Goal: Task Accomplishment & Management: Use online tool/utility

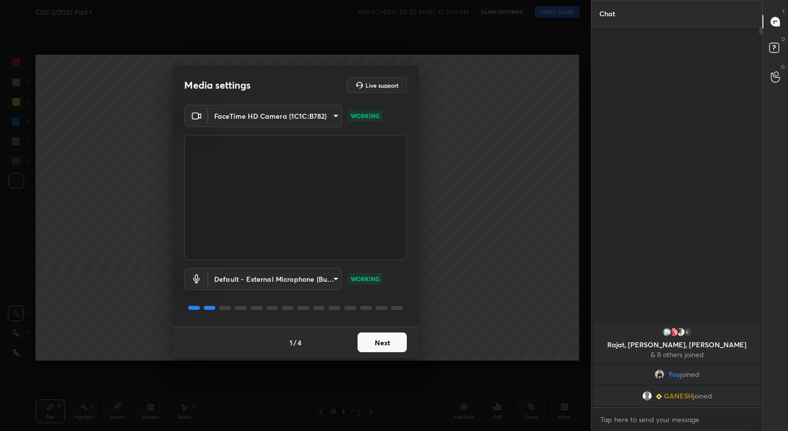
click at [385, 347] on button "Next" at bounding box center [382, 342] width 49 height 20
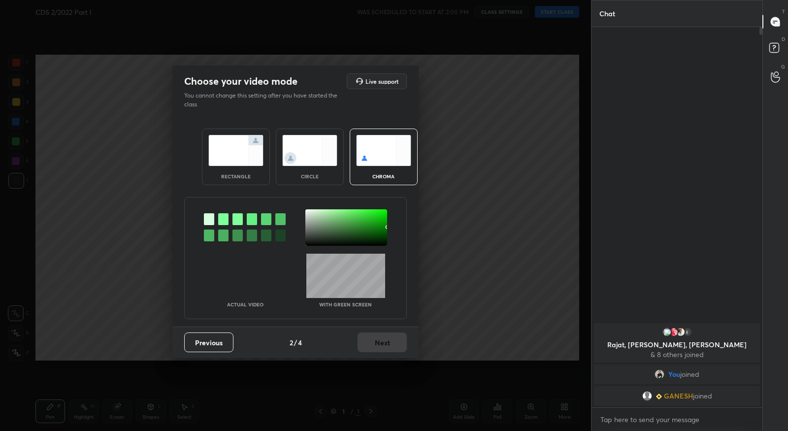
click at [223, 216] on div at bounding box center [223, 219] width 10 height 12
click at [308, 212] on div at bounding box center [346, 227] width 82 height 36
click at [383, 339] on button "Next" at bounding box center [382, 342] width 49 height 20
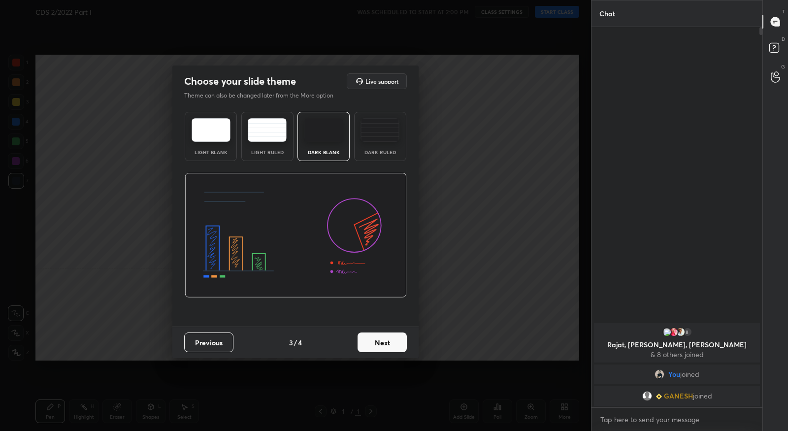
click at [387, 339] on button "Next" at bounding box center [382, 342] width 49 height 20
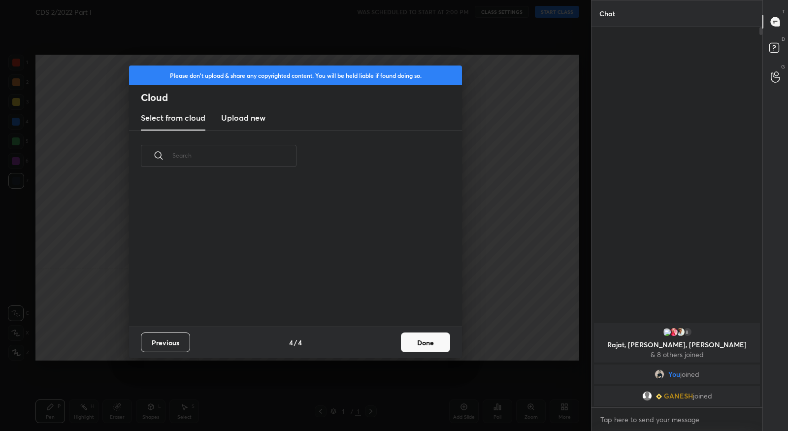
click at [426, 344] on button "Done" at bounding box center [425, 342] width 49 height 20
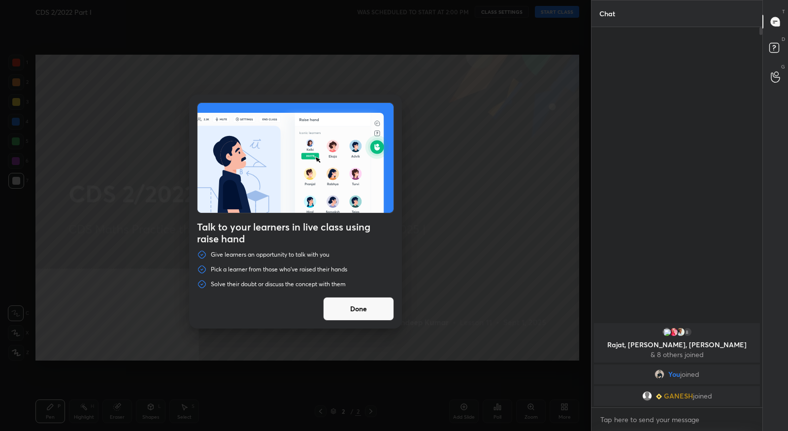
click at [560, 407] on div "Talk to your learners in live class using raise hand Give learners an opportuni…" at bounding box center [295, 215] width 591 height 431
click at [382, 312] on button "Done" at bounding box center [358, 309] width 71 height 24
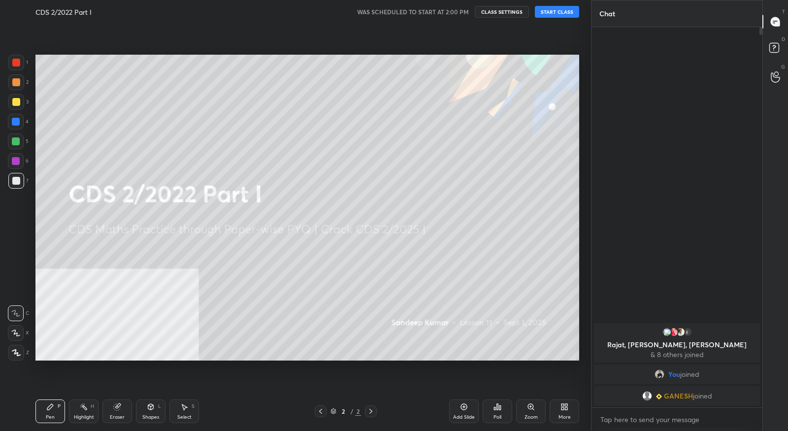
click at [565, 409] on icon at bounding box center [566, 408] width 2 height 2
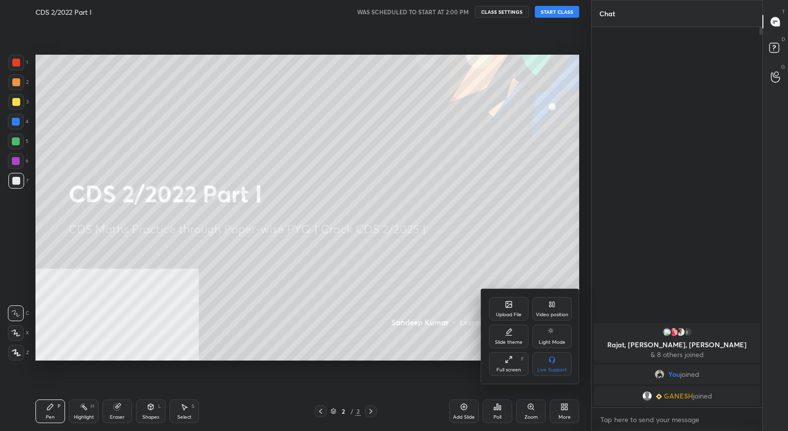
click at [558, 316] on div "Video position" at bounding box center [552, 314] width 33 height 5
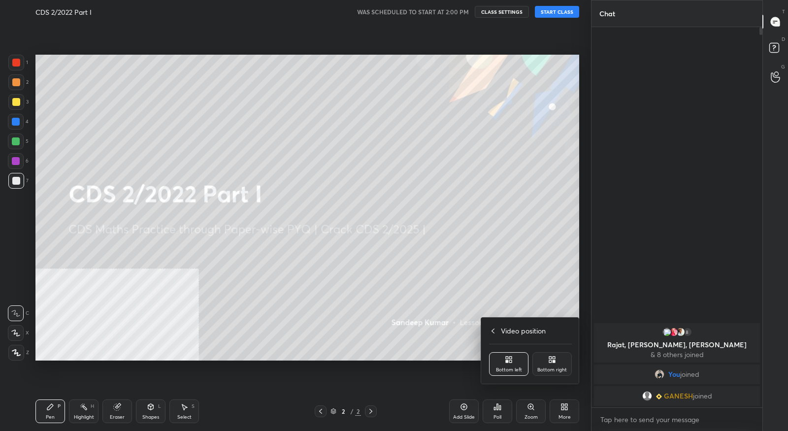
click at [557, 362] on div "Bottom right" at bounding box center [551, 364] width 39 height 24
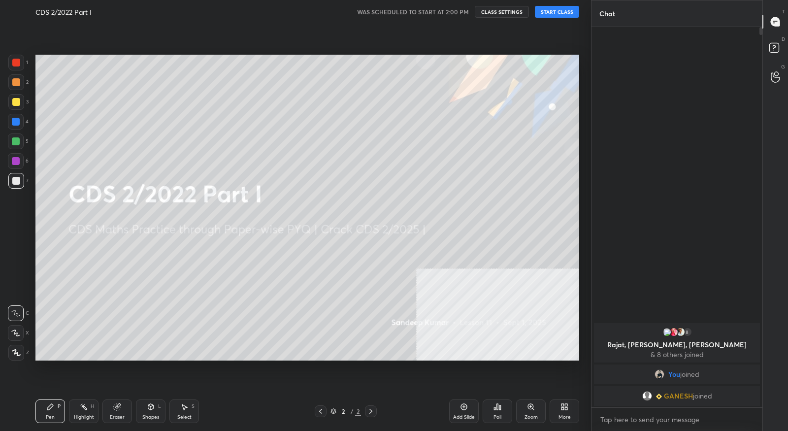
click at [564, 15] on button "START CLASS" at bounding box center [557, 12] width 44 height 12
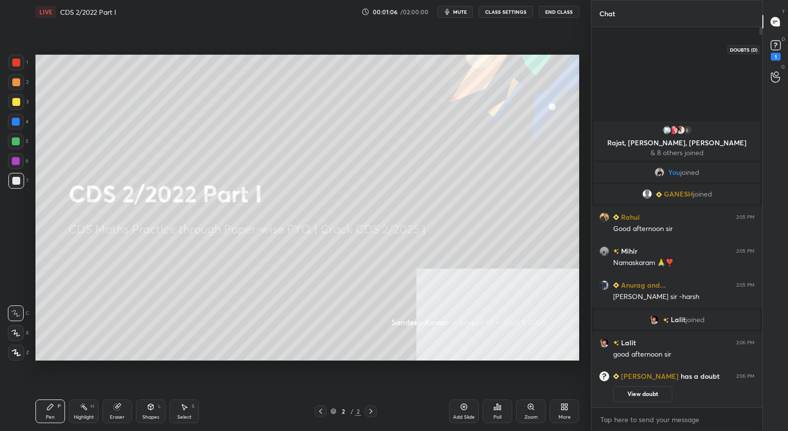
click at [780, 51] on icon at bounding box center [775, 45] width 15 height 15
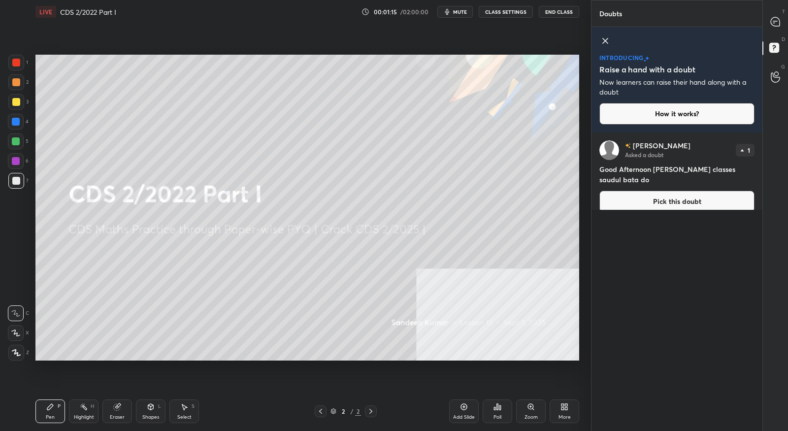
click at [607, 43] on icon at bounding box center [605, 40] width 5 height 5
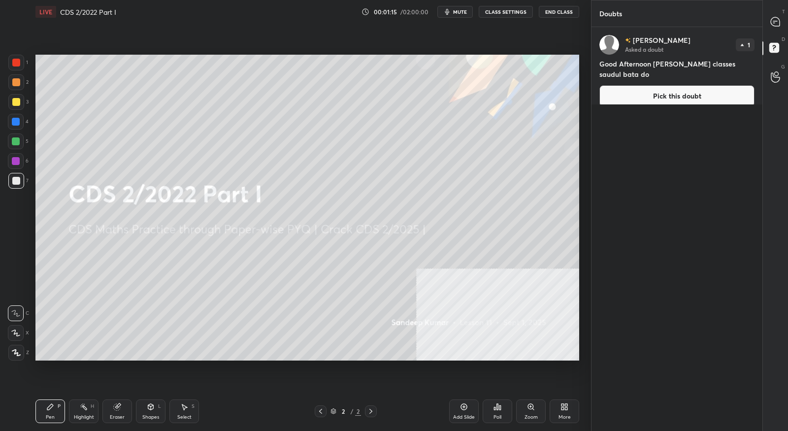
scroll to position [401, 168]
click at [776, 22] on icon at bounding box center [775, 21] width 9 height 9
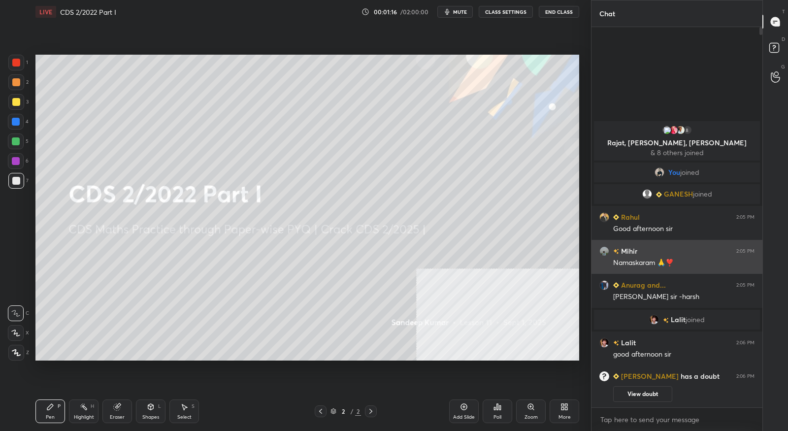
scroll to position [378, 168]
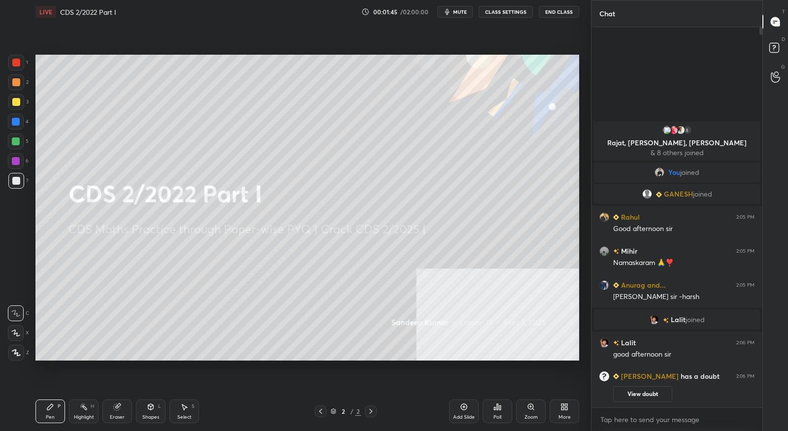
click at [569, 418] on div "More" at bounding box center [564, 417] width 12 height 5
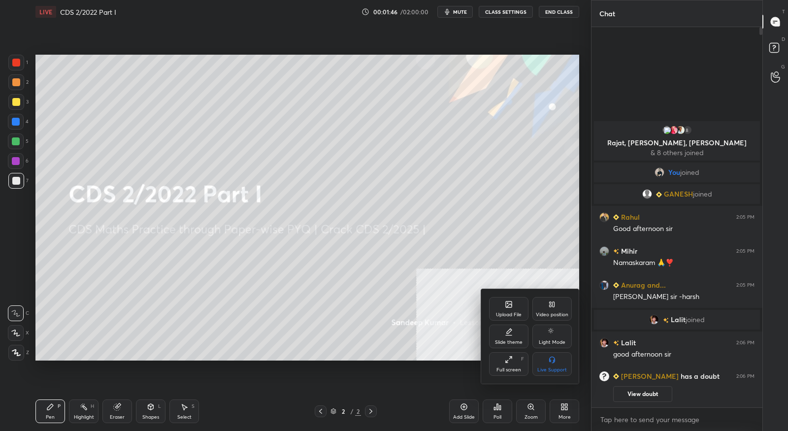
click at [501, 312] on div "Upload File" at bounding box center [509, 314] width 26 height 5
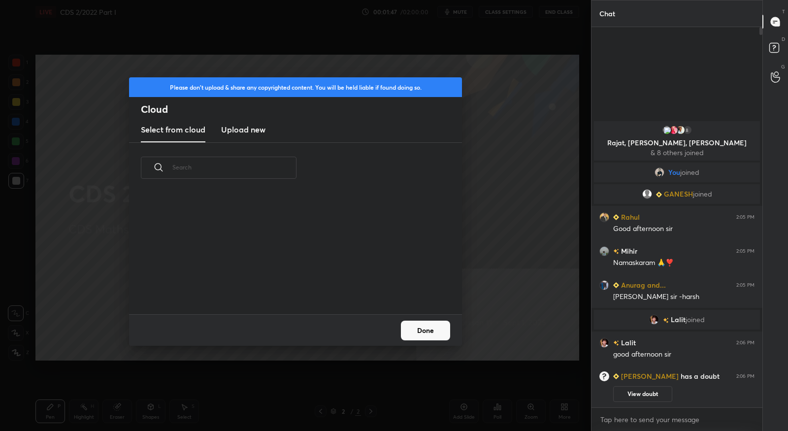
scroll to position [122, 316]
click at [255, 129] on h3 "Upload new" at bounding box center [243, 130] width 44 height 12
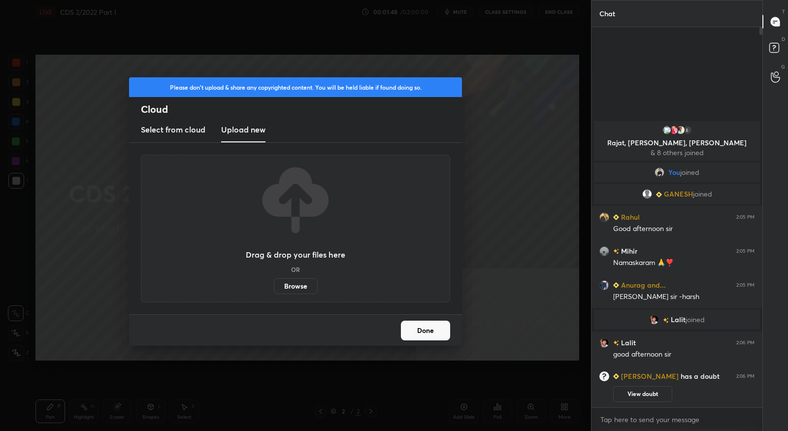
click at [299, 285] on label "Browse" at bounding box center [296, 286] width 44 height 16
click at [274, 285] on input "Browse" at bounding box center [274, 286] width 0 height 16
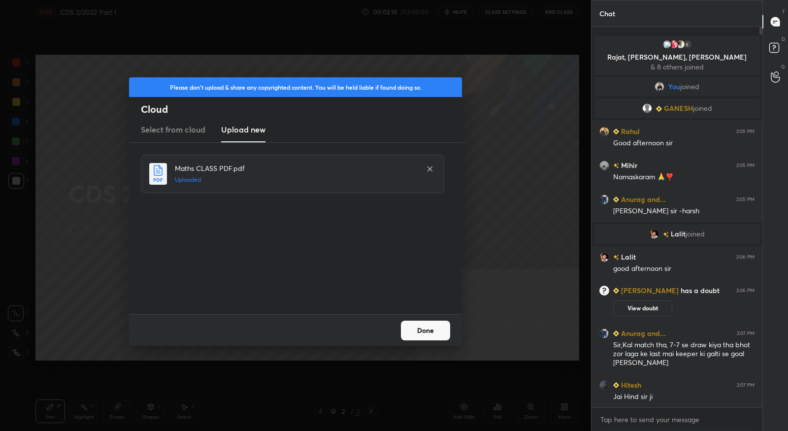
click at [425, 335] on button "Done" at bounding box center [425, 331] width 49 height 20
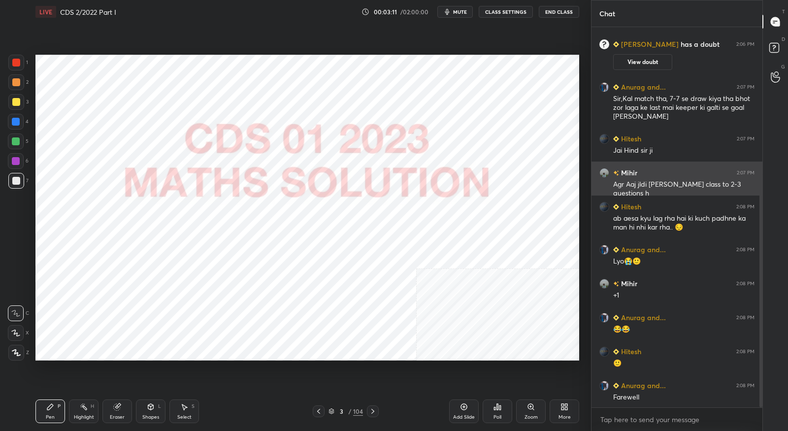
scroll to position [240, 0]
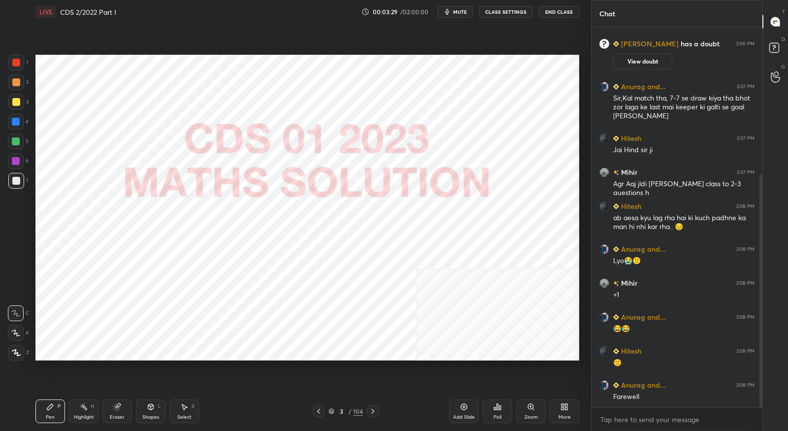
click at [329, 410] on icon at bounding box center [331, 410] width 5 height 2
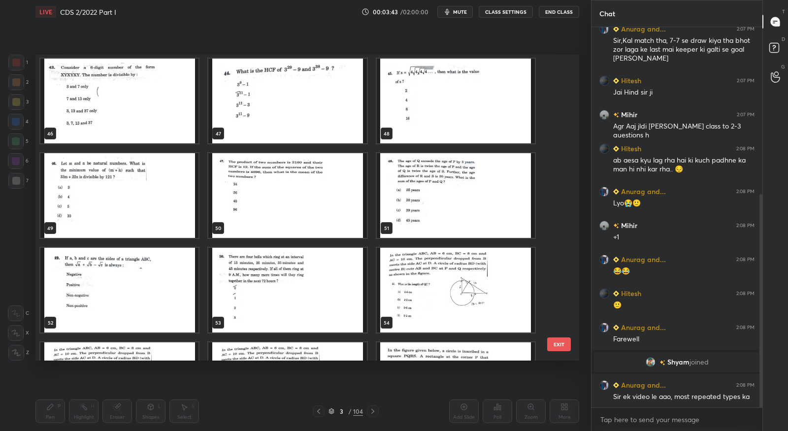
scroll to position [1421, 0]
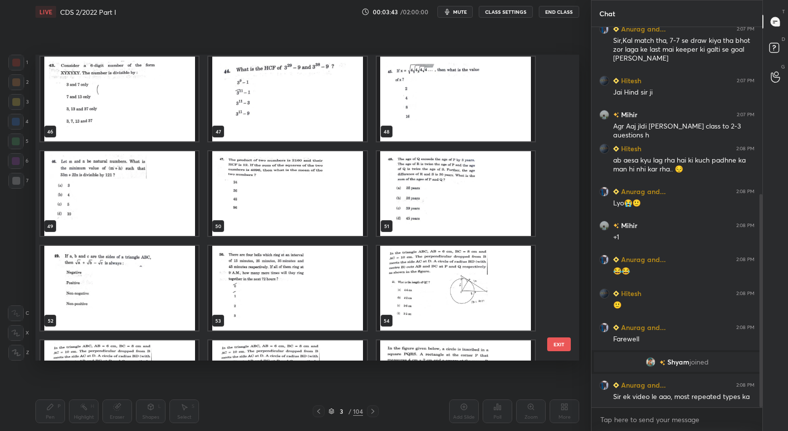
click at [420, 293] on img "grid" at bounding box center [456, 288] width 158 height 85
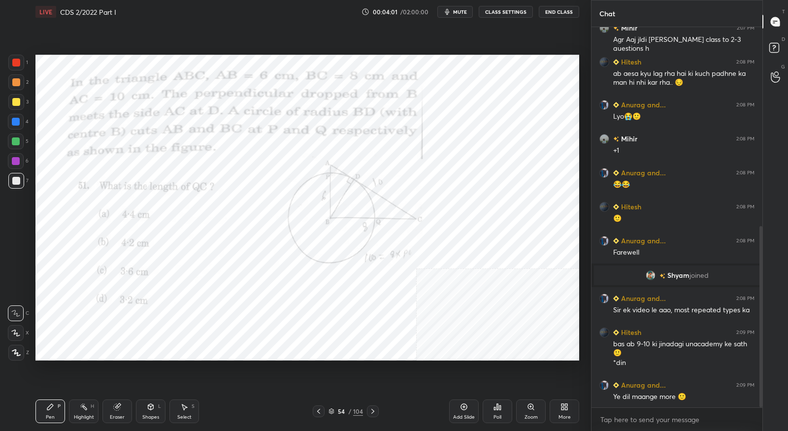
scroll to position [419, 0]
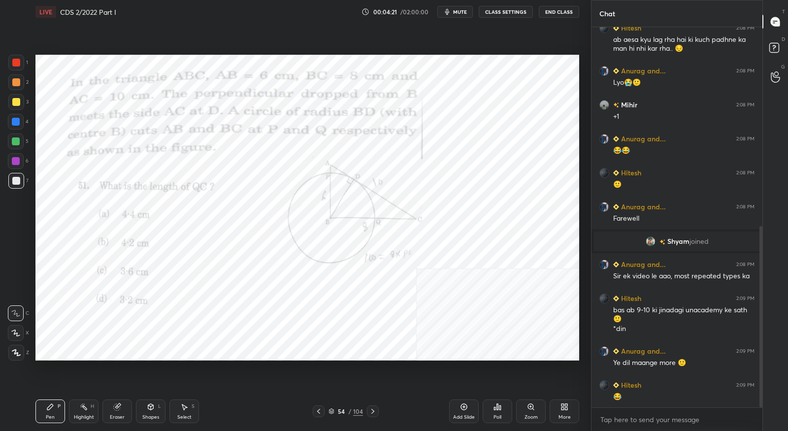
click at [16, 63] on div at bounding box center [16, 63] width 8 height 8
click at [16, 334] on icon at bounding box center [15, 332] width 9 height 7
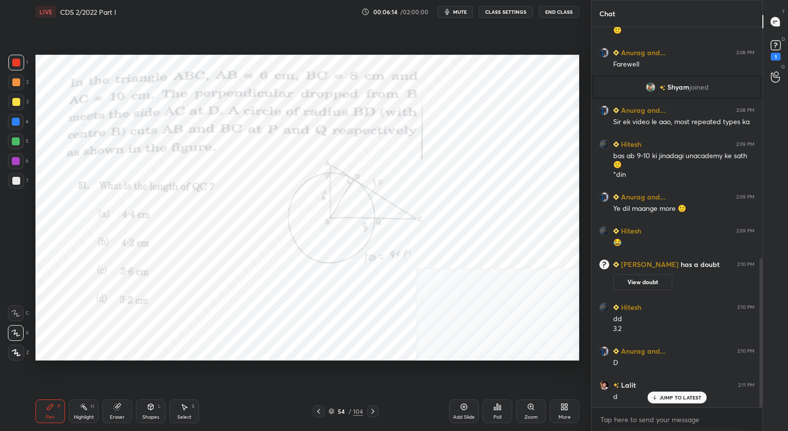
scroll to position [588, 0]
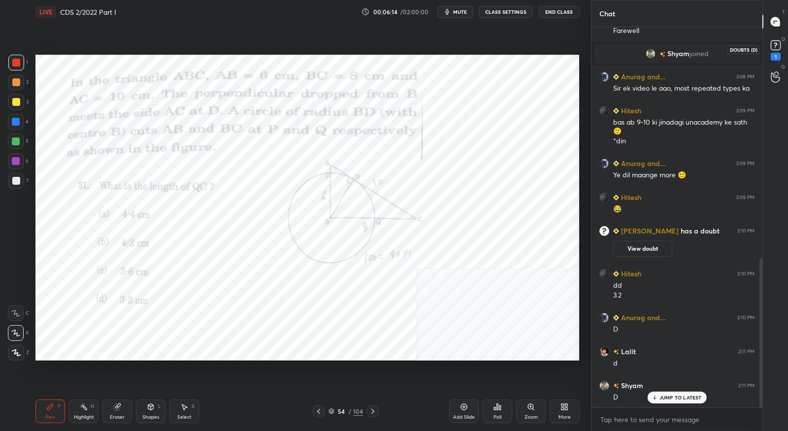
click at [778, 48] on rect at bounding box center [775, 45] width 9 height 9
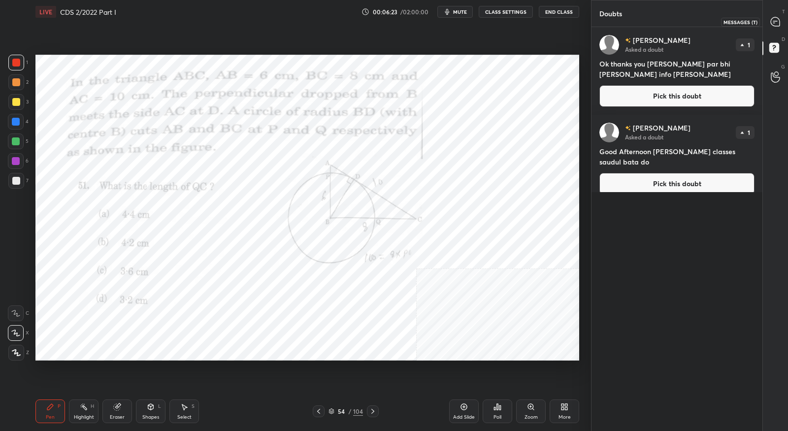
click at [775, 20] on icon at bounding box center [775, 21] width 9 height 9
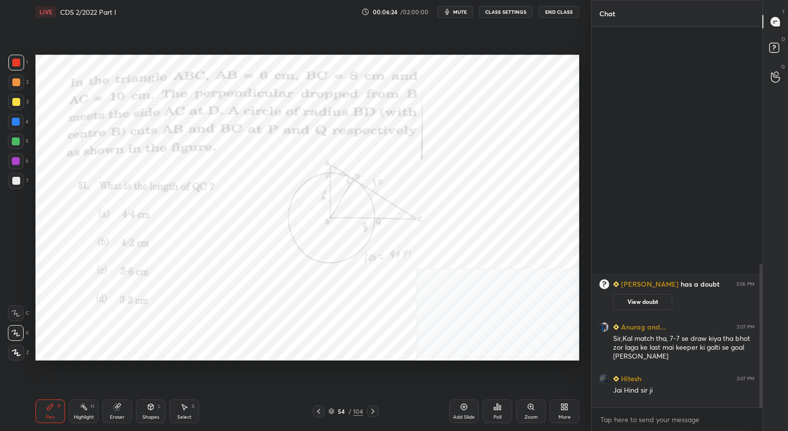
scroll to position [378, 168]
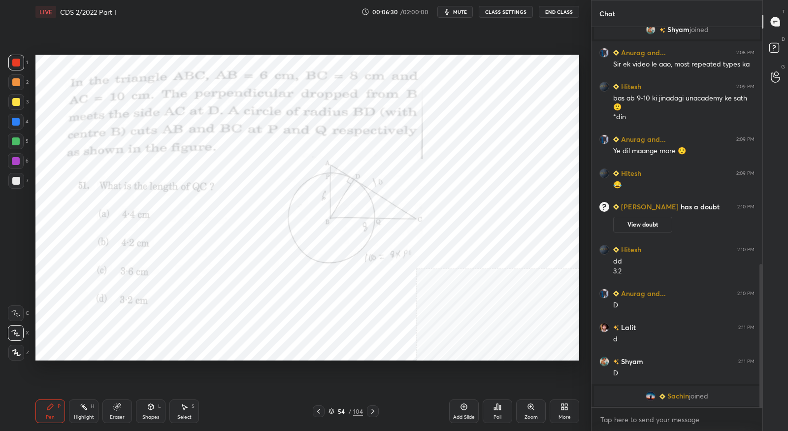
click at [370, 411] on icon at bounding box center [373, 411] width 8 height 8
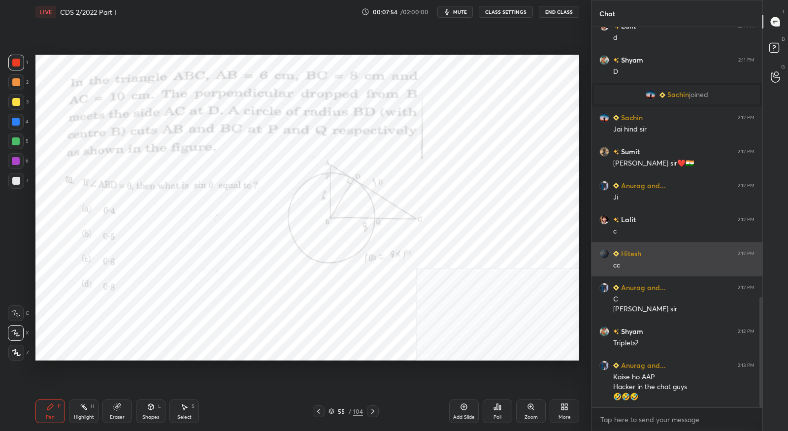
scroll to position [966, 0]
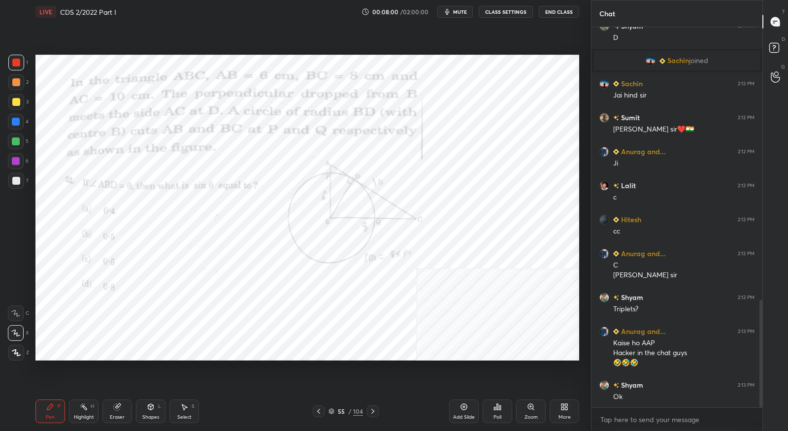
click at [374, 409] on icon at bounding box center [373, 411] width 8 height 8
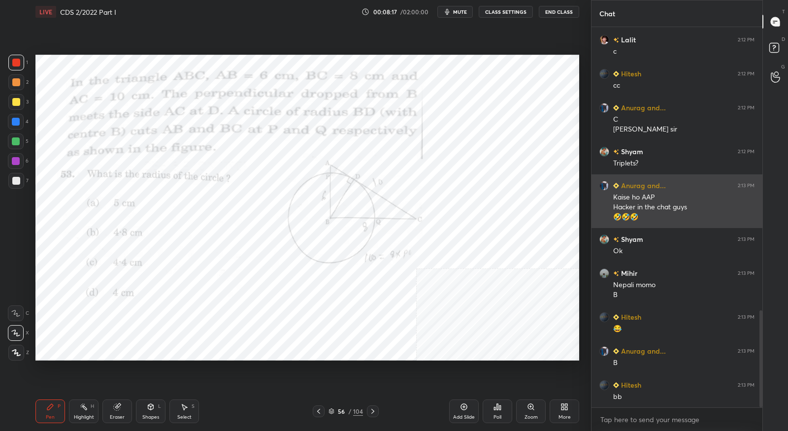
scroll to position [1145, 0]
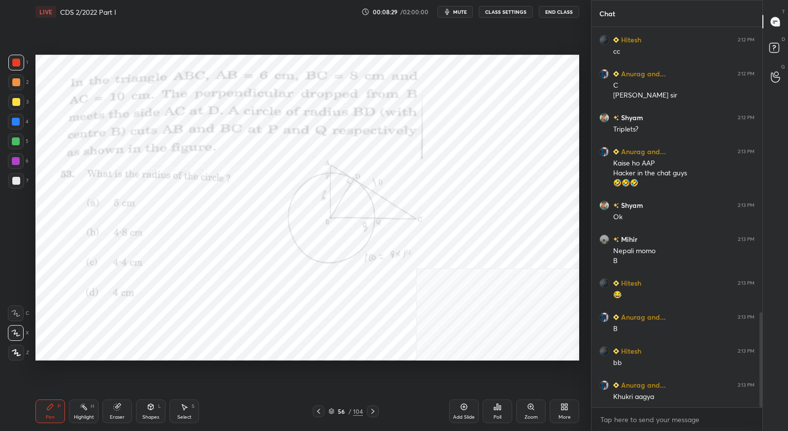
click at [373, 409] on icon at bounding box center [373, 411] width 8 height 8
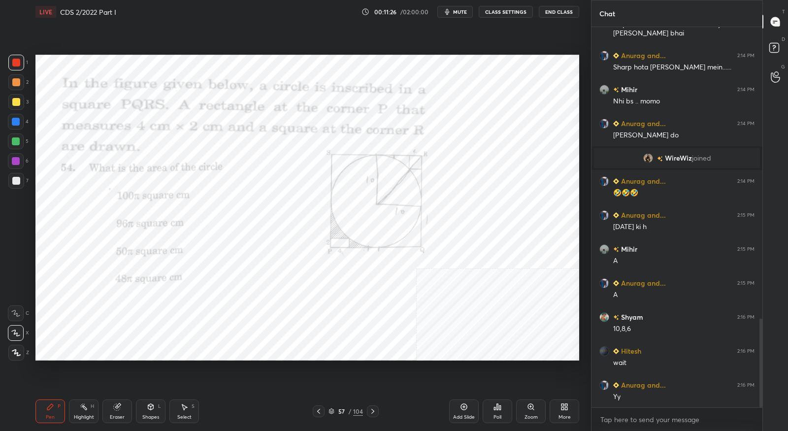
scroll to position [1282, 0]
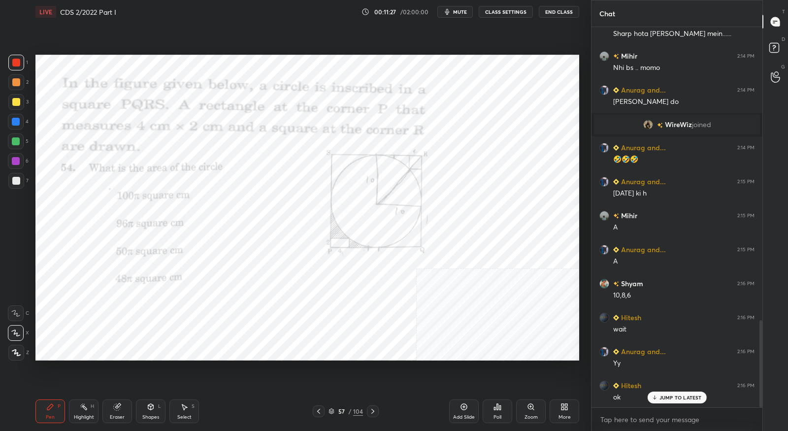
click at [375, 409] on icon at bounding box center [373, 411] width 8 height 8
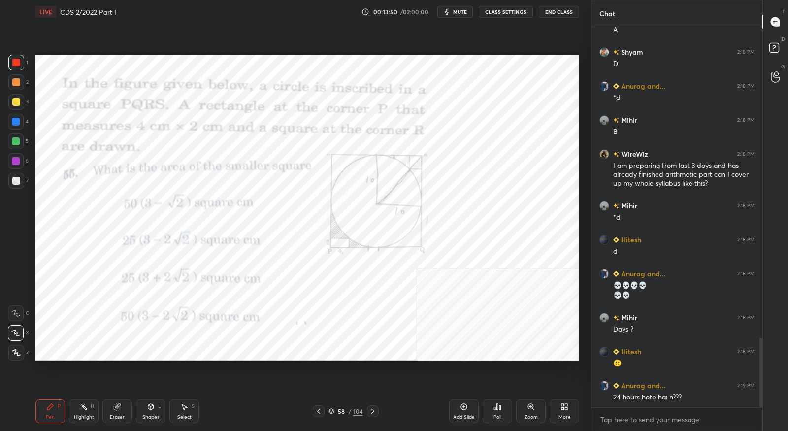
scroll to position [1703, 0]
click at [375, 409] on icon at bounding box center [373, 411] width 8 height 8
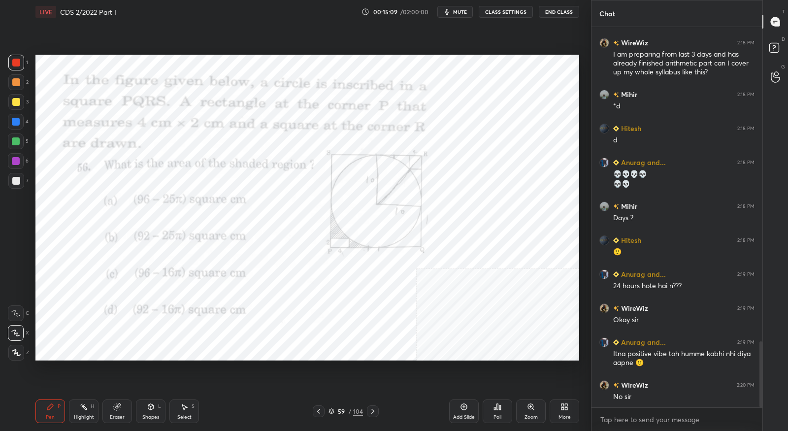
scroll to position [1848, 0]
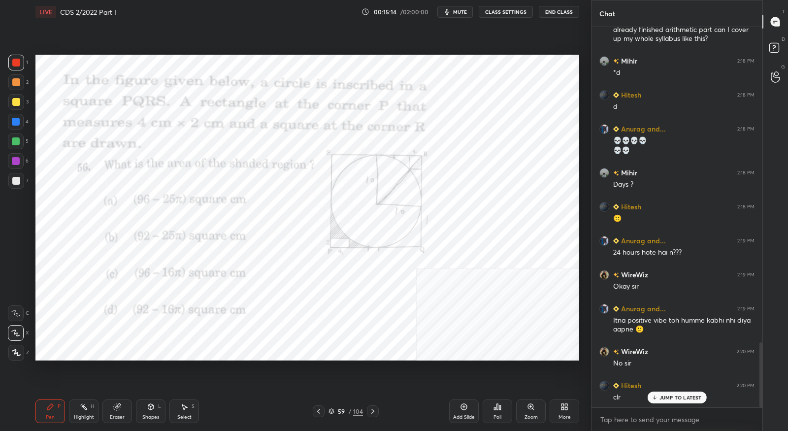
click at [374, 414] on icon at bounding box center [373, 411] width 8 height 8
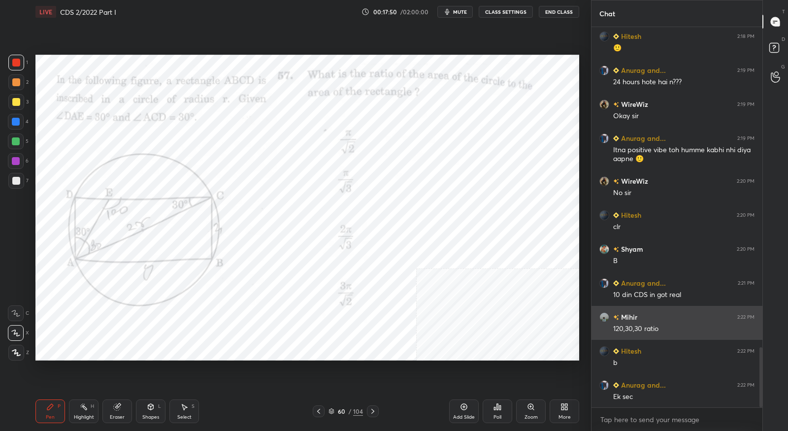
scroll to position [2052, 0]
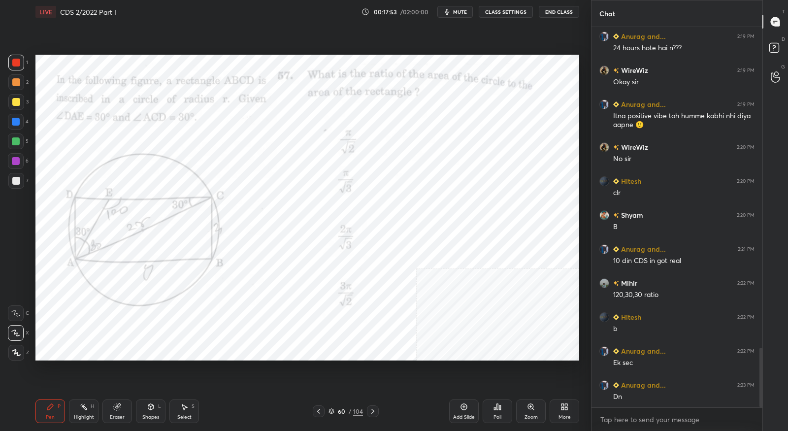
click at [372, 413] on icon at bounding box center [372, 411] width 3 height 5
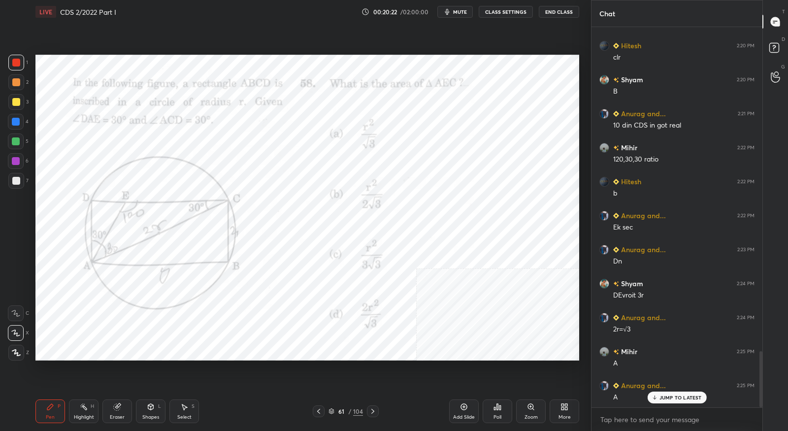
scroll to position [2188, 0]
click at [118, 415] on div "Eraser" at bounding box center [117, 417] width 15 height 5
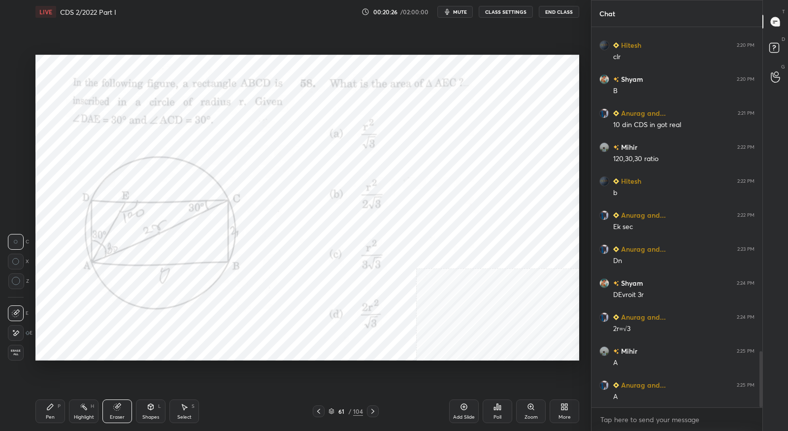
drag, startPoint x: 14, startPoint y: 335, endPoint x: 32, endPoint y: 319, distance: 24.1
click at [13, 335] on icon at bounding box center [16, 333] width 8 height 8
click at [55, 409] on div "Pen P" at bounding box center [50, 411] width 30 height 24
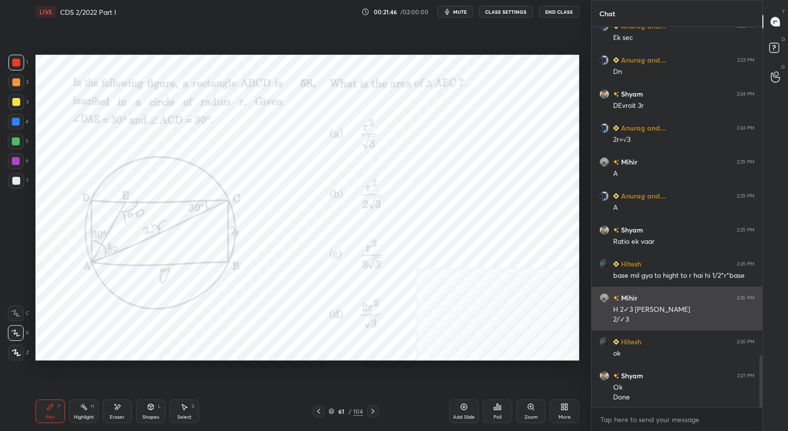
scroll to position [2378, 0]
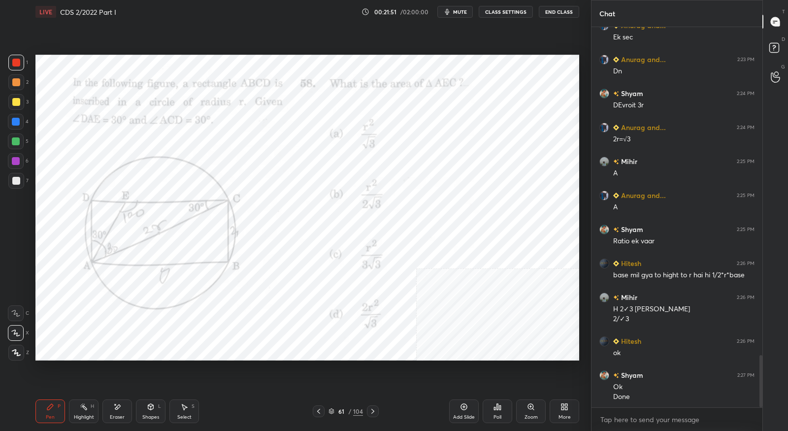
click at [377, 412] on div at bounding box center [373, 411] width 12 height 12
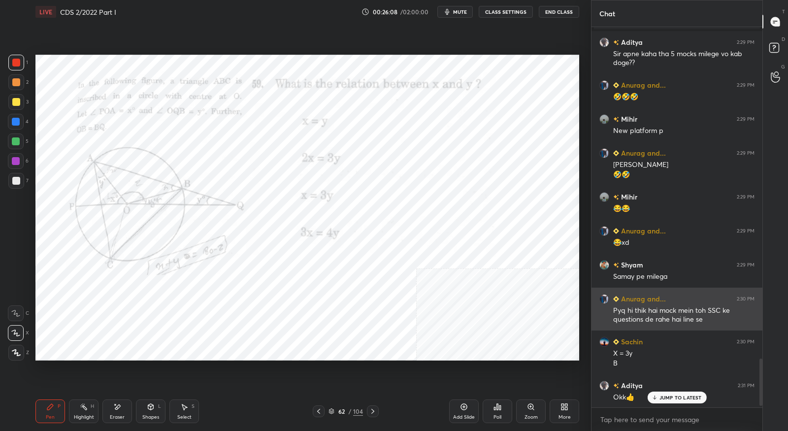
scroll to position [2683, 0]
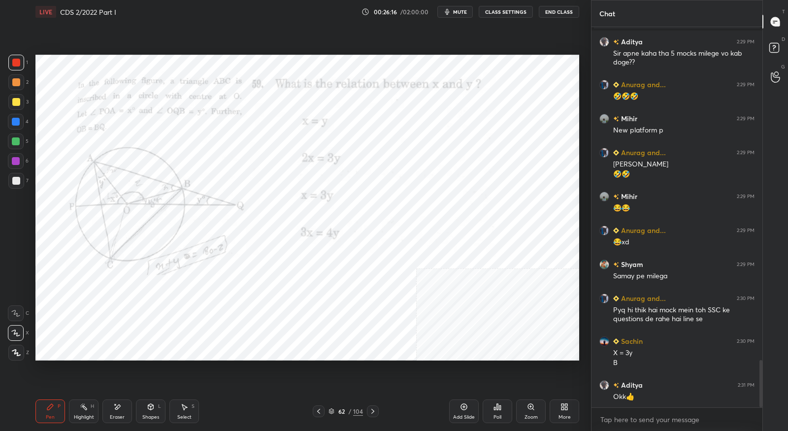
click at [373, 410] on icon at bounding box center [373, 411] width 8 height 8
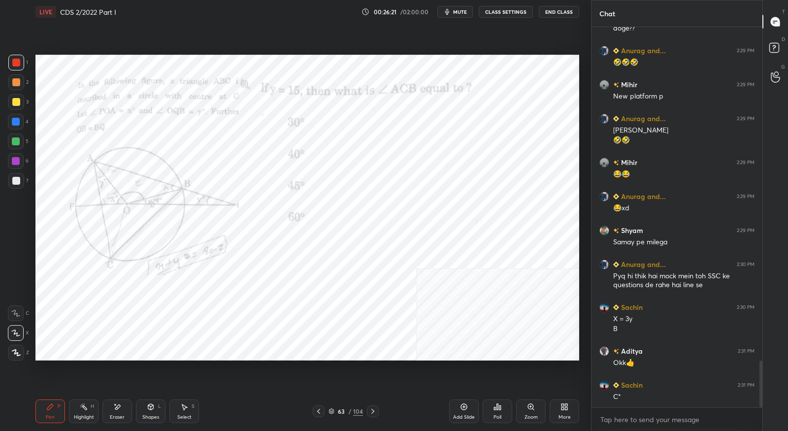
scroll to position [2751, 0]
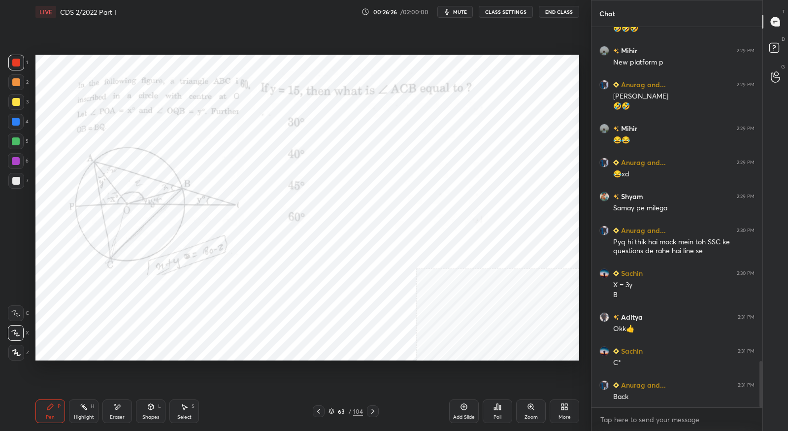
click at [323, 413] on icon at bounding box center [319, 411] width 8 height 8
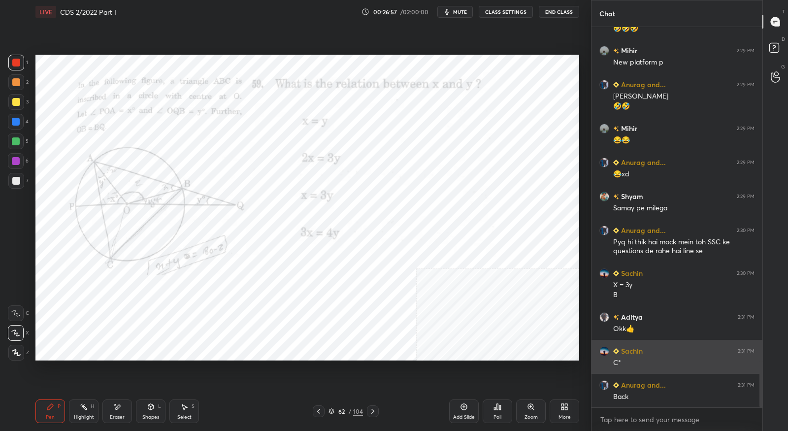
scroll to position [2785, 0]
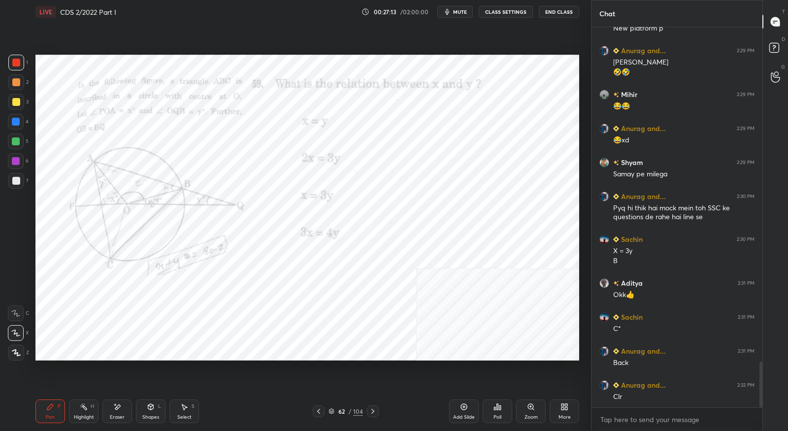
click at [374, 411] on icon at bounding box center [373, 411] width 8 height 8
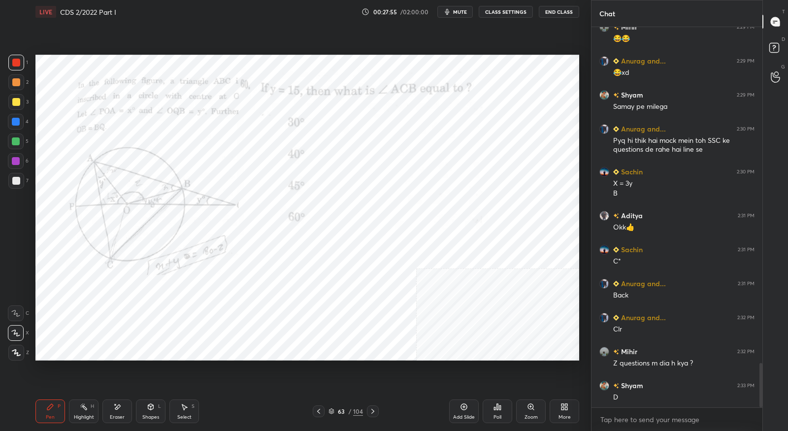
scroll to position [2887, 0]
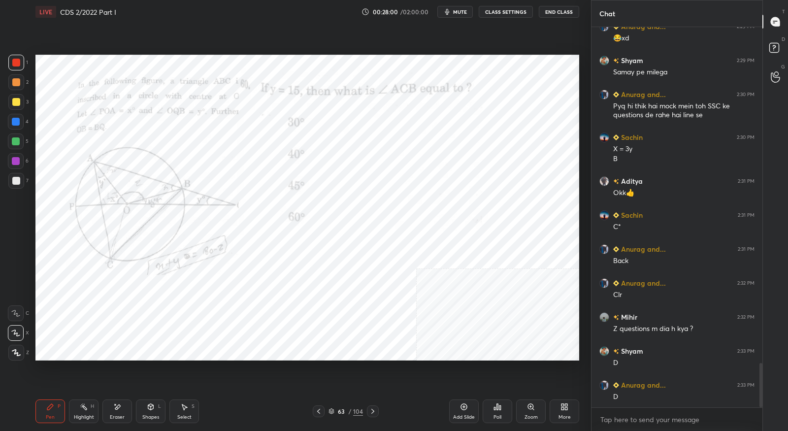
click at [320, 415] on icon at bounding box center [319, 411] width 8 height 8
click at [372, 414] on icon at bounding box center [373, 411] width 8 height 8
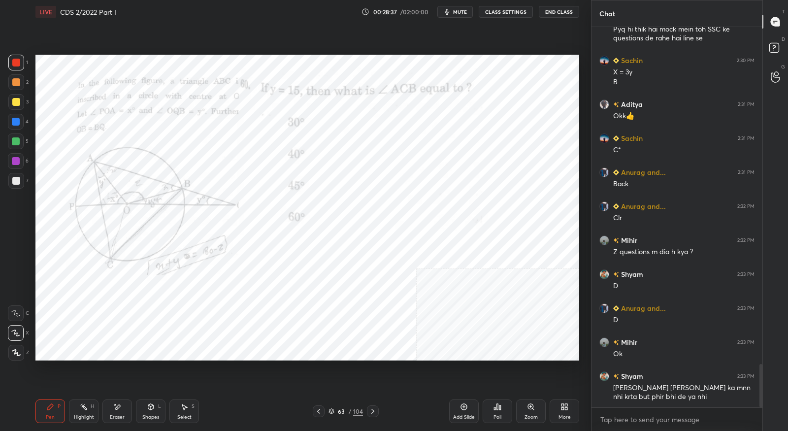
scroll to position [2998, 0]
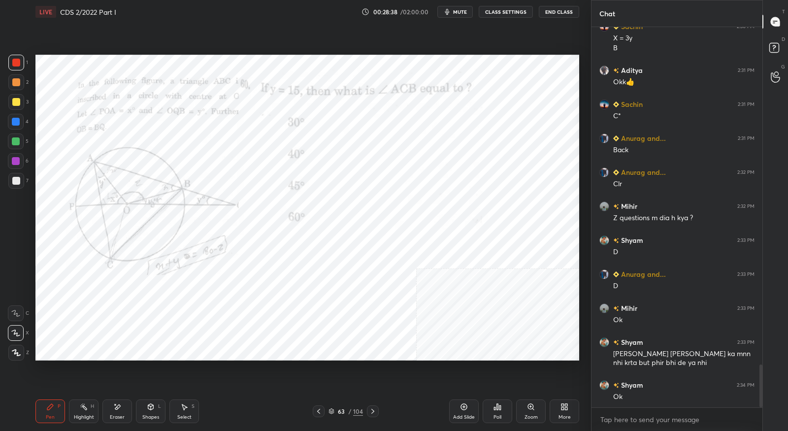
click at [374, 411] on icon at bounding box center [373, 411] width 8 height 8
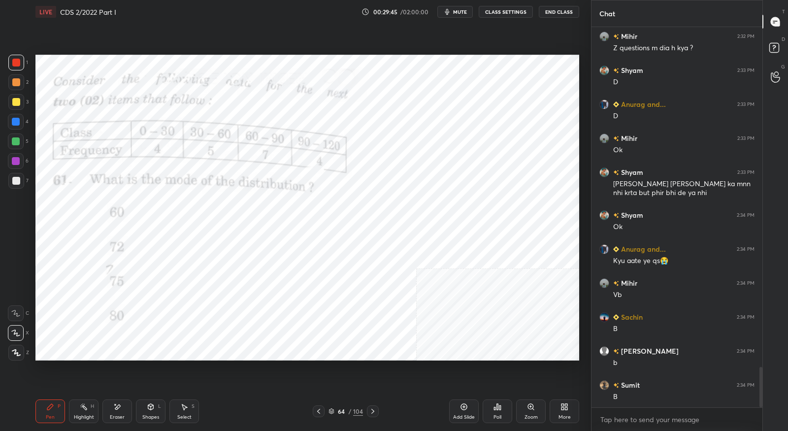
scroll to position [3202, 0]
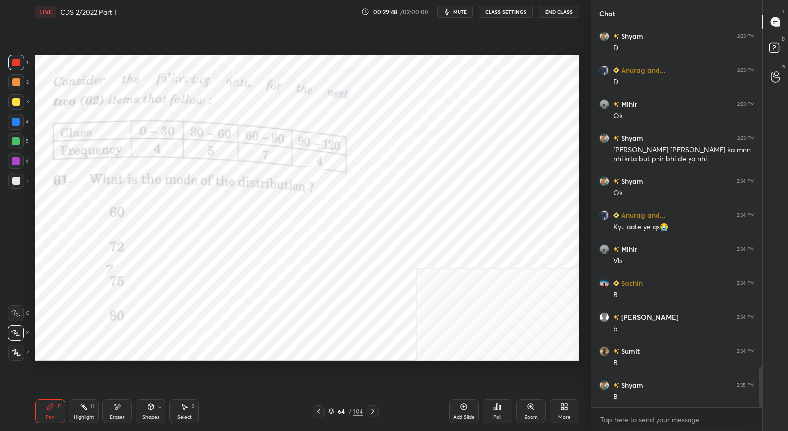
click at [372, 414] on icon at bounding box center [373, 411] width 8 height 8
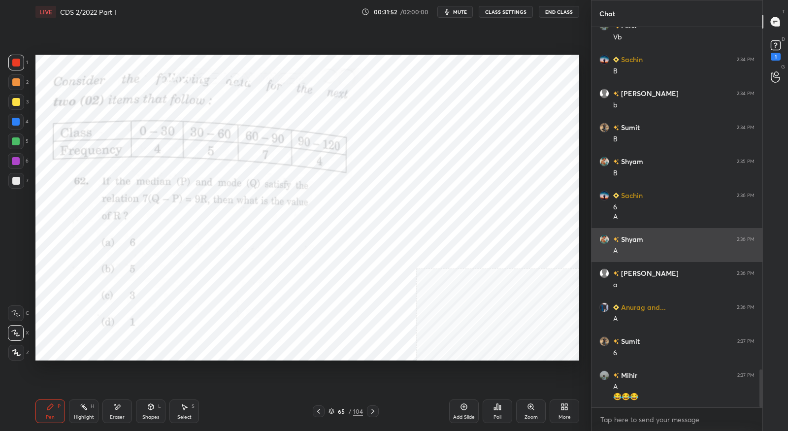
scroll to position [3468, 0]
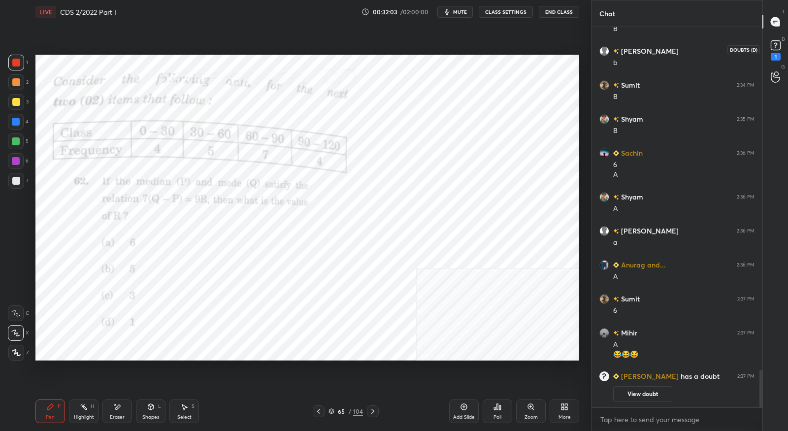
click at [775, 57] on div "1" at bounding box center [776, 57] width 10 height 8
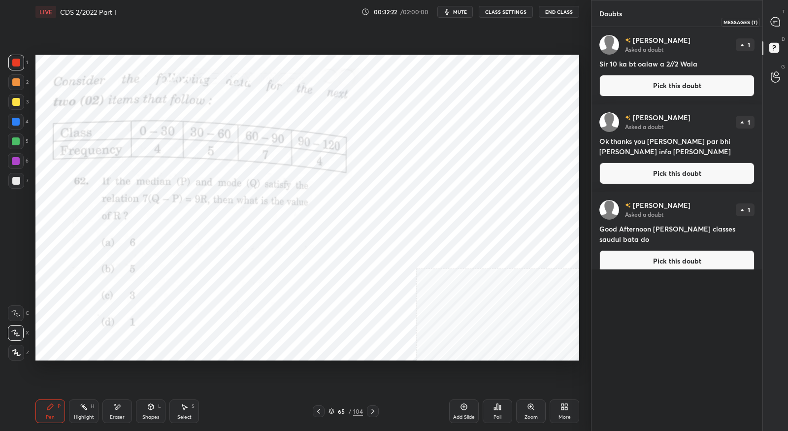
click at [775, 23] on icon at bounding box center [775, 21] width 9 height 9
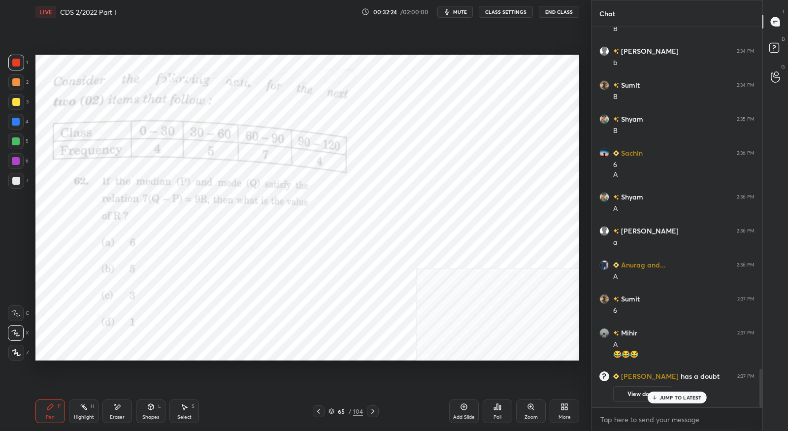
scroll to position [3380, 0]
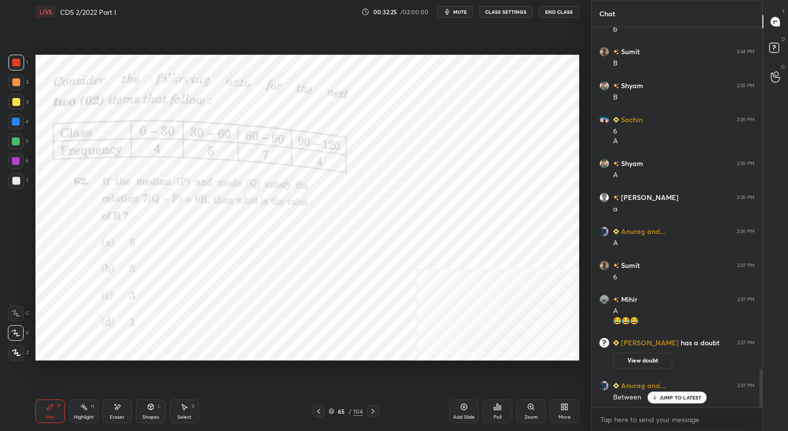
click at [316, 414] on icon at bounding box center [319, 411] width 8 height 8
click at [775, 54] on icon at bounding box center [776, 49] width 18 height 18
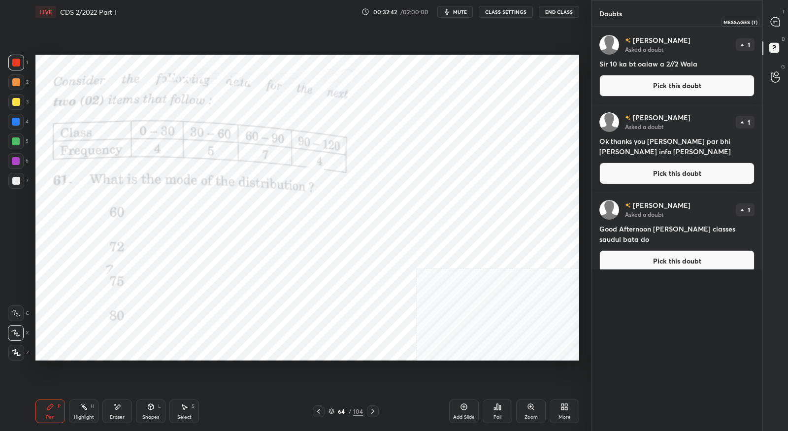
click at [775, 23] on icon at bounding box center [775, 21] width 9 height 9
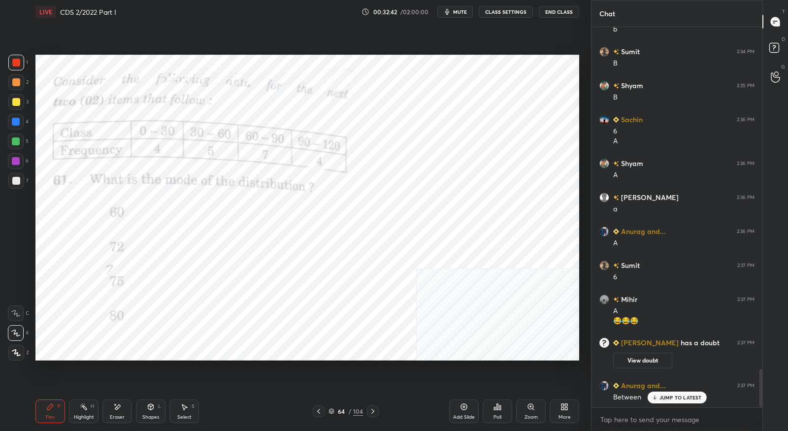
scroll to position [3380, 0]
click at [375, 412] on icon at bounding box center [373, 411] width 8 height 8
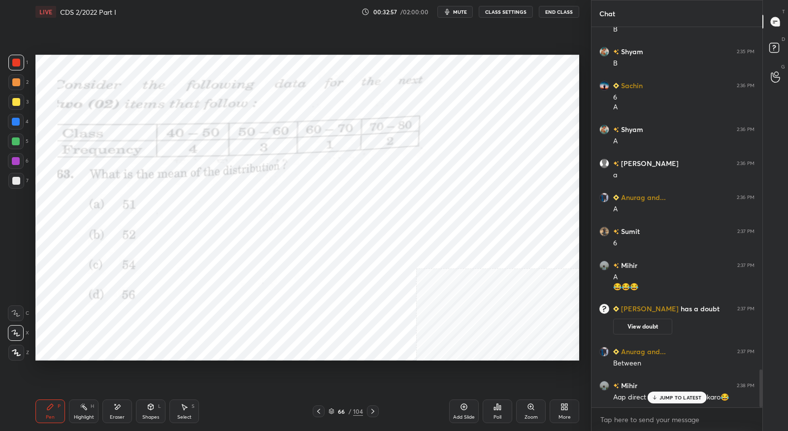
scroll to position [3414, 0]
click at [319, 411] on icon at bounding box center [319, 411] width 8 height 8
drag, startPoint x: 375, startPoint y: 411, endPoint x: 378, endPoint y: 397, distance: 14.6
click at [375, 410] on icon at bounding box center [373, 411] width 8 height 8
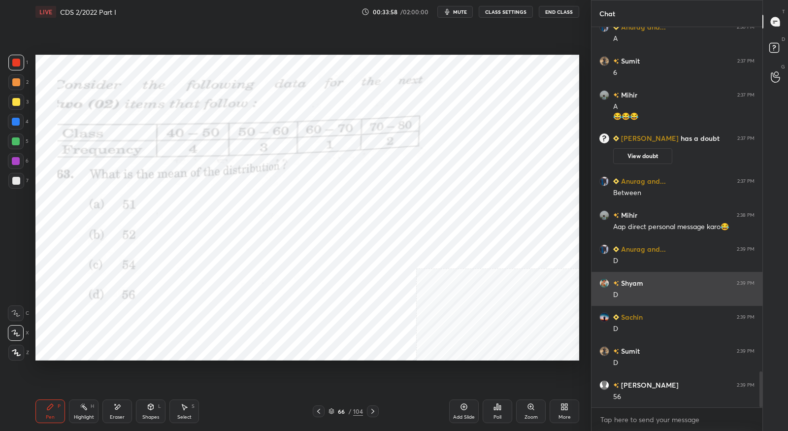
scroll to position [3618, 0]
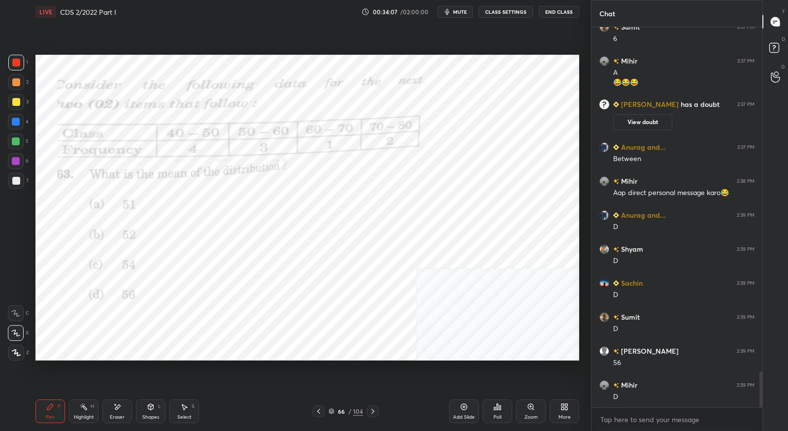
click at [376, 414] on div at bounding box center [373, 411] width 12 height 12
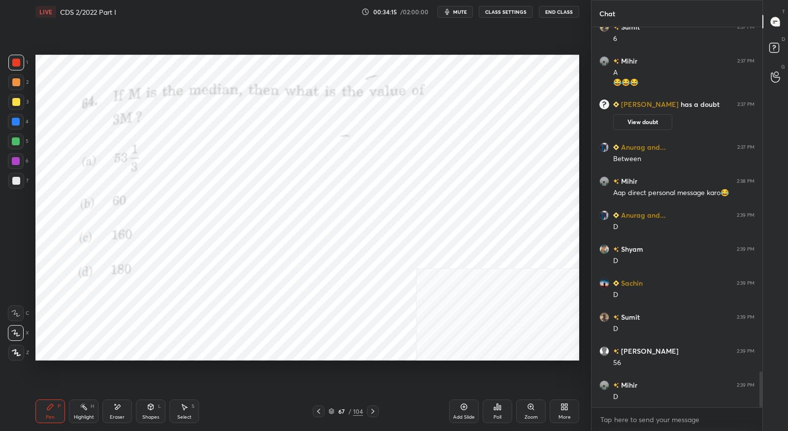
click at [319, 415] on icon at bounding box center [319, 411] width 8 height 8
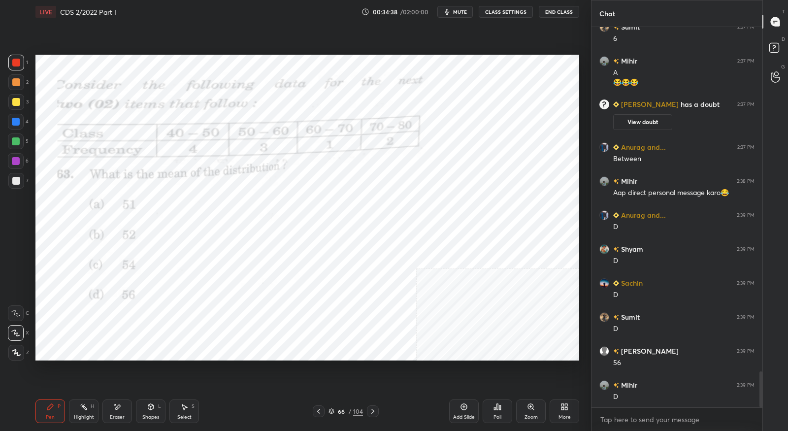
drag, startPoint x: 376, startPoint y: 408, endPoint x: 382, endPoint y: 384, distance: 24.8
click at [376, 408] on icon at bounding box center [373, 411] width 8 height 8
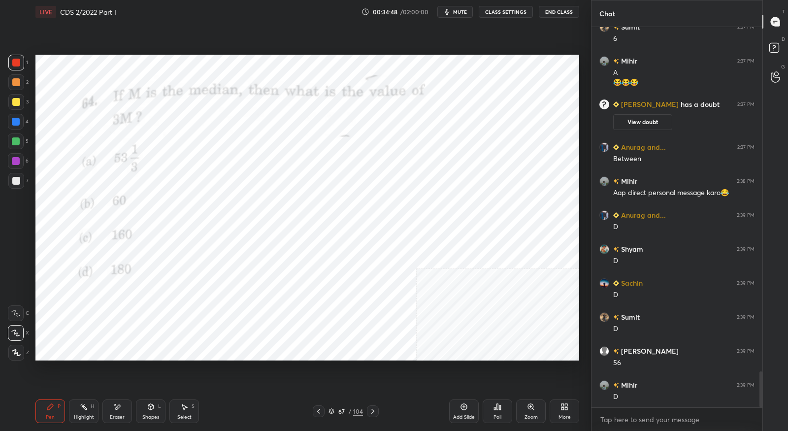
click at [320, 412] on icon at bounding box center [319, 411] width 8 height 8
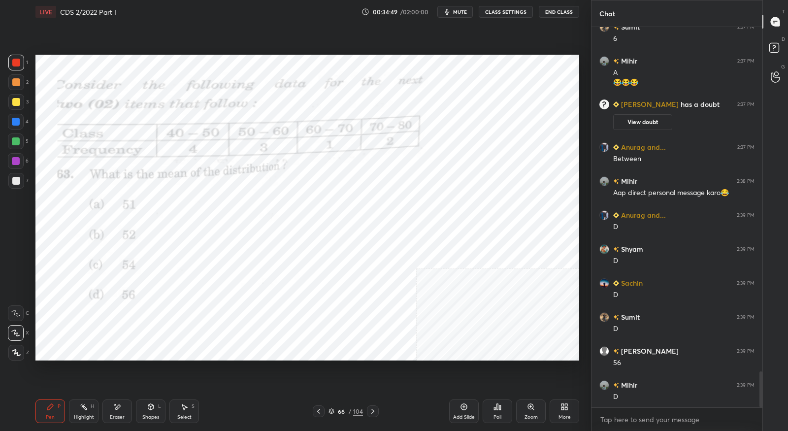
drag, startPoint x: 372, startPoint y: 412, endPoint x: 368, endPoint y: 399, distance: 13.3
click at [372, 412] on icon at bounding box center [373, 411] width 8 height 8
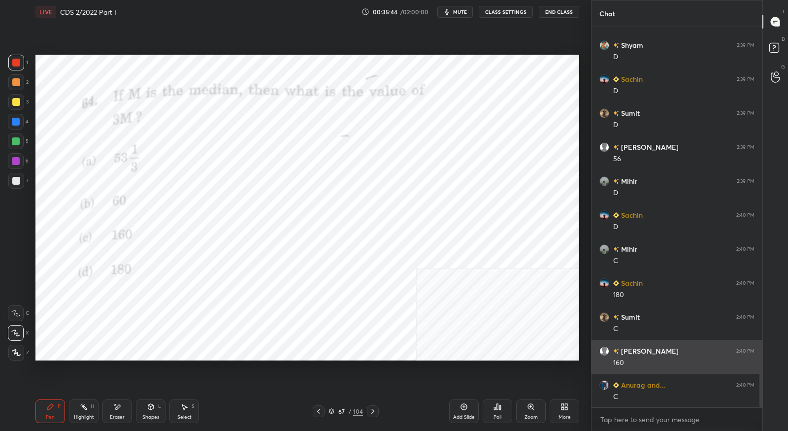
scroll to position [3856, 0]
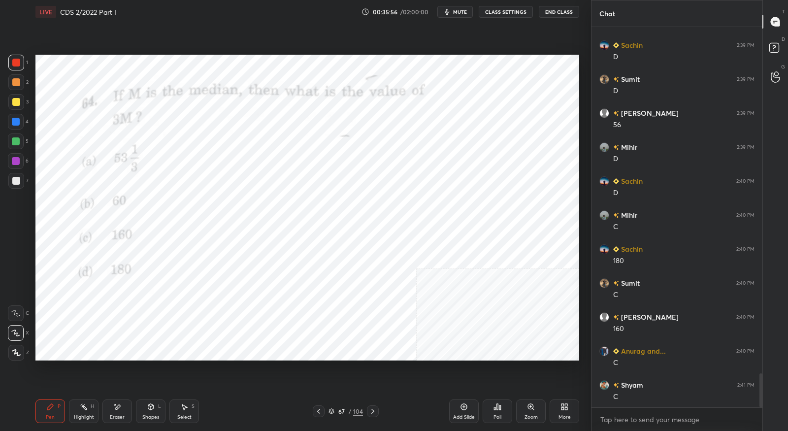
click at [375, 411] on icon at bounding box center [373, 411] width 8 height 8
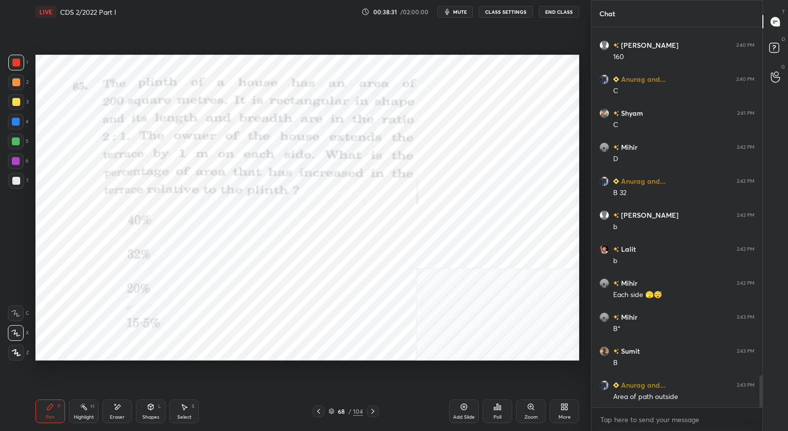
scroll to position [4162, 0]
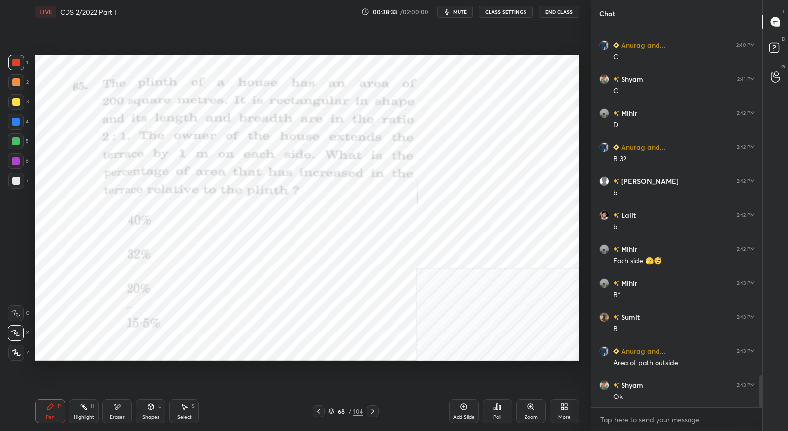
click at [376, 410] on icon at bounding box center [373, 411] width 8 height 8
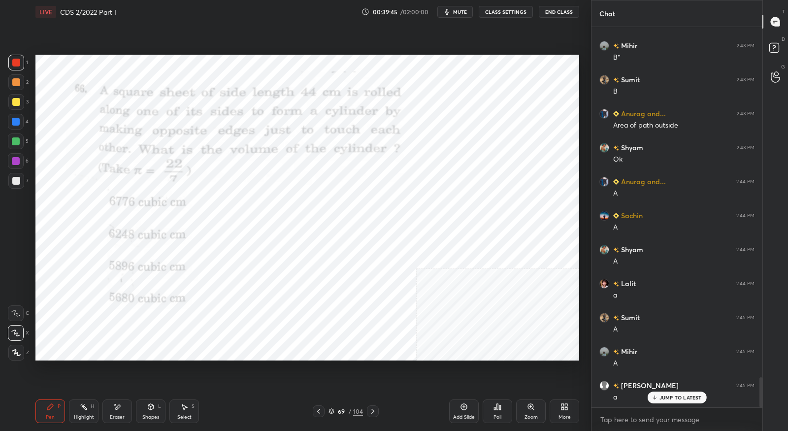
scroll to position [4400, 0]
click at [376, 414] on icon at bounding box center [373, 411] width 8 height 8
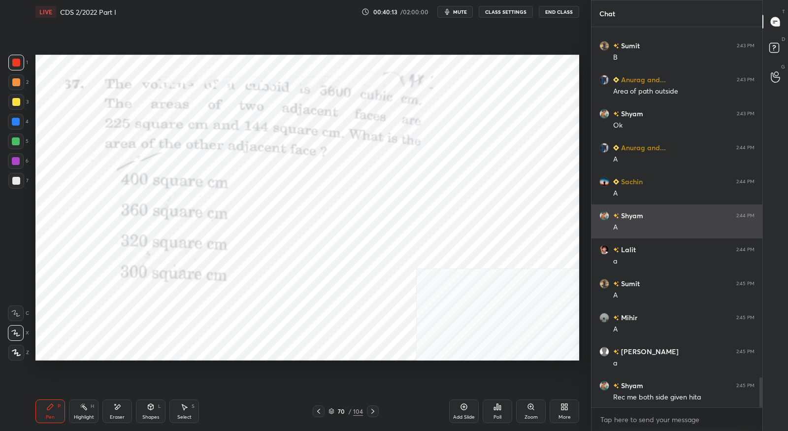
scroll to position [4468, 0]
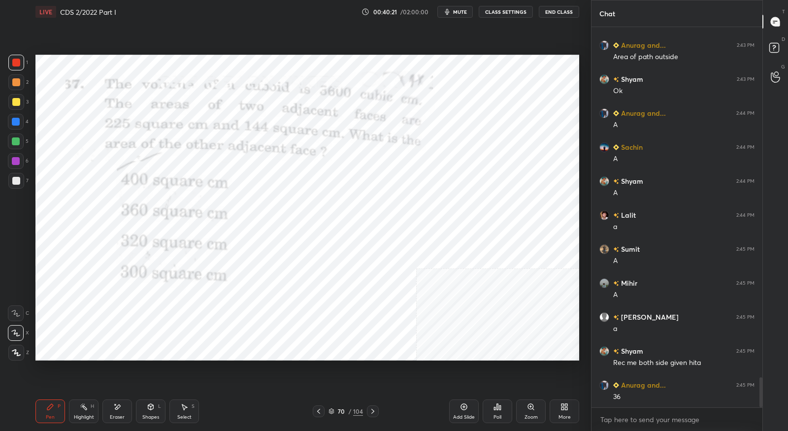
drag, startPoint x: 321, startPoint y: 409, endPoint x: 325, endPoint y: 398, distance: 11.7
click at [320, 408] on icon at bounding box center [319, 411] width 8 height 8
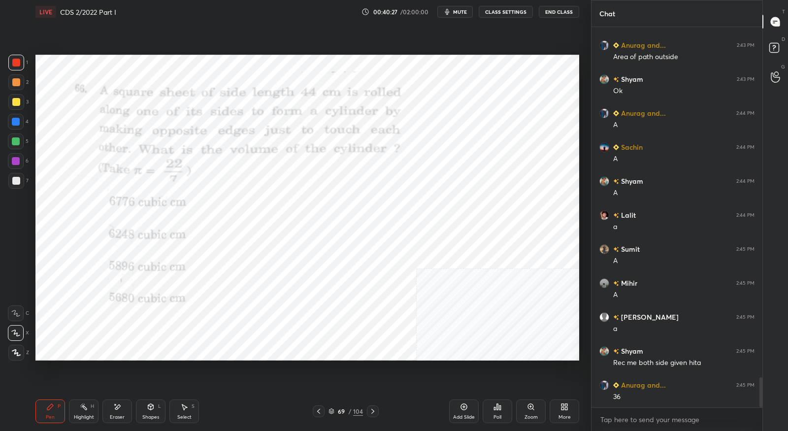
drag, startPoint x: 374, startPoint y: 412, endPoint x: 376, endPoint y: 407, distance: 5.5
click at [374, 411] on icon at bounding box center [373, 411] width 8 height 8
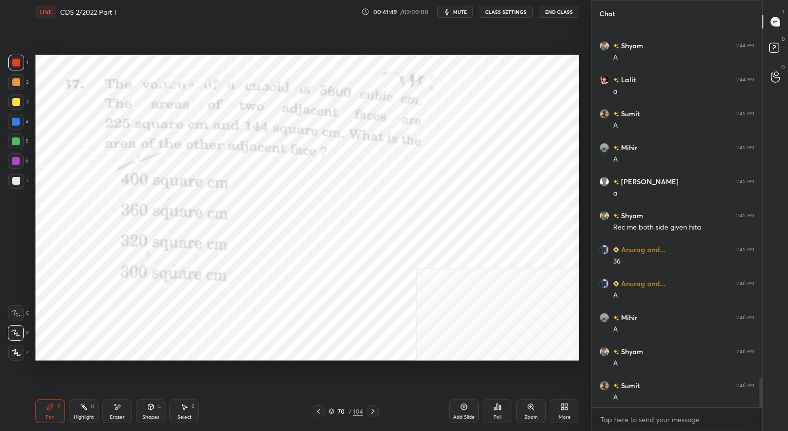
scroll to position [4604, 0]
click at [375, 410] on icon at bounding box center [373, 411] width 8 height 8
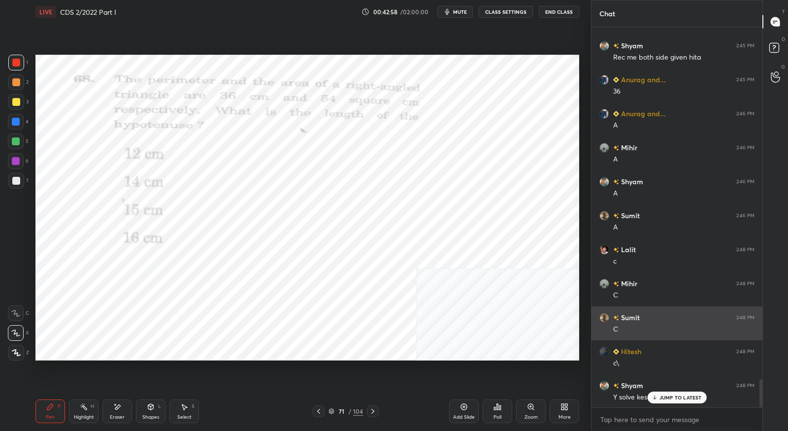
scroll to position [4774, 0]
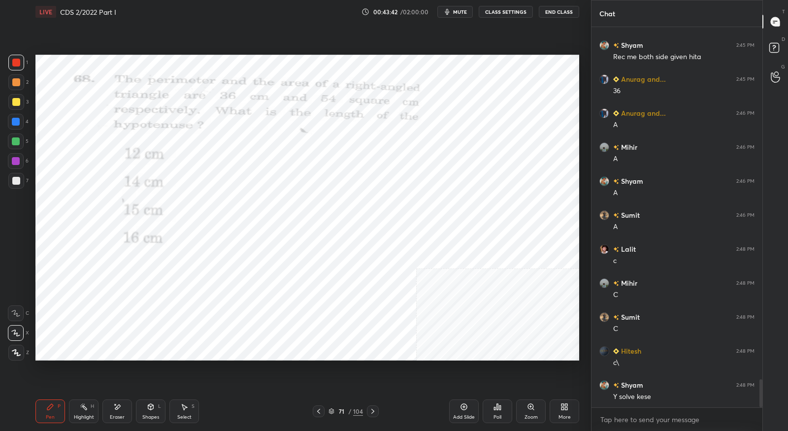
click at [377, 411] on div at bounding box center [373, 411] width 12 height 12
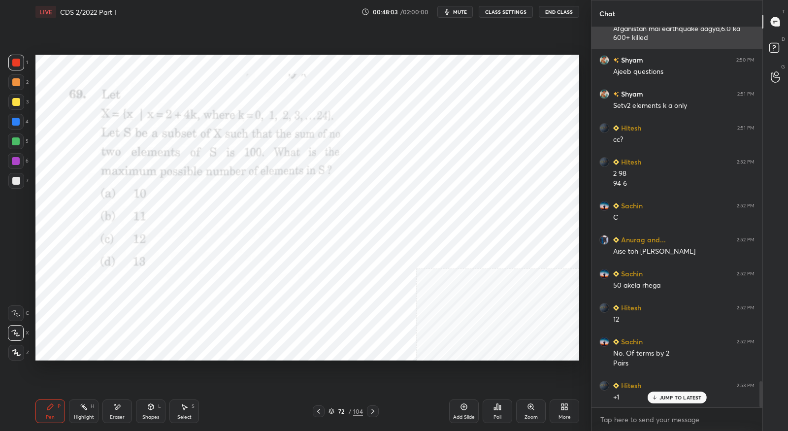
scroll to position [5243, 0]
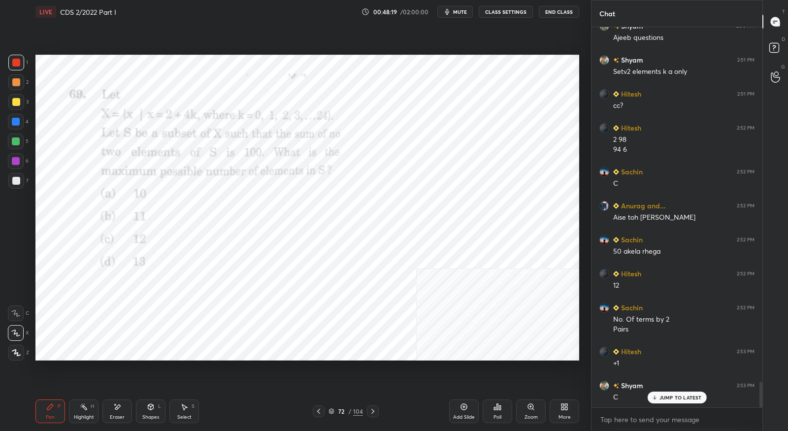
drag, startPoint x: 119, startPoint y: 419, endPoint x: 123, endPoint y: 375, distance: 44.1
click at [119, 418] on div "Eraser" at bounding box center [117, 417] width 15 height 5
drag, startPoint x: 45, startPoint y: 409, endPoint x: 56, endPoint y: 372, distance: 38.6
click at [45, 409] on div "Pen P" at bounding box center [50, 411] width 30 height 24
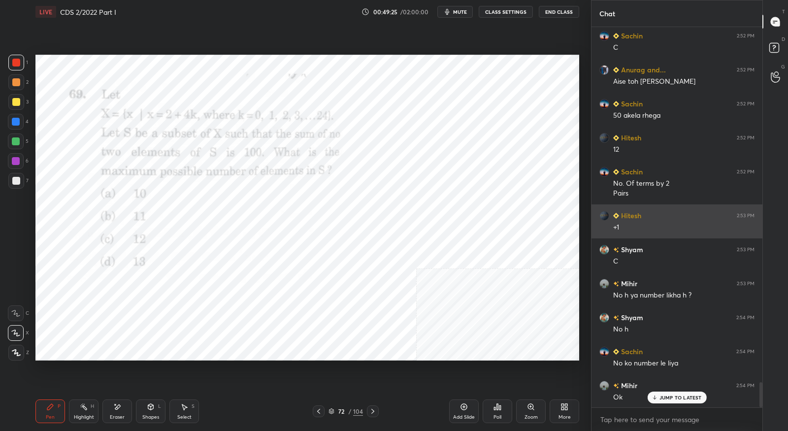
scroll to position [5380, 0]
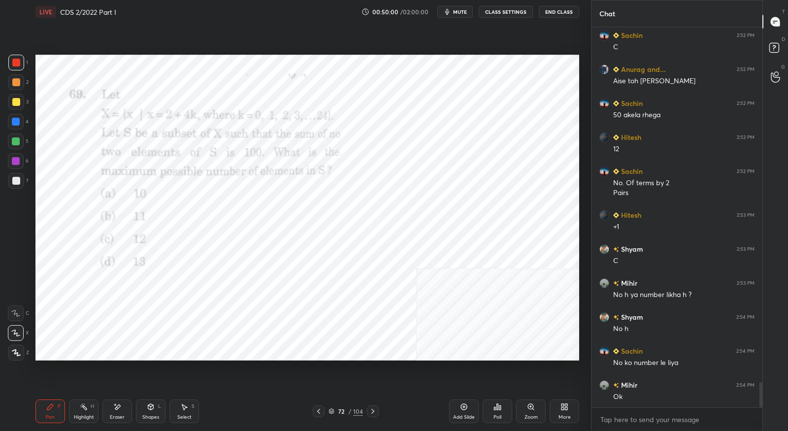
click at [376, 412] on icon at bounding box center [373, 411] width 8 height 8
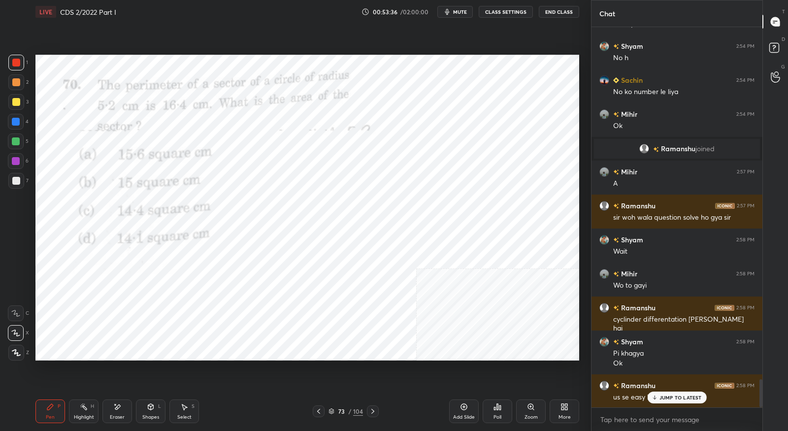
scroll to position [4764, 0]
click at [375, 412] on icon at bounding box center [373, 411] width 8 height 8
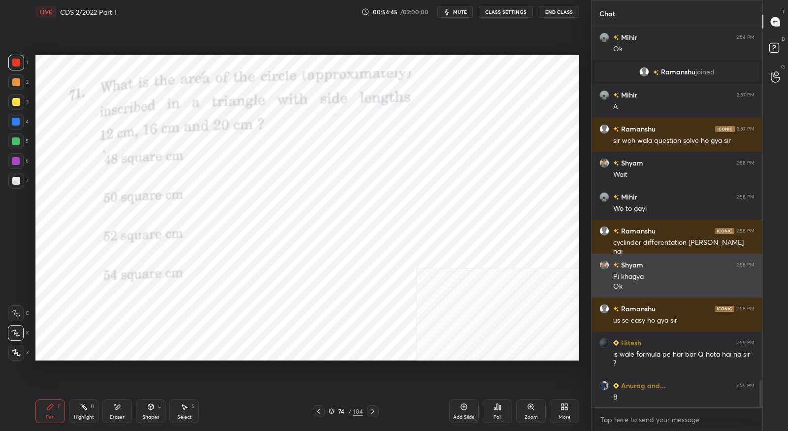
scroll to position [4841, 0]
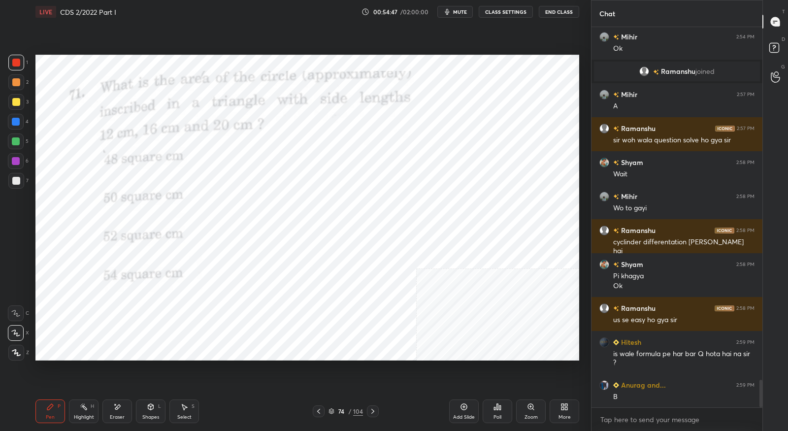
click at [373, 415] on icon at bounding box center [373, 411] width 8 height 8
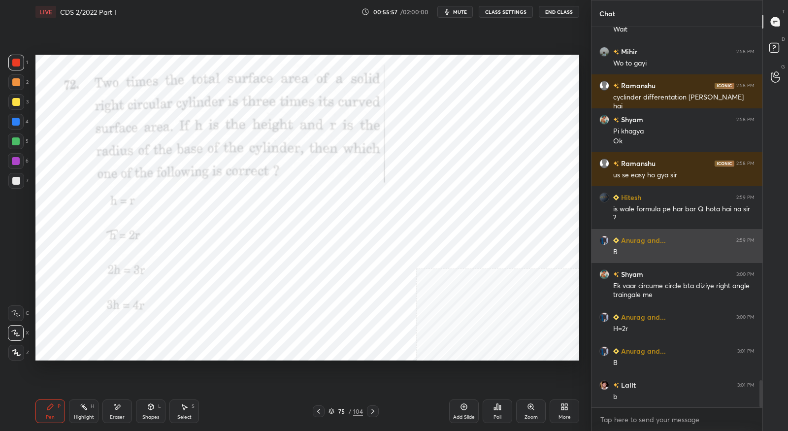
scroll to position [5019, 0]
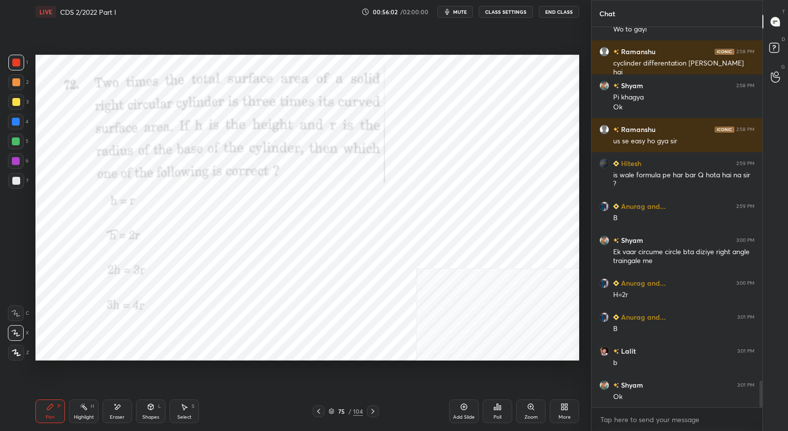
click at [375, 412] on icon at bounding box center [373, 411] width 8 height 8
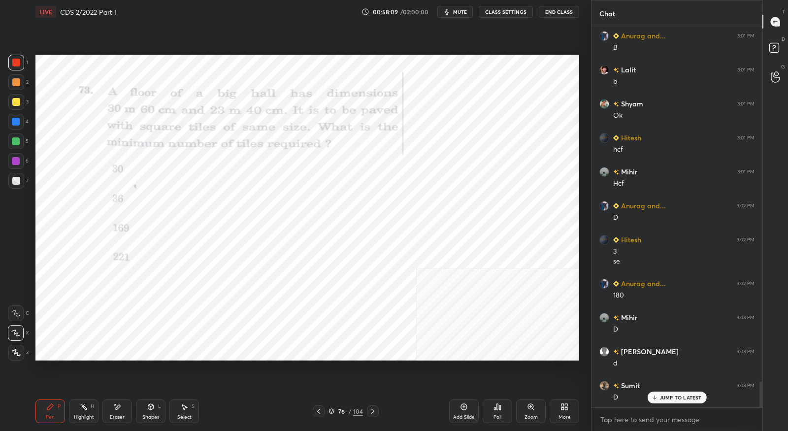
scroll to position [5301, 0]
click at [371, 413] on icon at bounding box center [373, 411] width 8 height 8
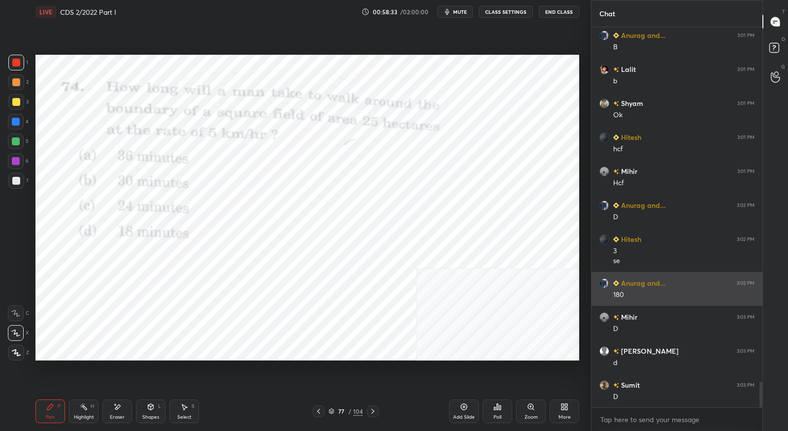
scroll to position [5334, 0]
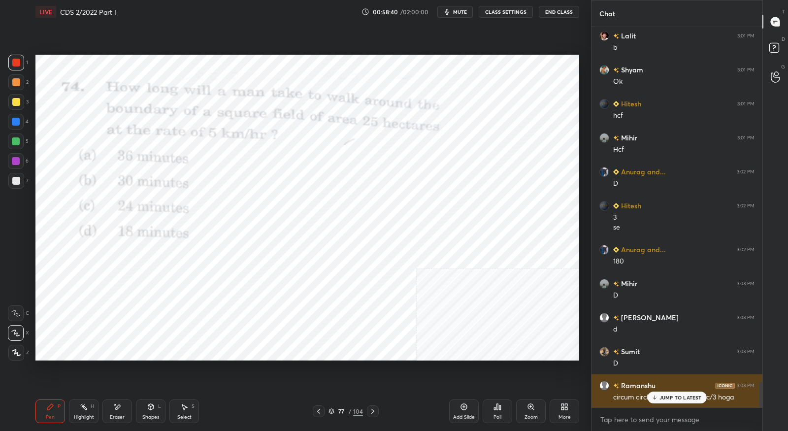
click at [660, 398] on p "JUMP TO LATEST" at bounding box center [680, 397] width 42 height 6
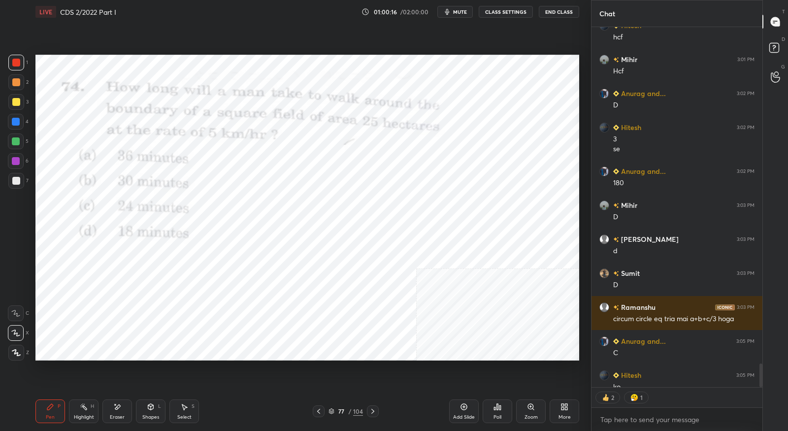
scroll to position [5466, 0]
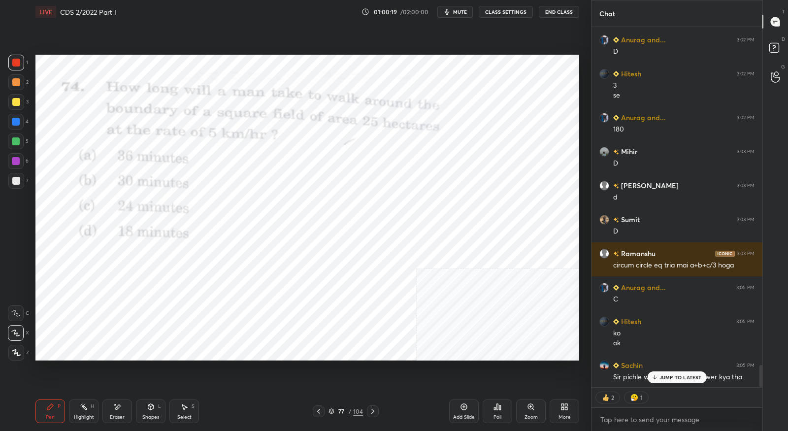
click at [660, 377] on p "JUMP TO LATEST" at bounding box center [680, 377] width 42 height 6
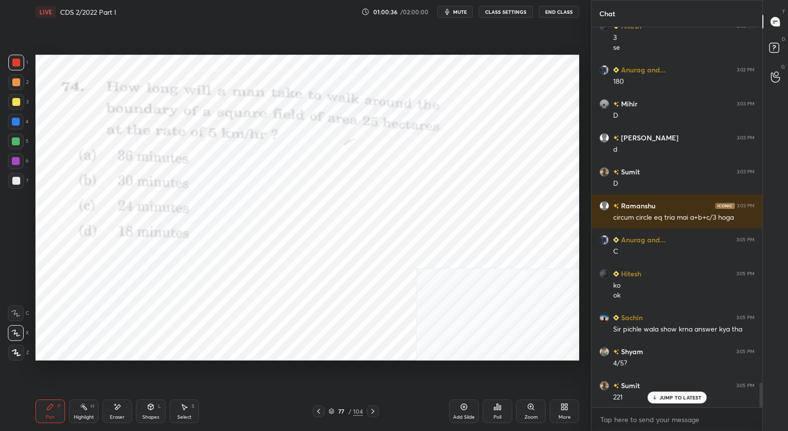
scroll to position [5549, 0]
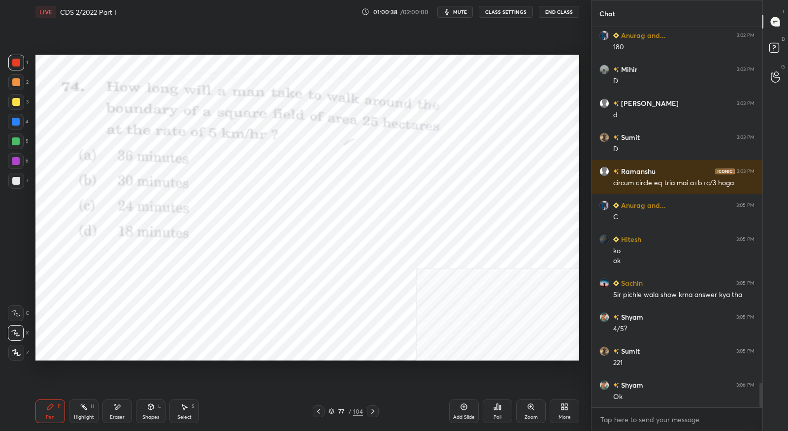
click at [322, 409] on icon at bounding box center [319, 411] width 8 height 8
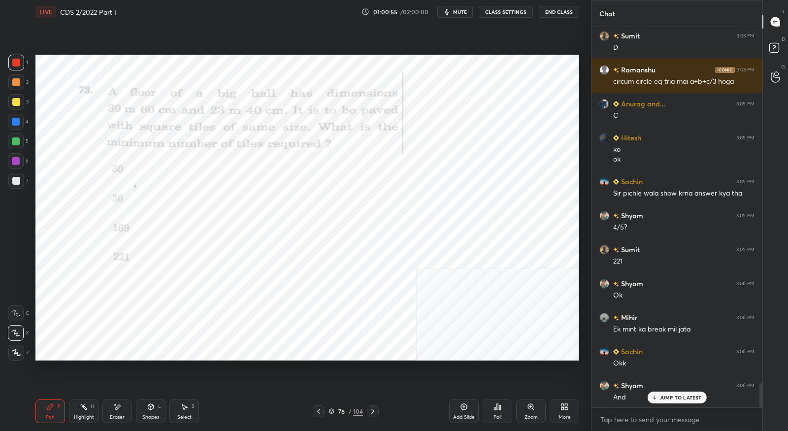
scroll to position [5684, 0]
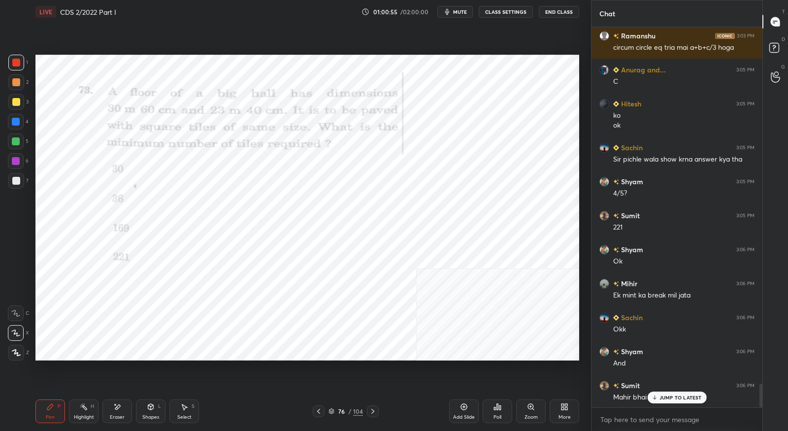
click at [371, 411] on icon at bounding box center [373, 411] width 8 height 8
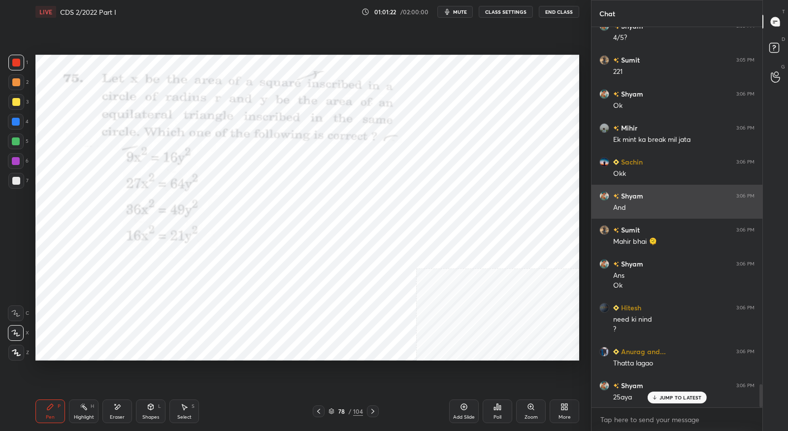
scroll to position [5874, 0]
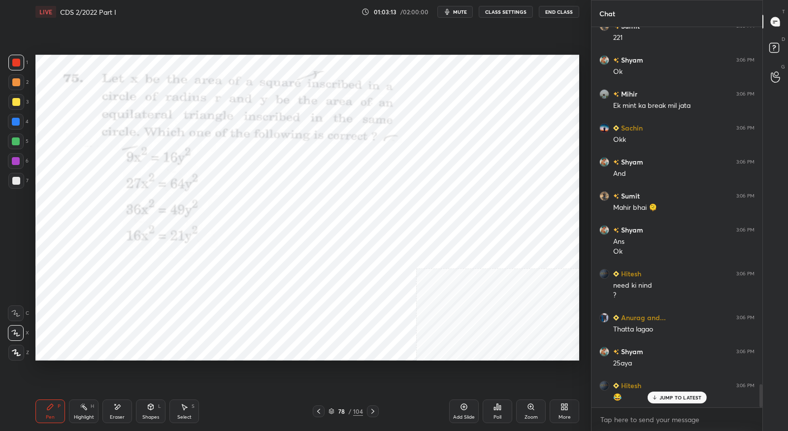
click at [125, 414] on div "Eraser" at bounding box center [117, 411] width 30 height 24
drag, startPoint x: 51, startPoint y: 411, endPoint x: 56, endPoint y: 403, distance: 9.3
click at [52, 411] on div "Pen P" at bounding box center [50, 411] width 30 height 24
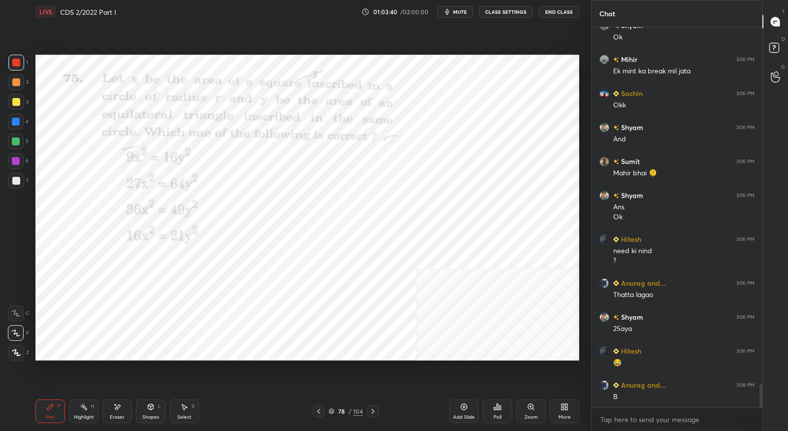
drag, startPoint x: 121, startPoint y: 410, endPoint x: 174, endPoint y: 377, distance: 62.4
click at [123, 410] on div "Eraser" at bounding box center [117, 411] width 30 height 24
click at [55, 406] on div "Pen P" at bounding box center [50, 411] width 30 height 24
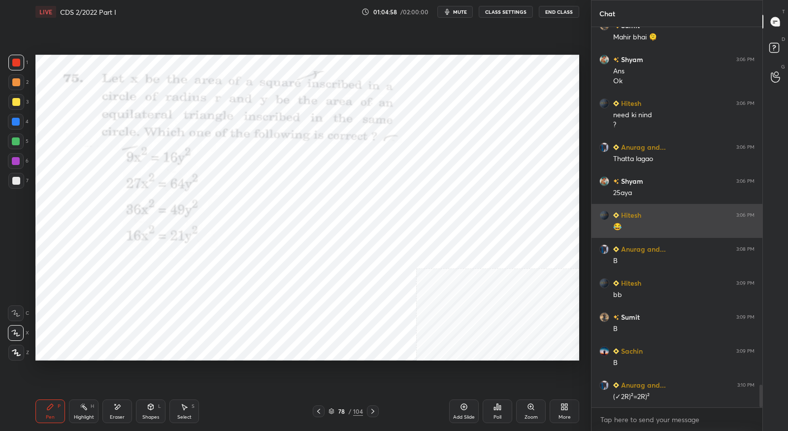
scroll to position [6078, 0]
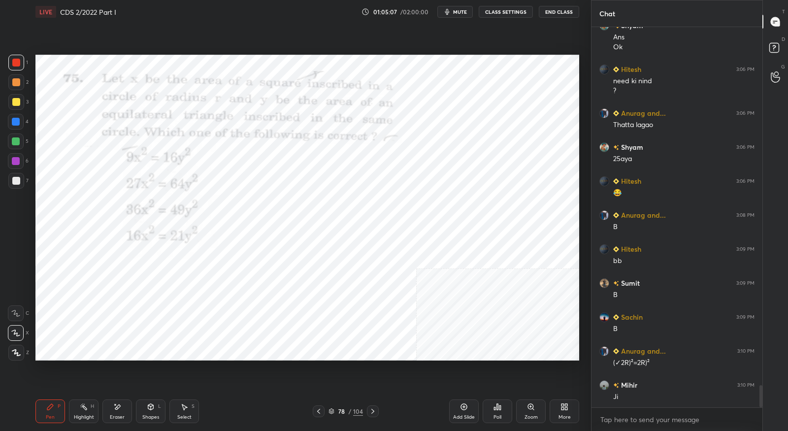
click at [465, 12] on span "mute" at bounding box center [460, 11] width 14 height 7
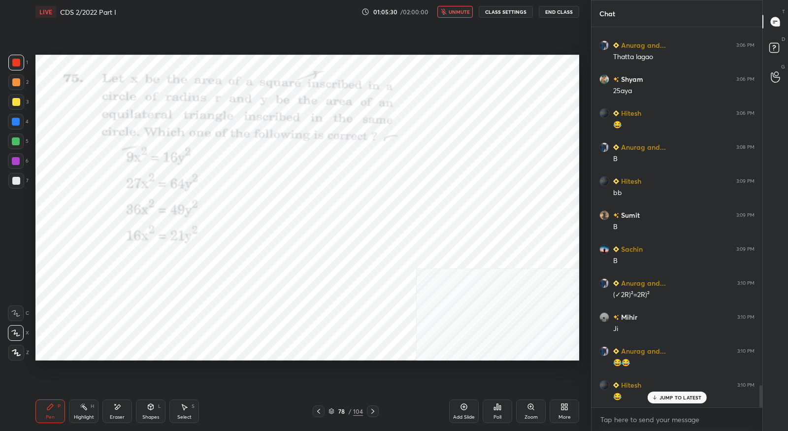
scroll to position [6180, 0]
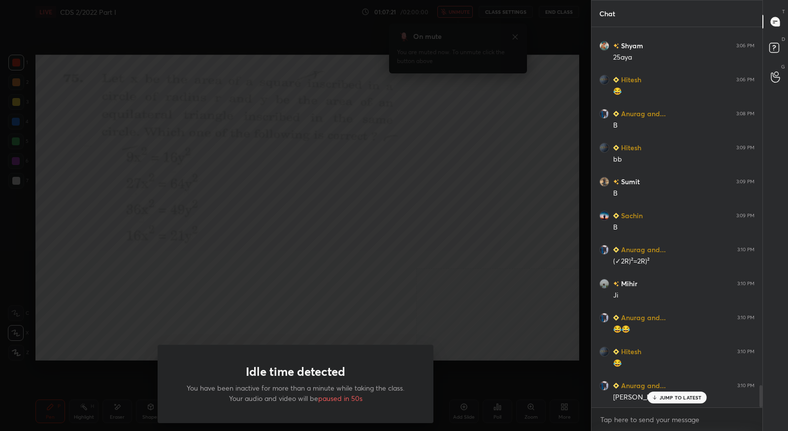
click at [493, 65] on div "Idle time detected You have been inactive for more than a minute while taking t…" at bounding box center [295, 215] width 591 height 431
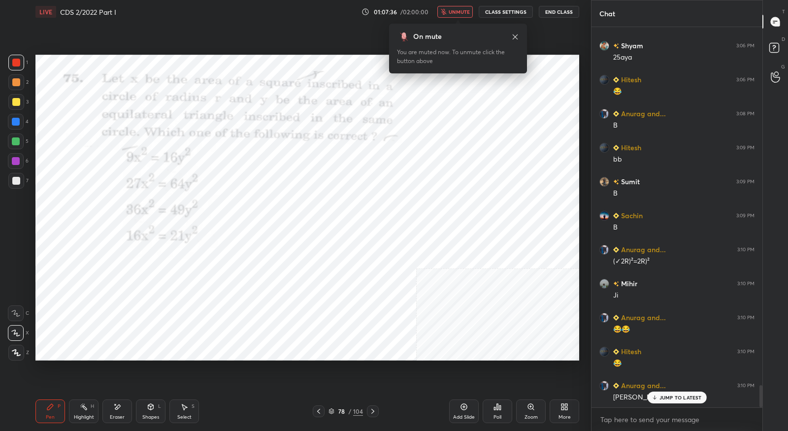
click at [516, 36] on icon at bounding box center [515, 37] width 8 height 8
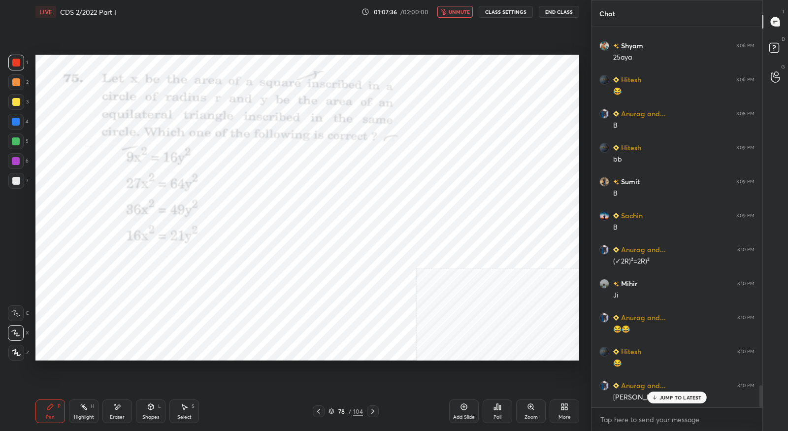
click at [463, 14] on span "unmute" at bounding box center [459, 11] width 21 height 7
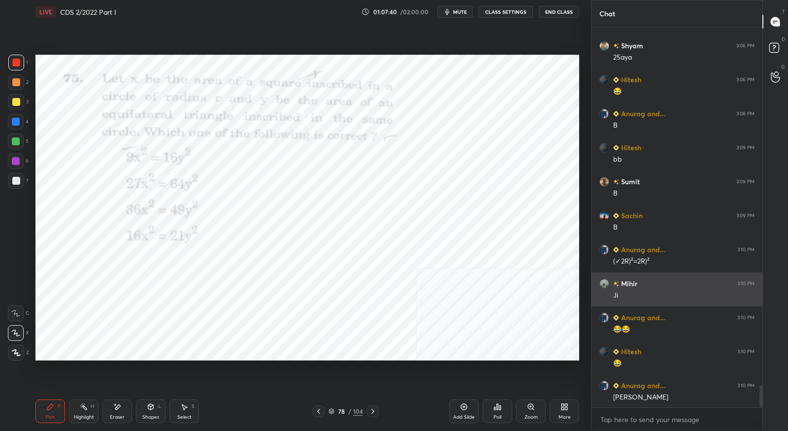
scroll to position [6180, 0]
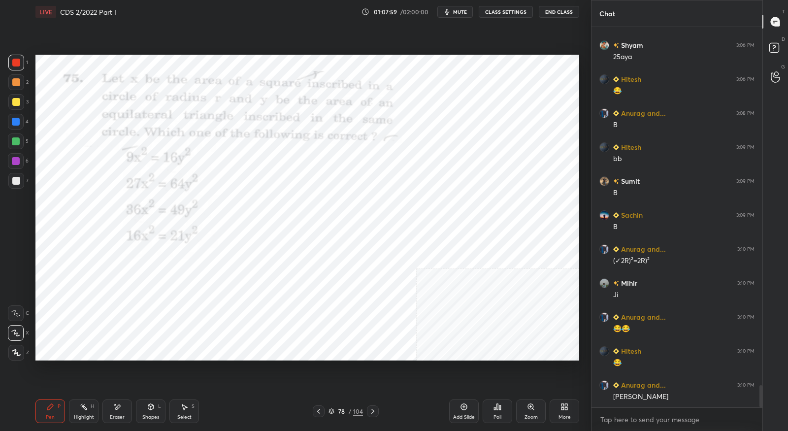
click at [369, 414] on icon at bounding box center [373, 411] width 8 height 8
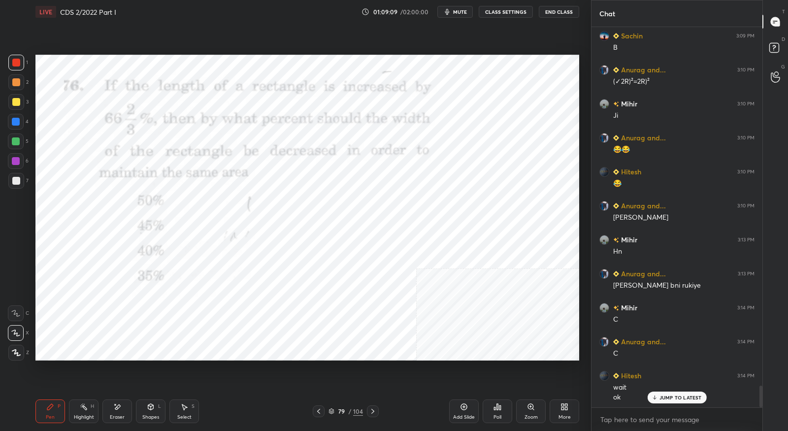
scroll to position [6369, 0]
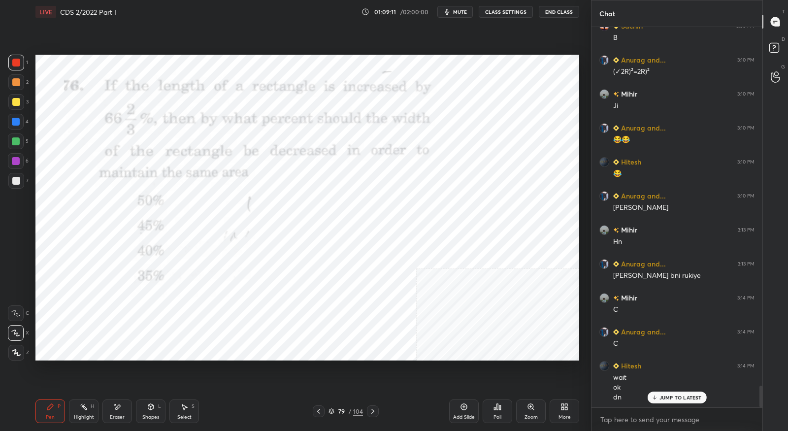
click at [372, 408] on icon at bounding box center [373, 411] width 8 height 8
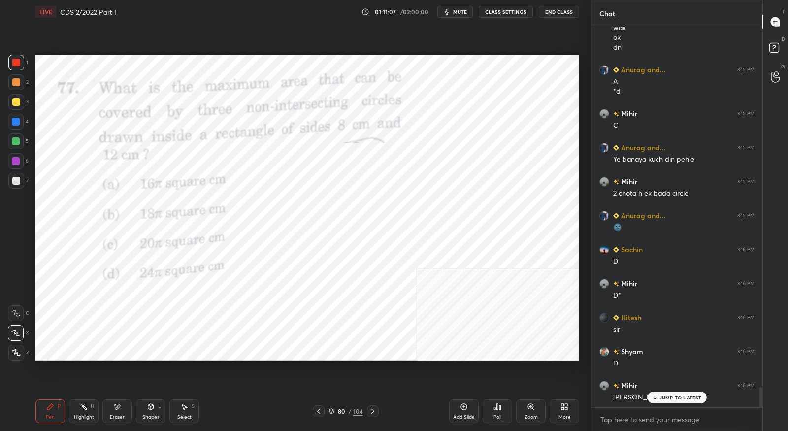
scroll to position [6719, 0]
click at [370, 414] on icon at bounding box center [373, 411] width 8 height 8
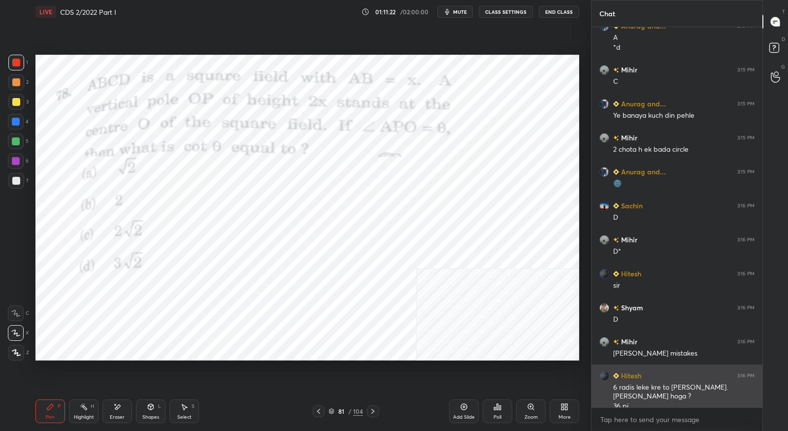
scroll to position [6763, 0]
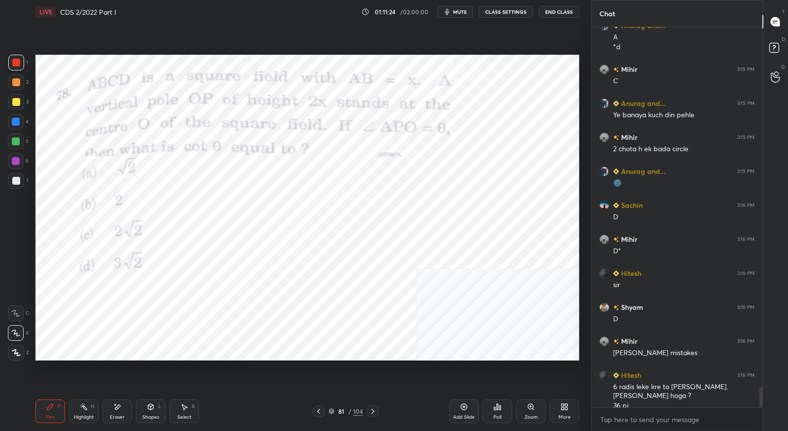
click at [319, 412] on icon at bounding box center [318, 411] width 3 height 5
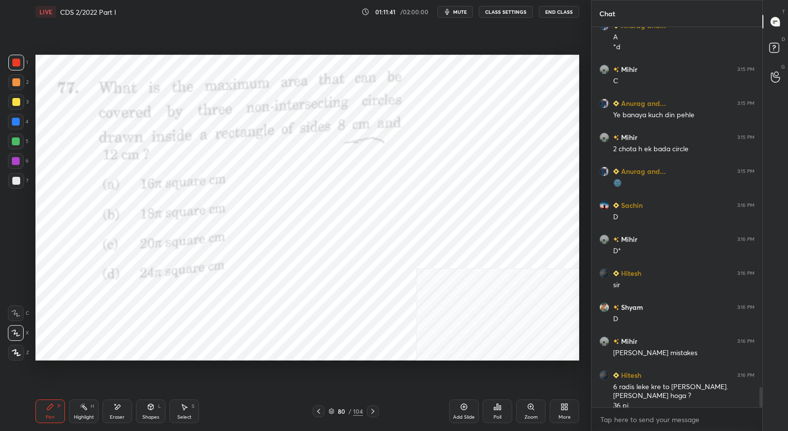
scroll to position [6797, 0]
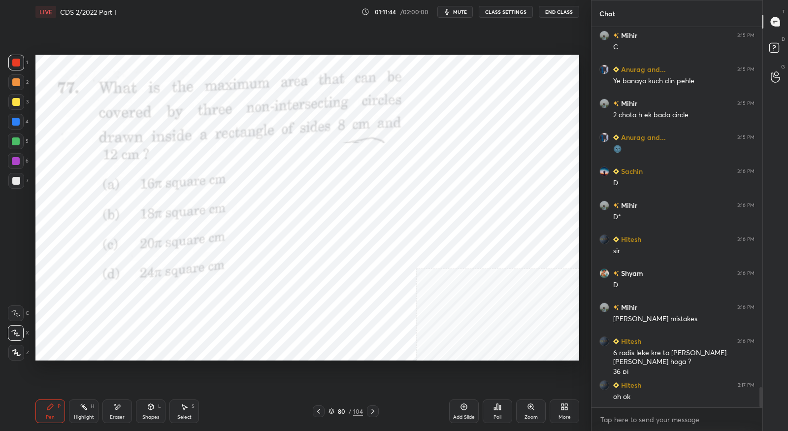
click at [372, 415] on div at bounding box center [373, 411] width 12 height 12
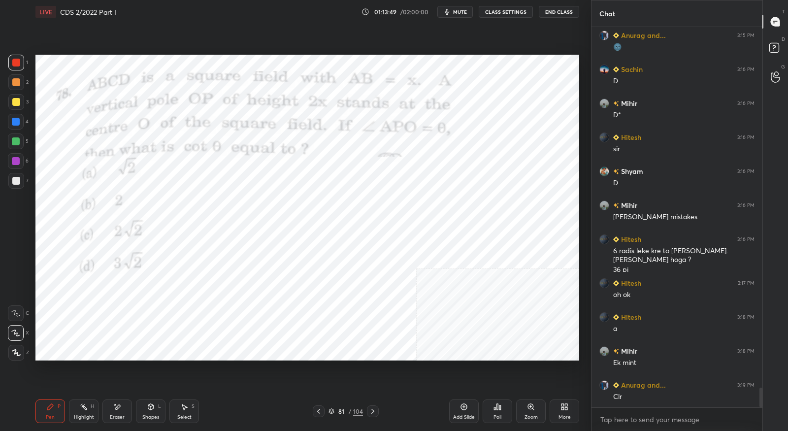
scroll to position [6933, 0]
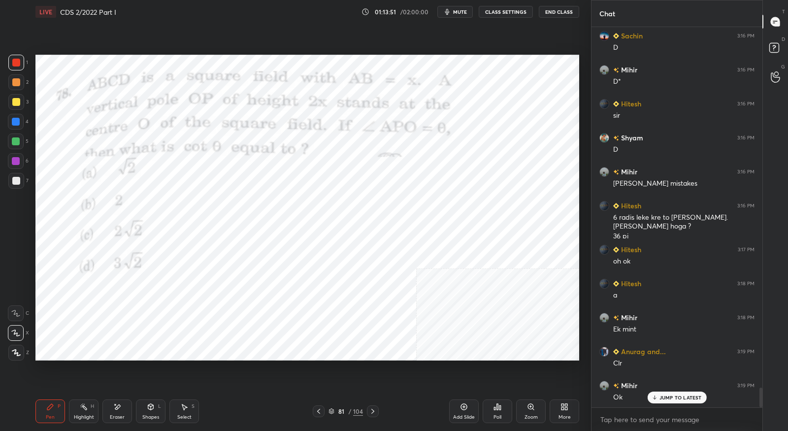
click at [373, 412] on icon at bounding box center [373, 411] width 8 height 8
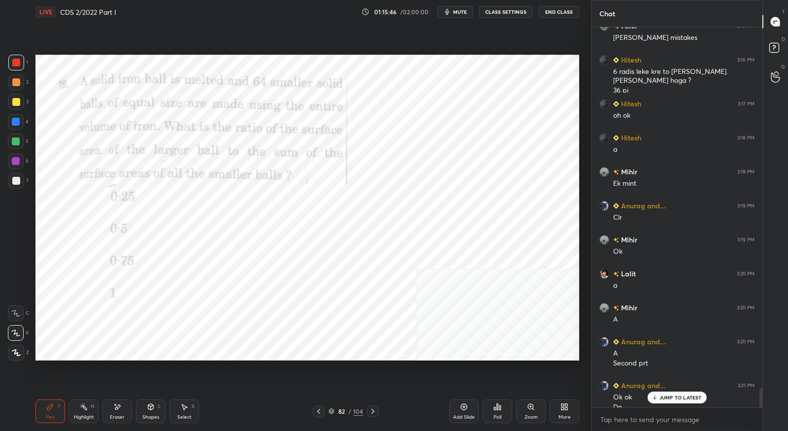
scroll to position [7088, 0]
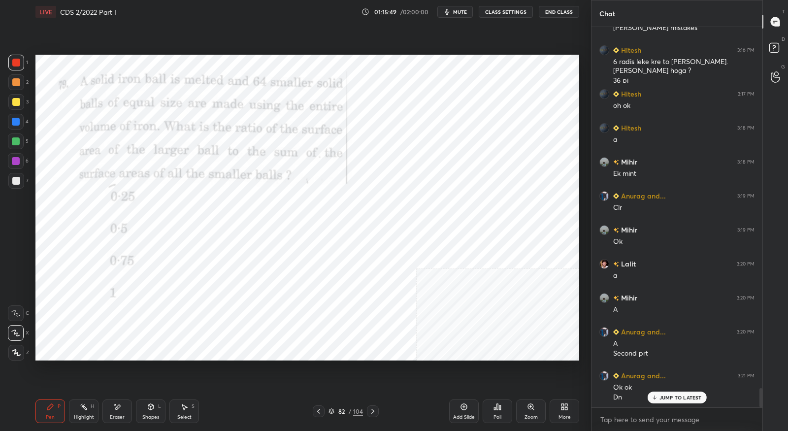
click at [371, 409] on icon at bounding box center [373, 411] width 8 height 8
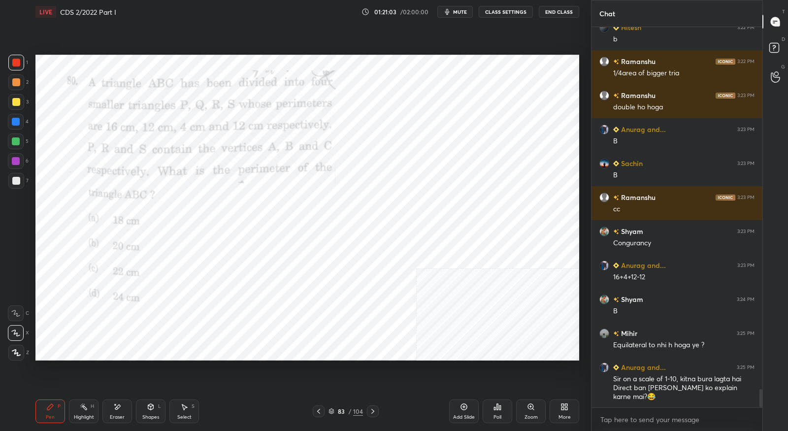
scroll to position [7616, 0]
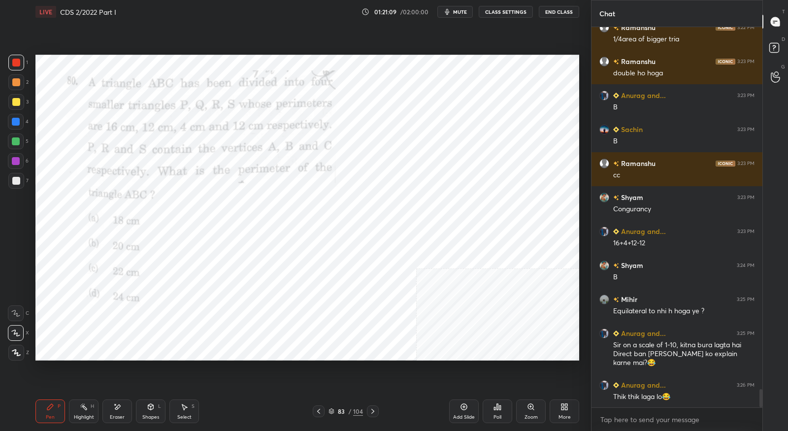
click at [371, 415] on icon at bounding box center [373, 411] width 8 height 8
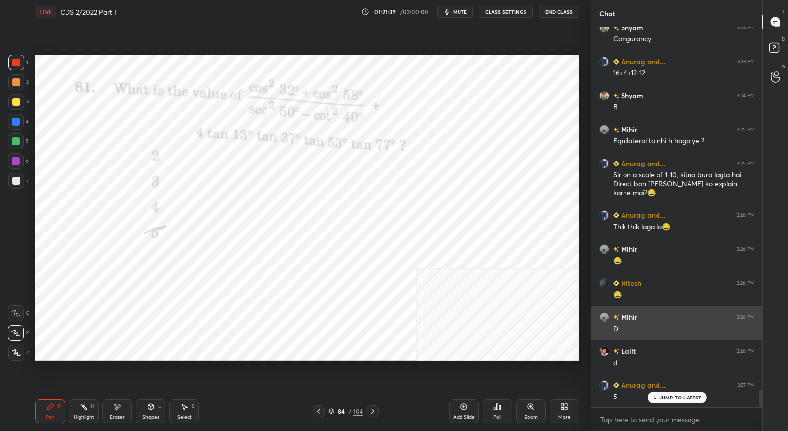
scroll to position [7819, 0]
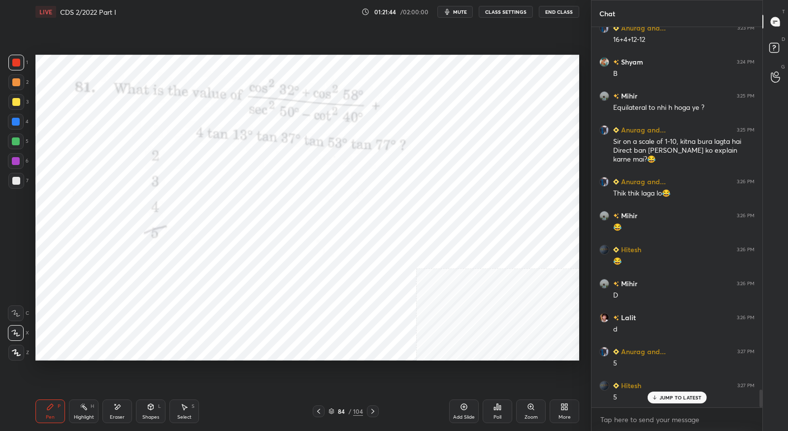
click at [372, 412] on icon at bounding box center [373, 411] width 8 height 8
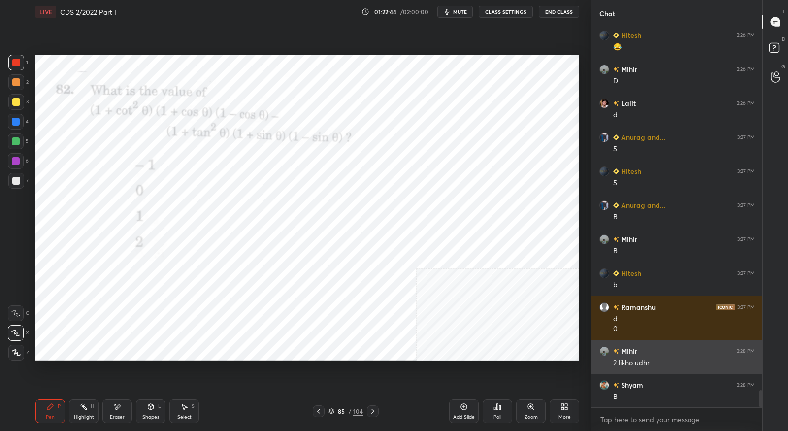
scroll to position [8068, 0]
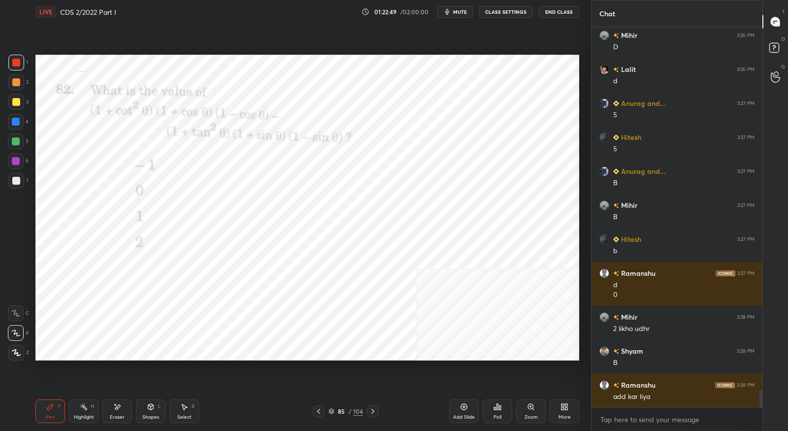
click at [374, 416] on div at bounding box center [373, 411] width 12 height 12
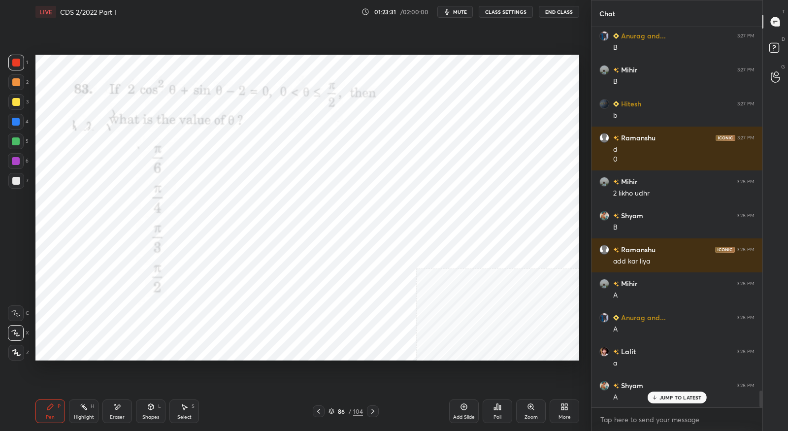
scroll to position [8272, 0]
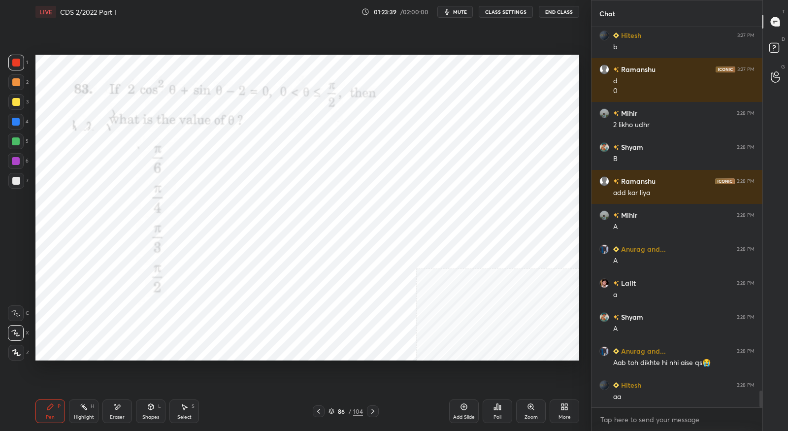
click at [373, 415] on icon at bounding box center [373, 411] width 8 height 8
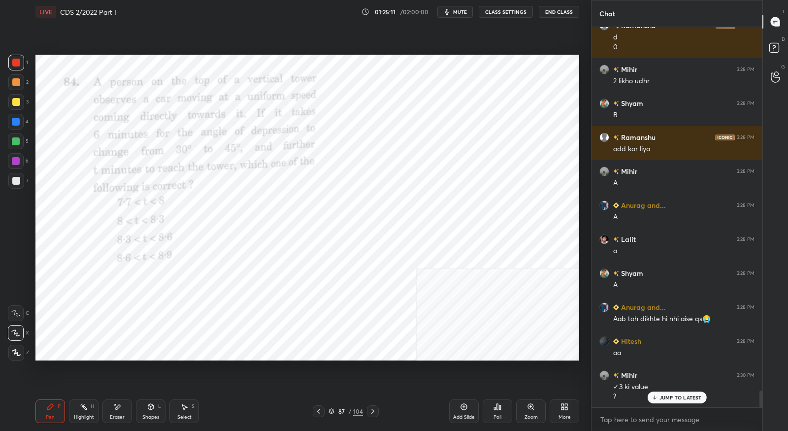
scroll to position [8349, 0]
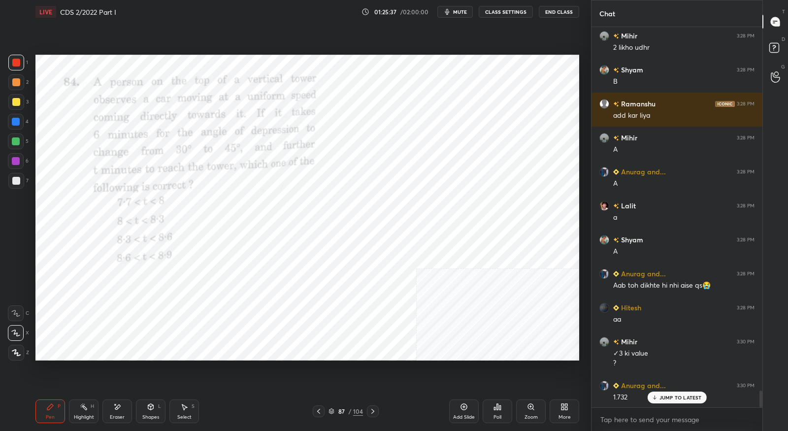
click at [579, 263] on div "Setting up your live class Poll for secs No correct answer Start poll" at bounding box center [308, 208] width 552 height 368
drag, startPoint x: 579, startPoint y: 268, endPoint x: 579, endPoint y: 274, distance: 5.9
click at [580, 267] on div "Setting up your live class Poll for secs No correct answer Start poll" at bounding box center [308, 208] width 552 height 368
click at [577, 277] on div "Setting up your live class Poll for secs No correct answer Start poll" at bounding box center [308, 208] width 552 height 368
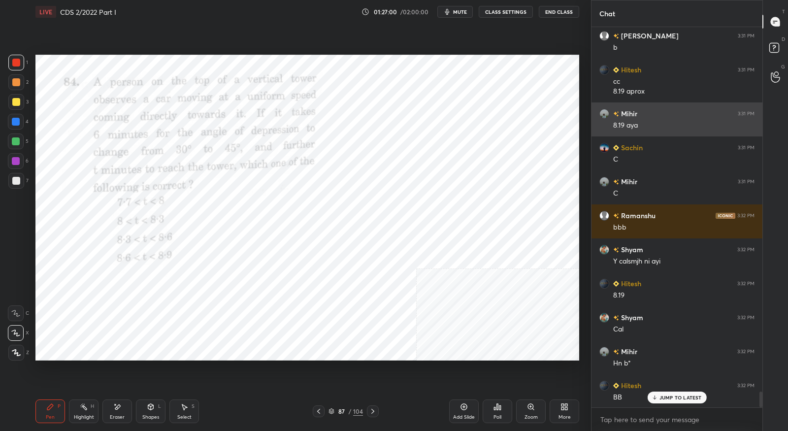
scroll to position [8767, 0]
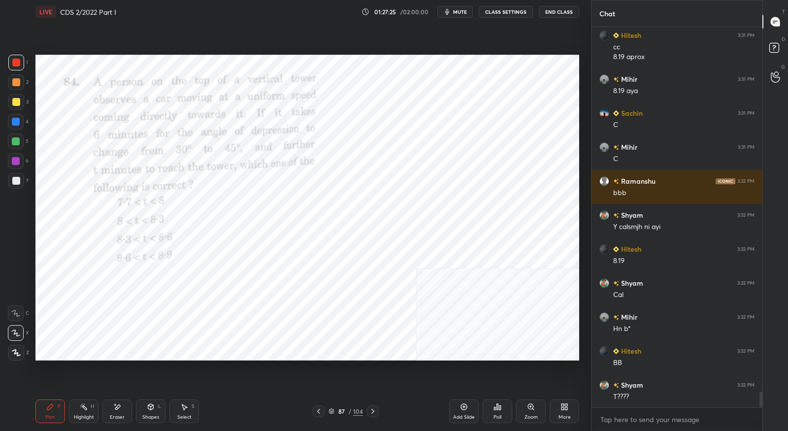
click at [582, 276] on div "Setting up your live class Poll for secs No correct answer Start poll" at bounding box center [308, 208] width 552 height 368
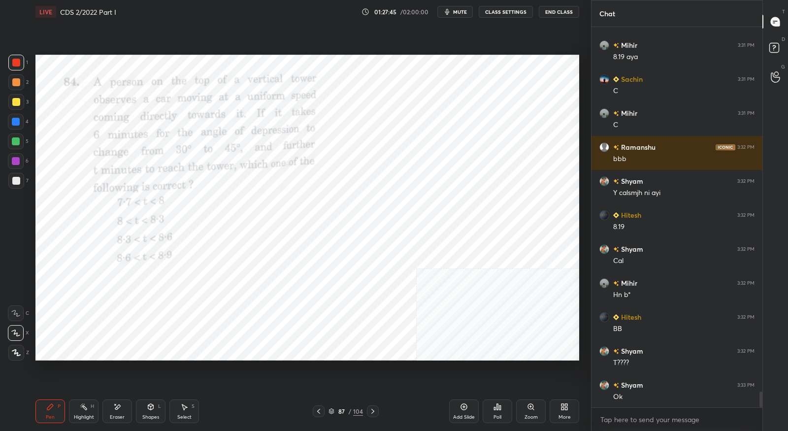
scroll to position [8811, 0]
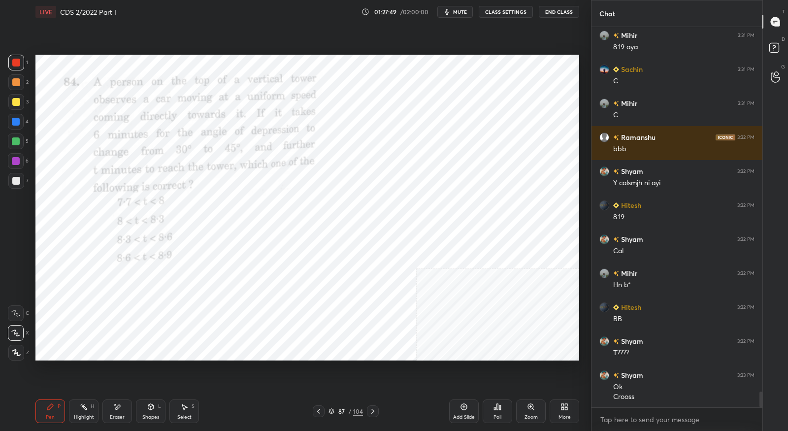
click at [374, 413] on icon at bounding box center [373, 411] width 8 height 8
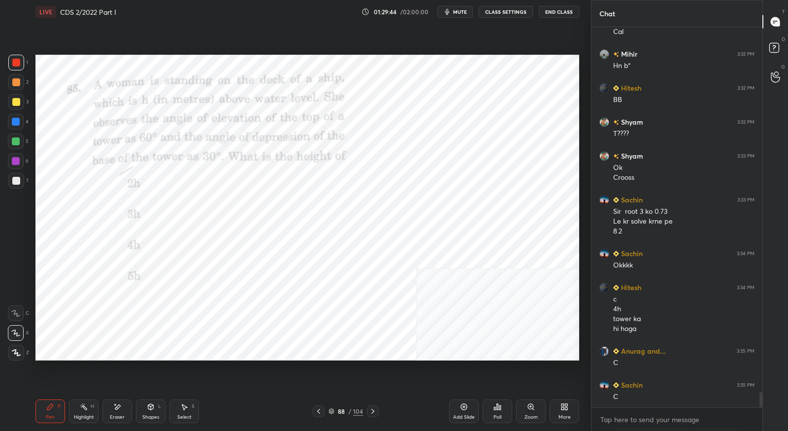
scroll to position [9064, 0]
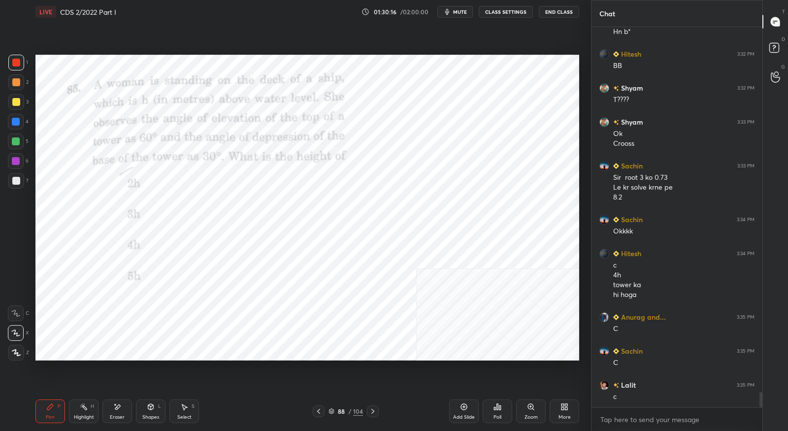
click at [371, 412] on icon at bounding box center [373, 411] width 8 height 8
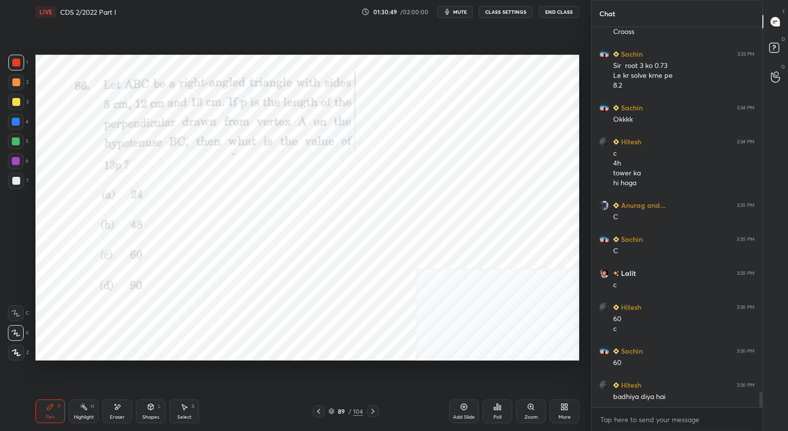
scroll to position [9210, 0]
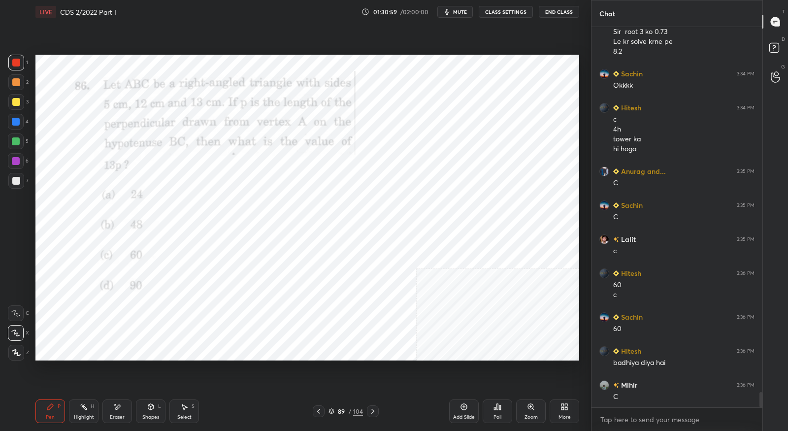
click at [369, 414] on icon at bounding box center [373, 411] width 8 height 8
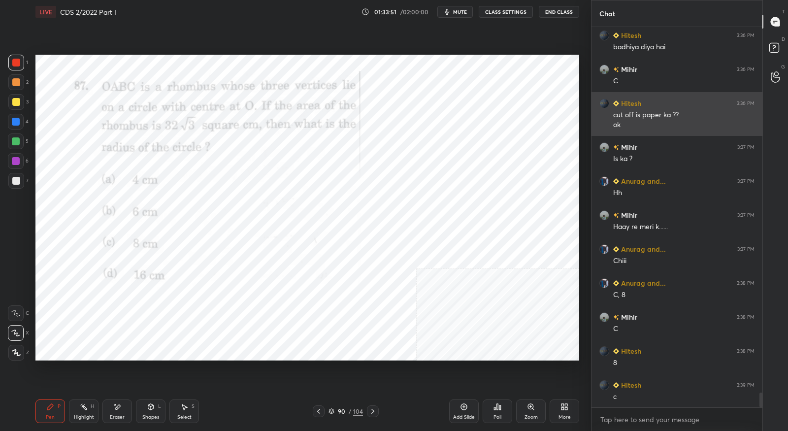
scroll to position [9559, 0]
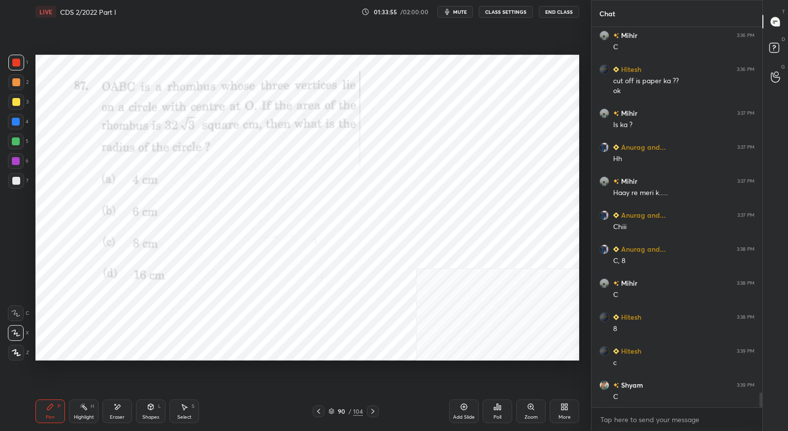
click at [374, 410] on icon at bounding box center [373, 411] width 8 height 8
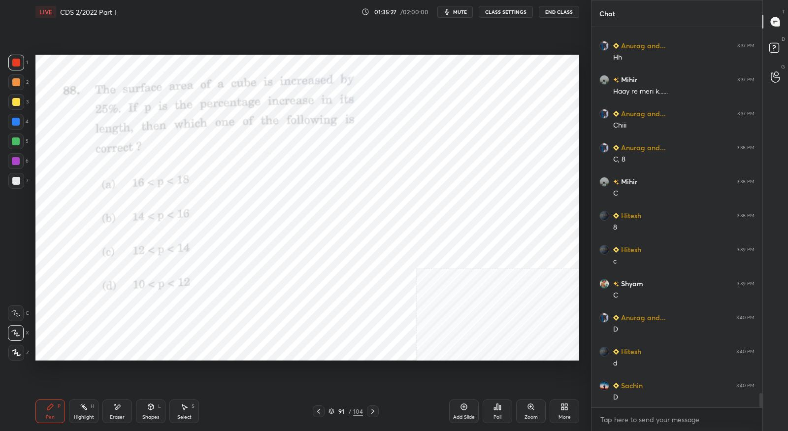
scroll to position [9695, 0]
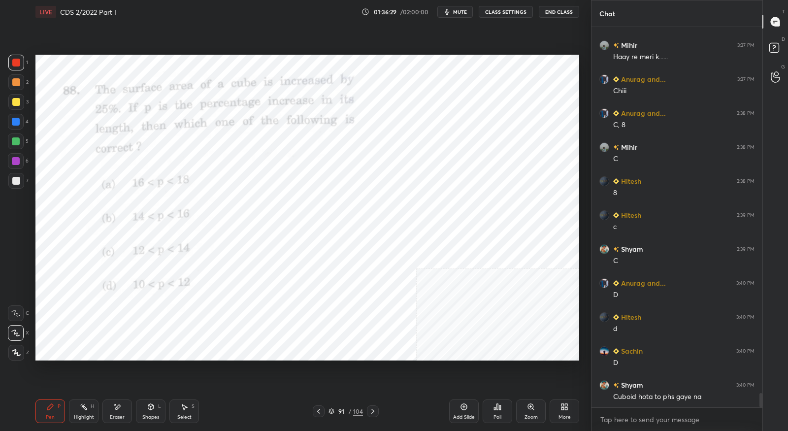
click at [376, 414] on div at bounding box center [373, 411] width 12 height 12
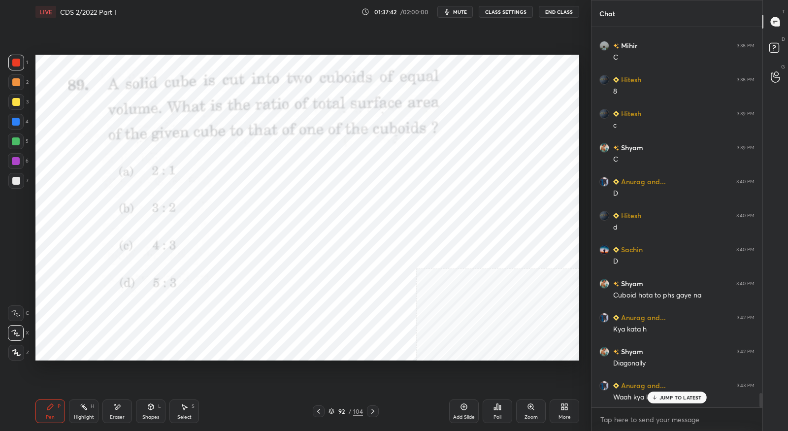
scroll to position [9831, 0]
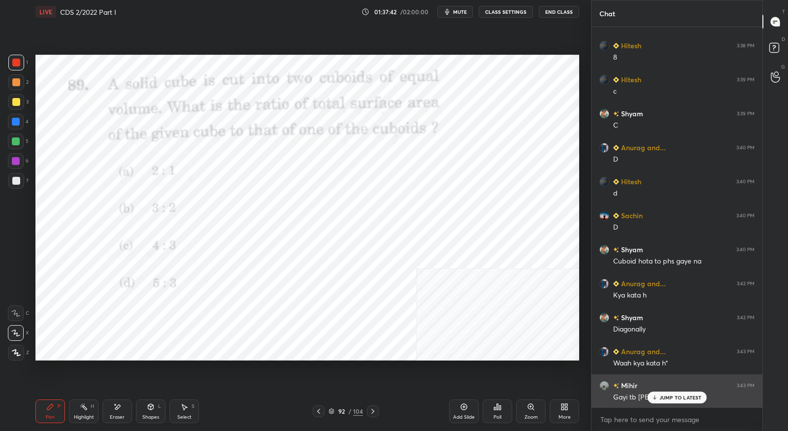
drag, startPoint x: 655, startPoint y: 400, endPoint x: 656, endPoint y: 394, distance: 5.4
click at [654, 398] on icon at bounding box center [654, 397] width 6 height 6
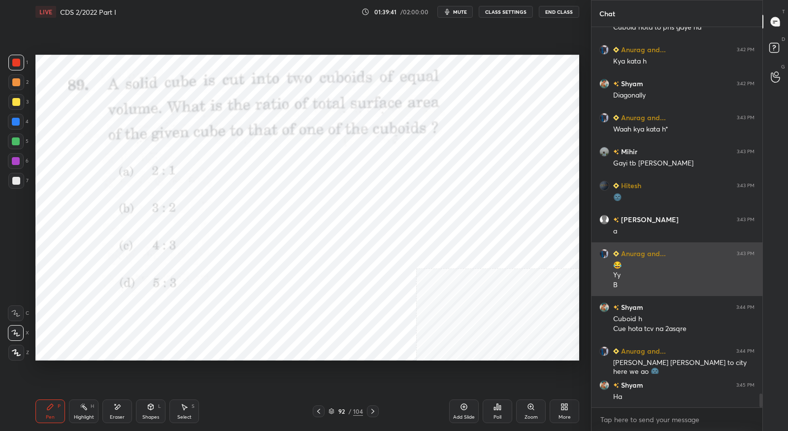
scroll to position [10099, 0]
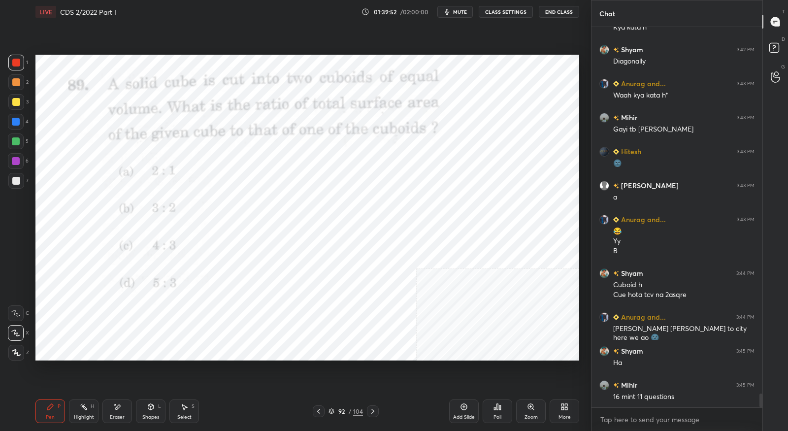
click at [374, 414] on icon at bounding box center [373, 411] width 8 height 8
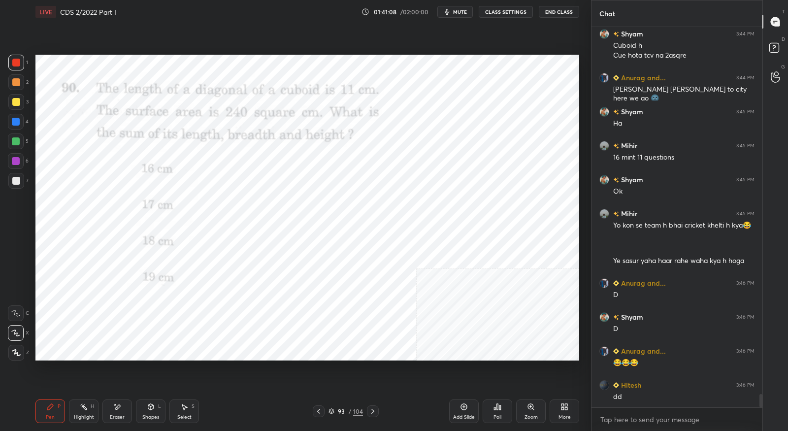
scroll to position [10372, 0]
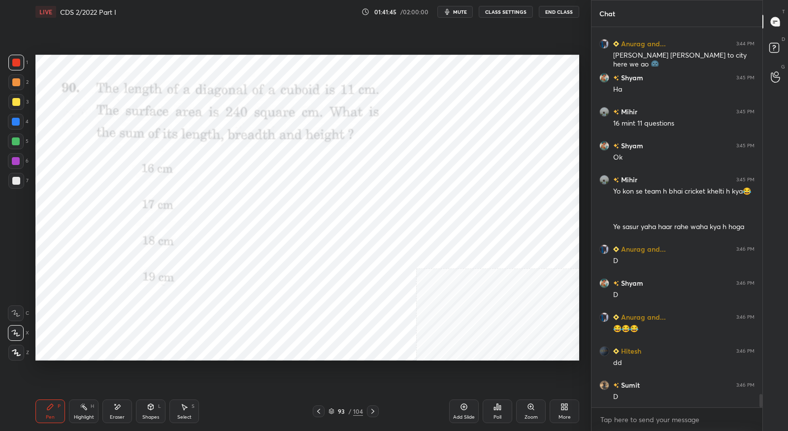
click at [374, 414] on icon at bounding box center [373, 411] width 8 height 8
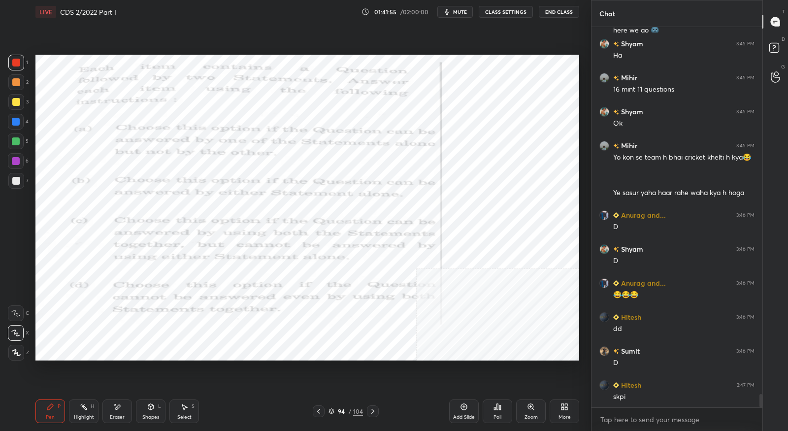
click at [374, 414] on icon at bounding box center [373, 411] width 8 height 8
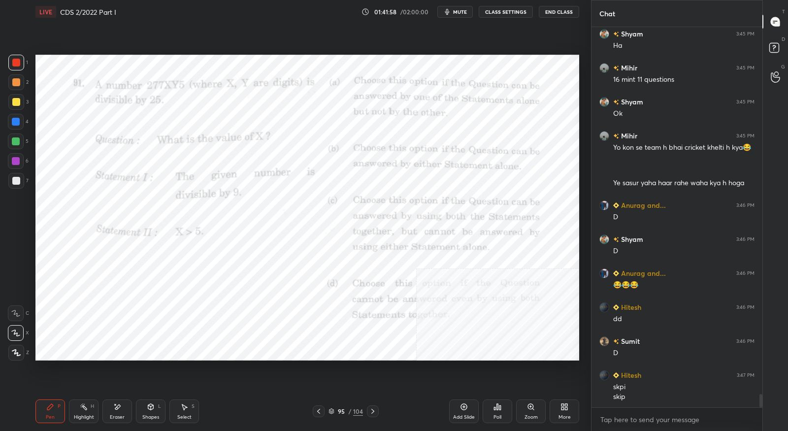
click at [318, 410] on icon at bounding box center [319, 411] width 8 height 8
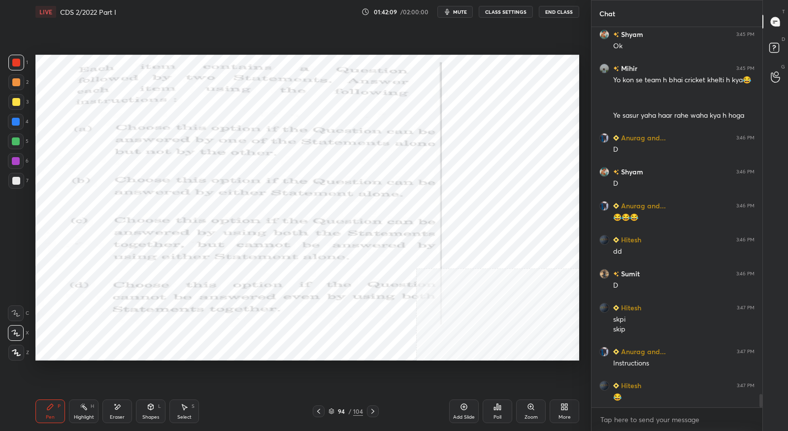
scroll to position [10518, 0]
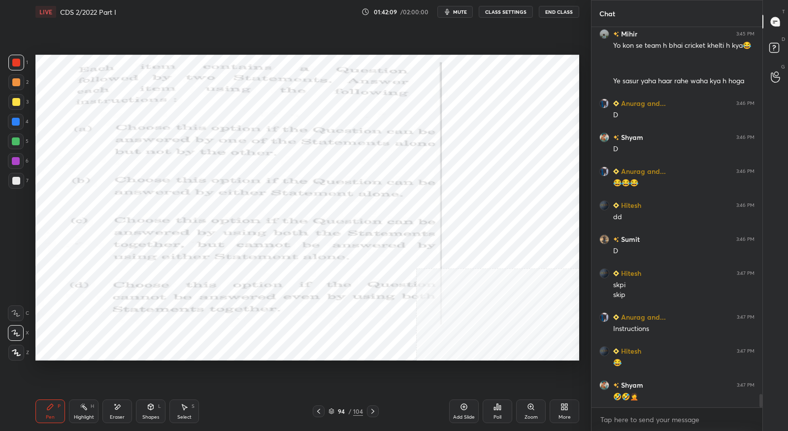
click at [375, 412] on icon at bounding box center [373, 411] width 8 height 8
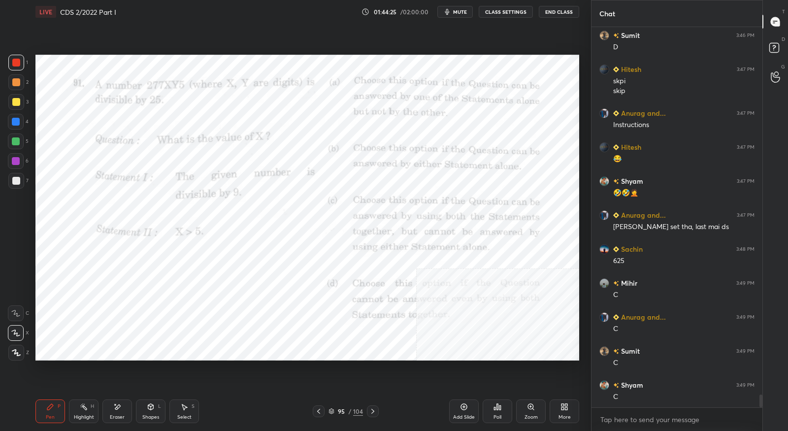
scroll to position [10756, 0]
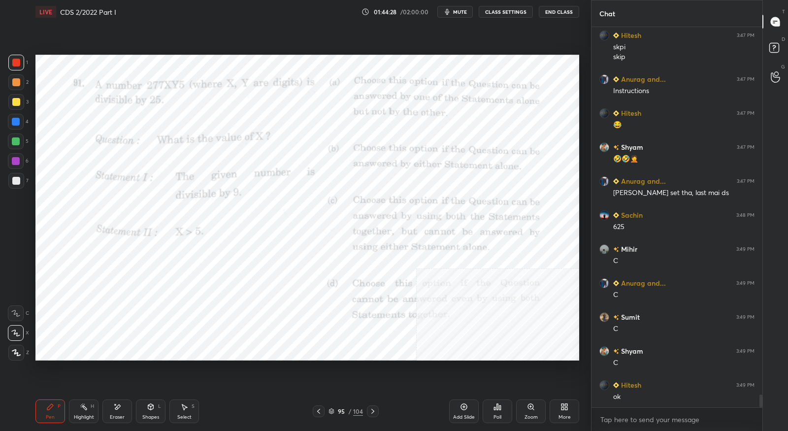
click at [374, 412] on icon at bounding box center [373, 411] width 8 height 8
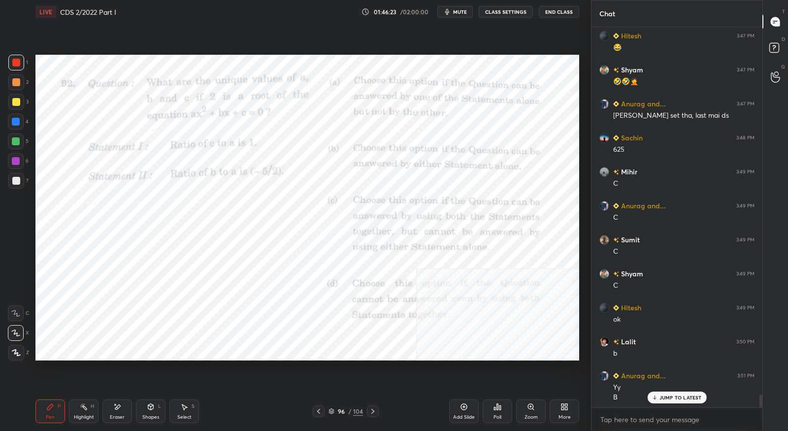
scroll to position [10833, 0]
drag, startPoint x: 116, startPoint y: 413, endPoint x: 116, endPoint y: 402, distance: 10.8
click at [116, 413] on div "Eraser" at bounding box center [117, 411] width 30 height 24
click at [49, 426] on div "Pen P Highlight H Eraser Shapes L Select S 96 / 104 Add Slide Poll Zoom More" at bounding box center [307, 411] width 544 height 39
click at [50, 417] on div "Pen" at bounding box center [50, 417] width 9 height 5
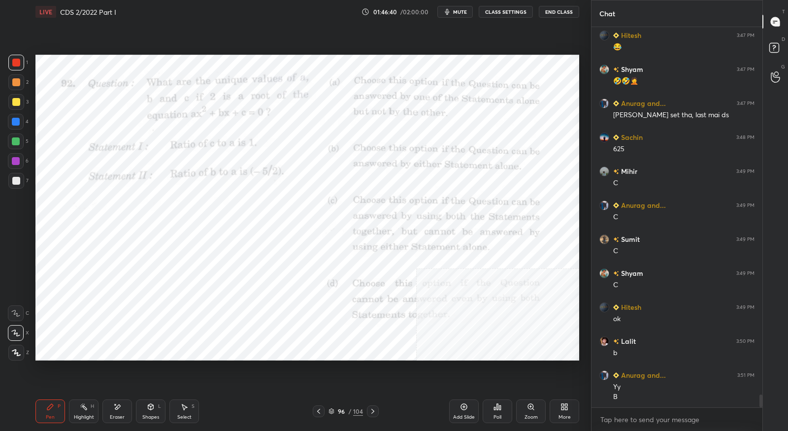
click at [372, 414] on icon at bounding box center [373, 411] width 8 height 8
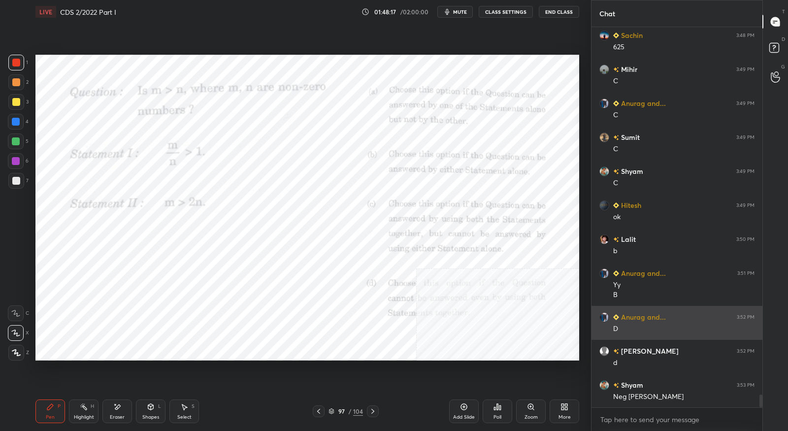
scroll to position [10945, 0]
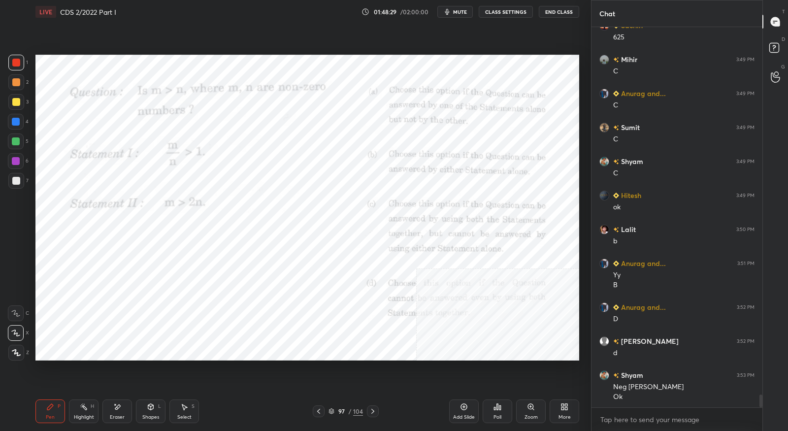
click at [372, 415] on icon at bounding box center [373, 411] width 8 height 8
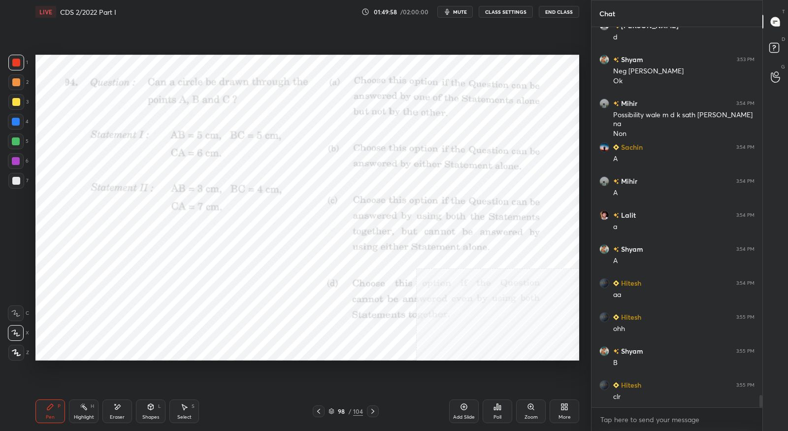
scroll to position [11295, 0]
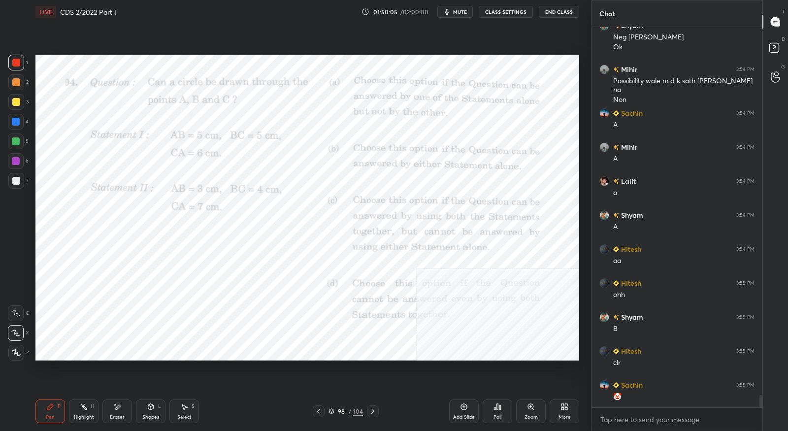
click at [375, 410] on icon at bounding box center [373, 411] width 8 height 8
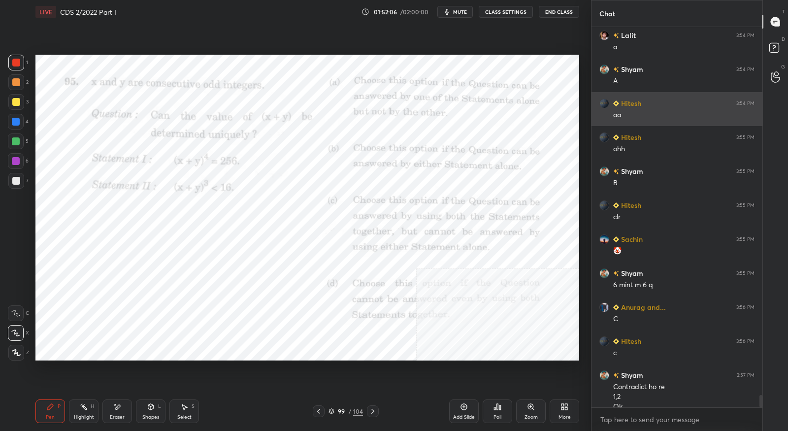
scroll to position [11450, 0]
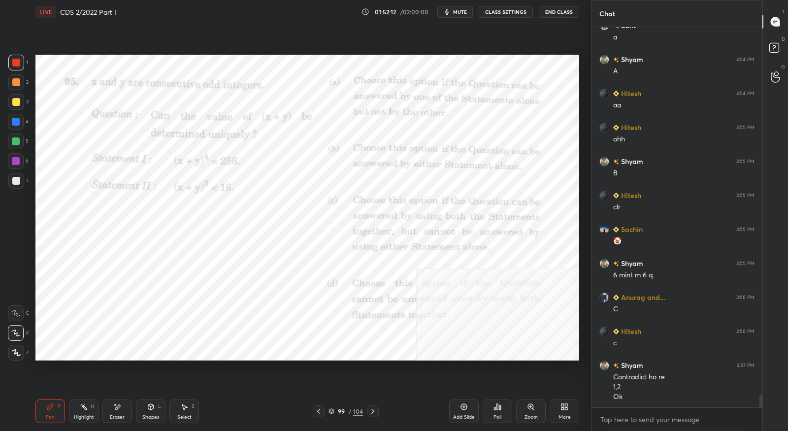
click at [368, 411] on div at bounding box center [373, 411] width 12 height 12
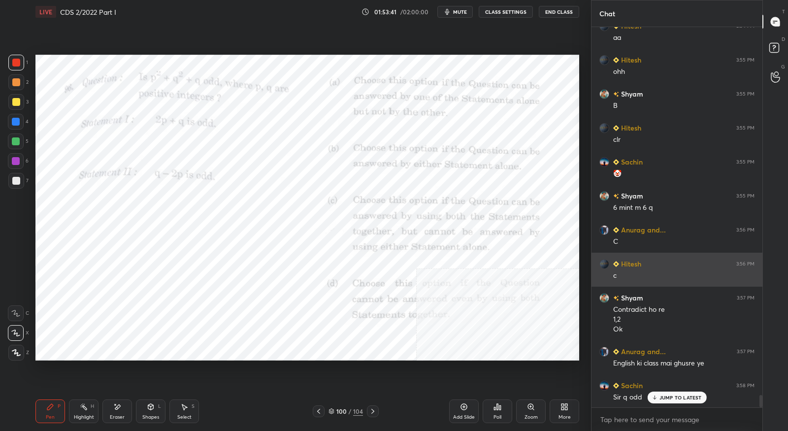
scroll to position [11552, 0]
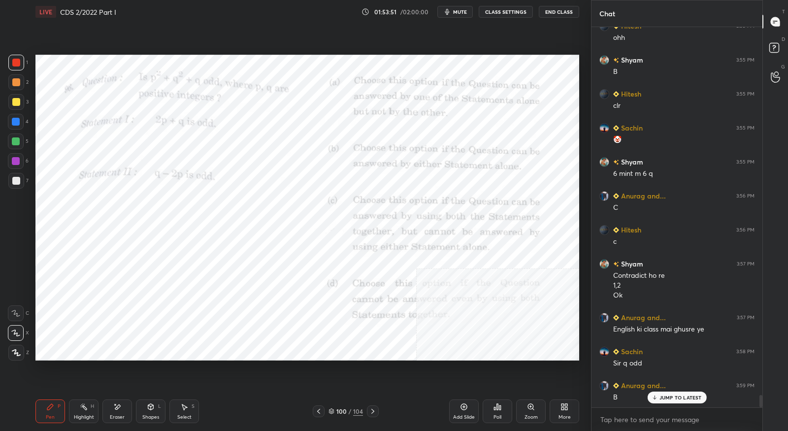
drag, startPoint x: 661, startPoint y: 398, endPoint x: 666, endPoint y: 386, distance: 13.0
click at [661, 396] on p "JUMP TO LATEST" at bounding box center [680, 397] width 42 height 6
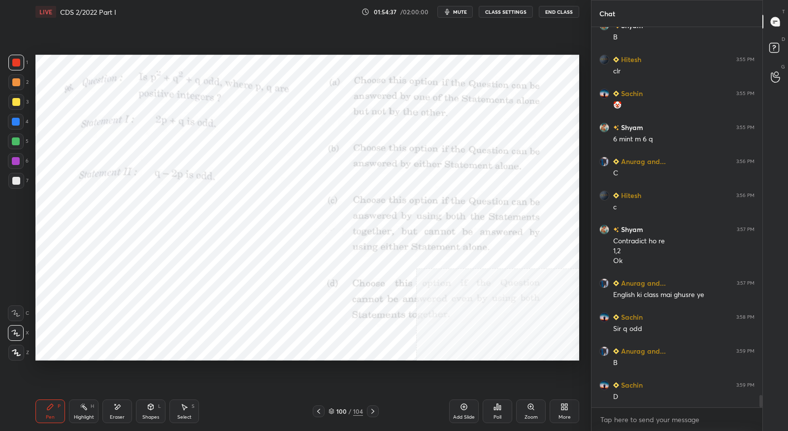
scroll to position [11620, 0]
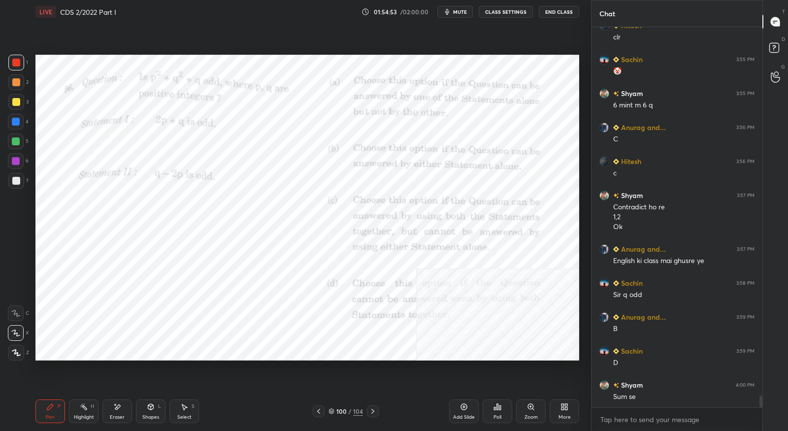
click at [372, 412] on icon at bounding box center [373, 411] width 8 height 8
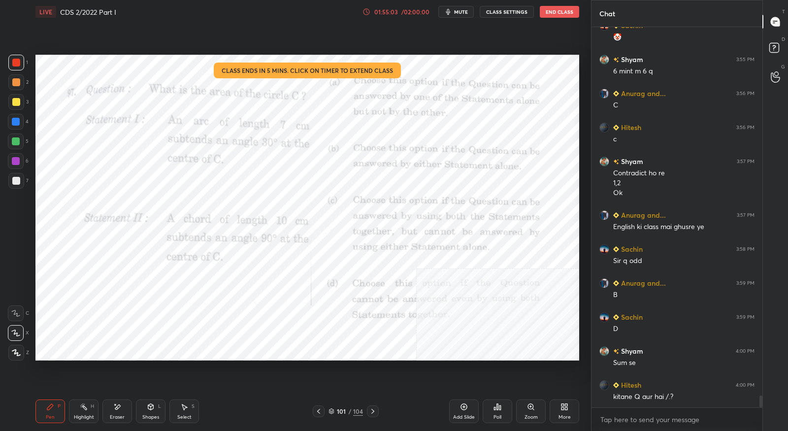
click at [388, 15] on div "01:55:03 / 02:00:00" at bounding box center [396, 12] width 68 height 8
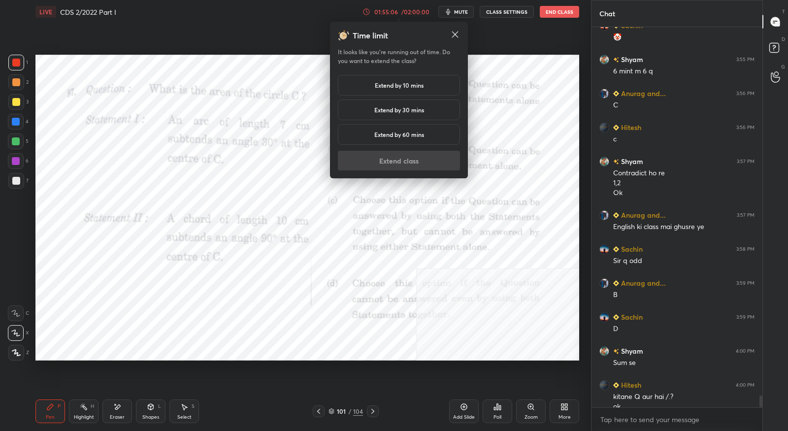
scroll to position [11664, 0]
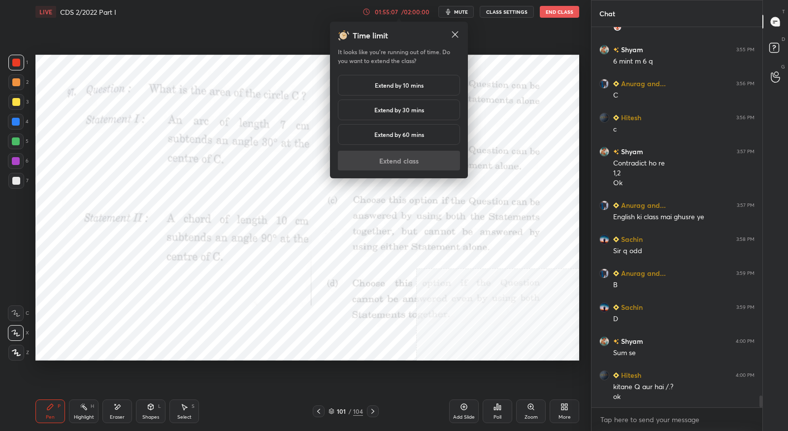
click at [411, 85] on h5 "Extend by 10 mins" at bounding box center [399, 85] width 49 height 9
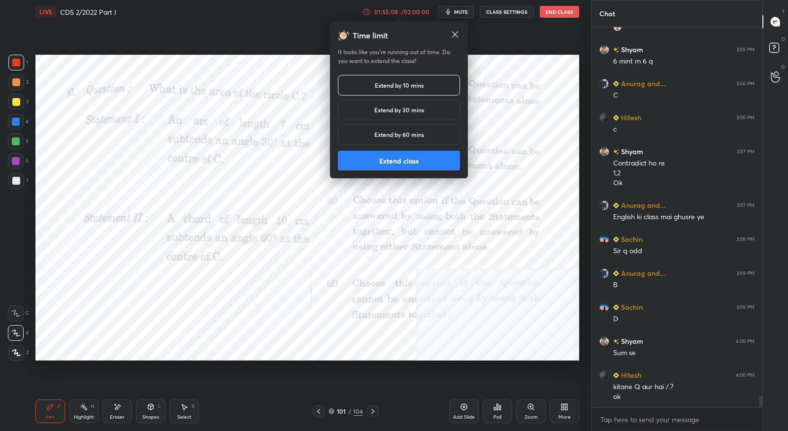
click at [414, 160] on button "Extend class" at bounding box center [399, 161] width 122 height 20
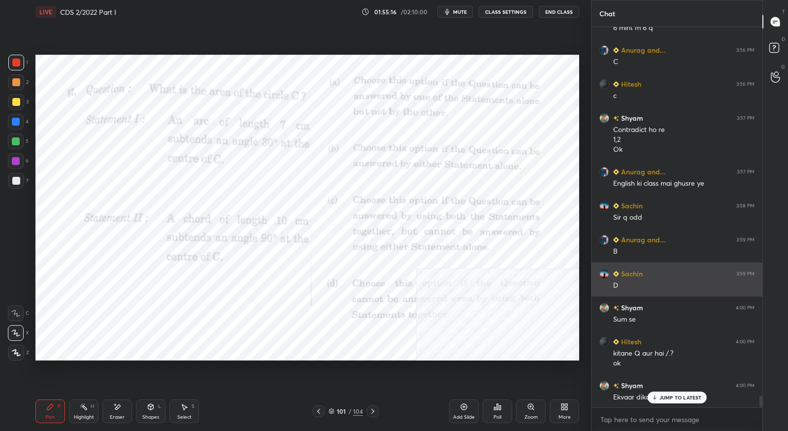
scroll to position [11698, 0]
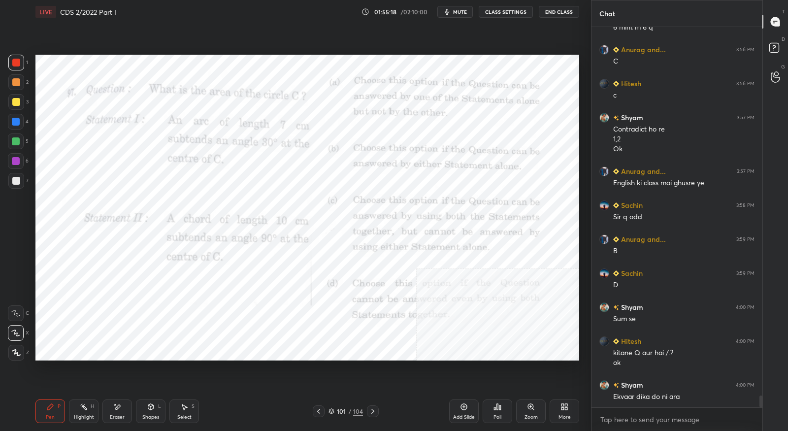
click at [324, 414] on div at bounding box center [319, 411] width 12 height 12
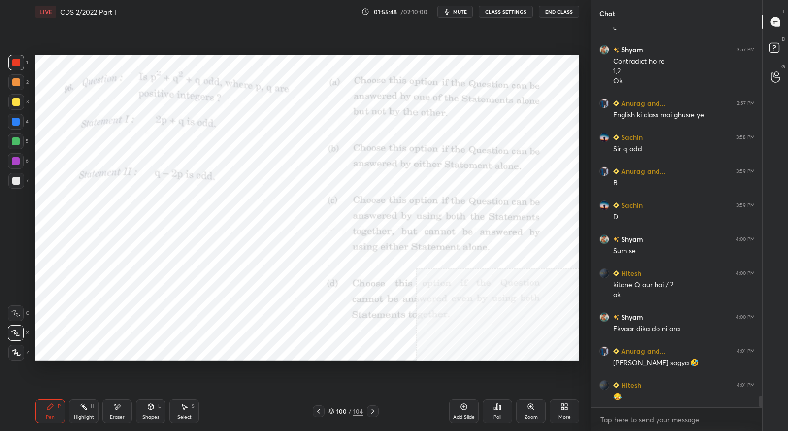
scroll to position [11800, 0]
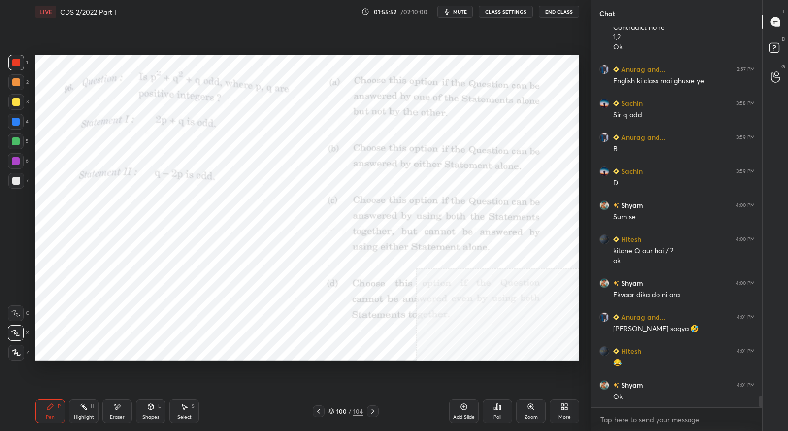
click at [377, 414] on div at bounding box center [373, 411] width 12 height 12
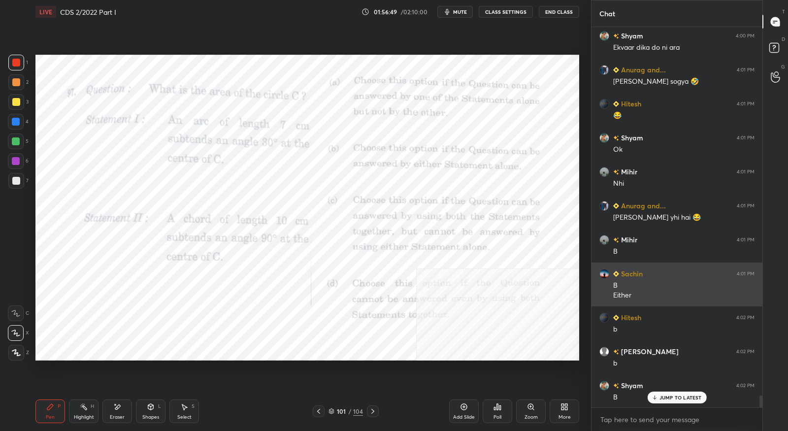
scroll to position [12048, 0]
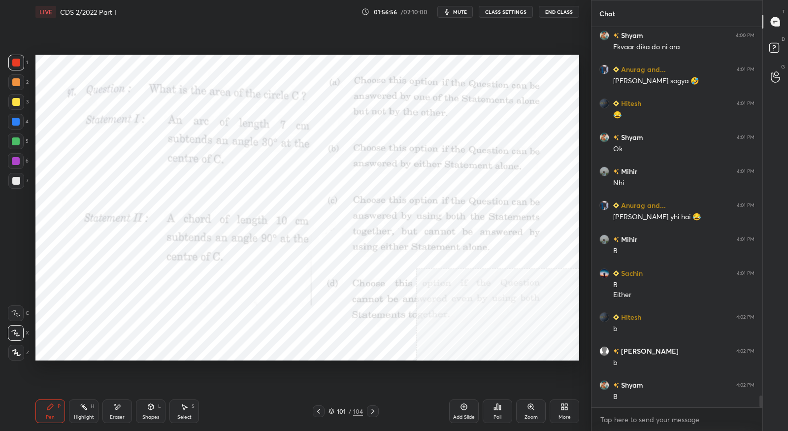
click at [375, 412] on icon at bounding box center [373, 411] width 8 height 8
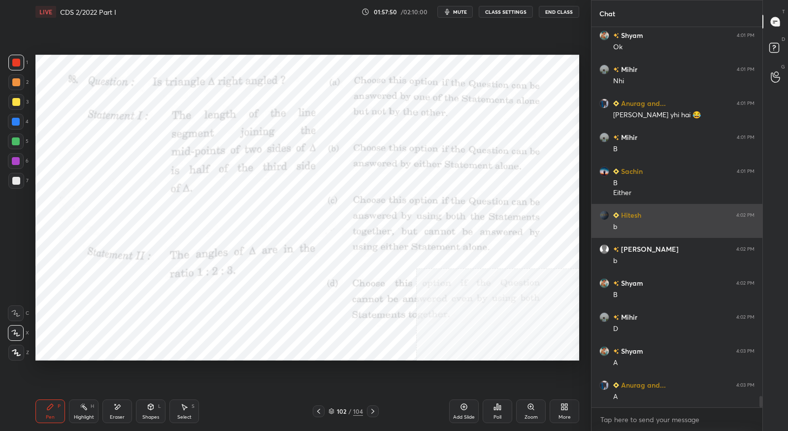
scroll to position [12184, 0]
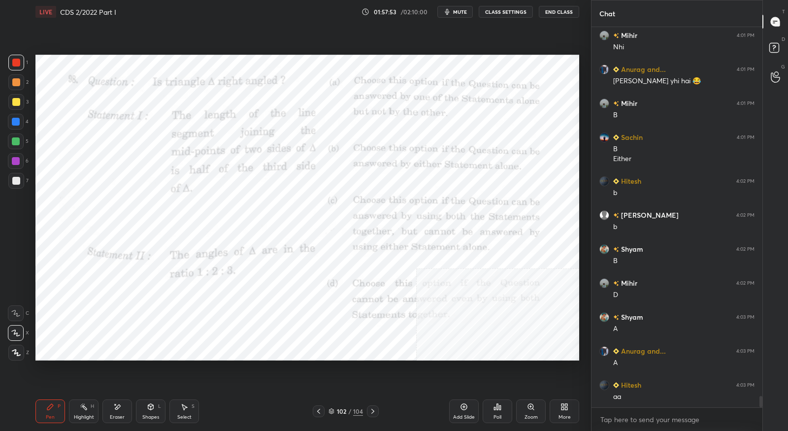
click at [115, 410] on icon at bounding box center [117, 407] width 8 height 8
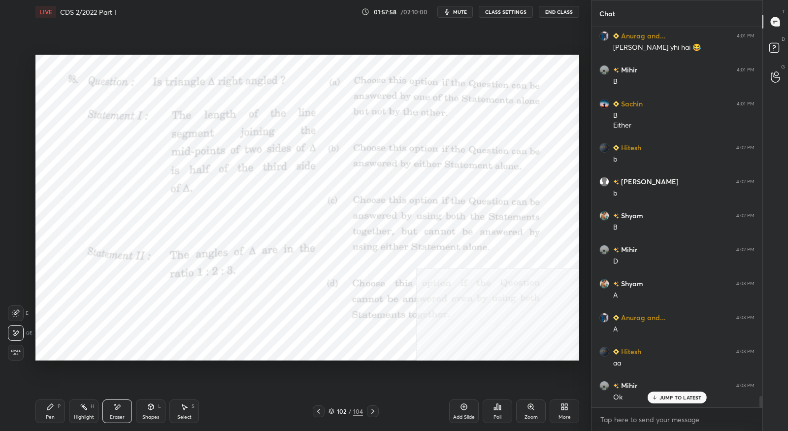
click at [56, 410] on div "Pen P" at bounding box center [50, 411] width 30 height 24
click at [375, 413] on icon at bounding box center [373, 411] width 8 height 8
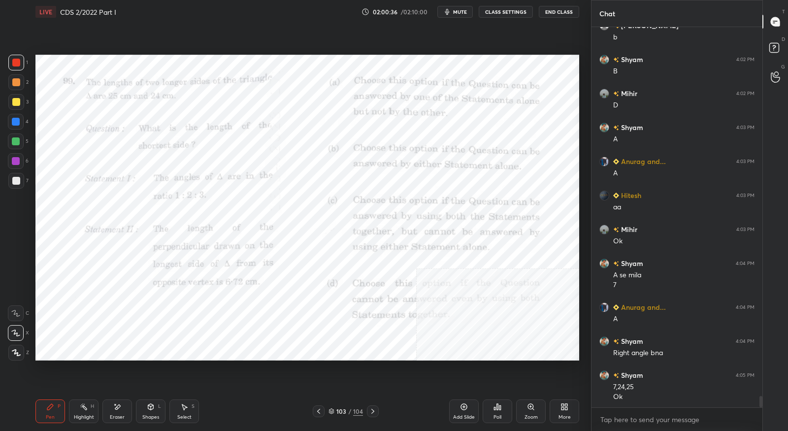
scroll to position [12407, 0]
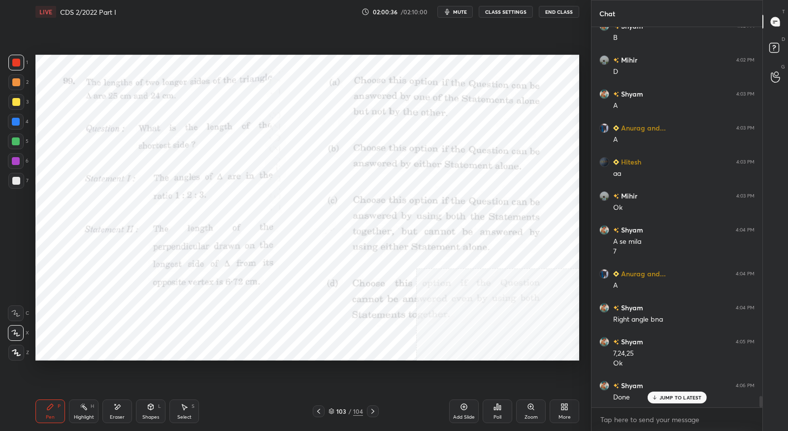
click at [372, 408] on icon at bounding box center [373, 411] width 8 height 8
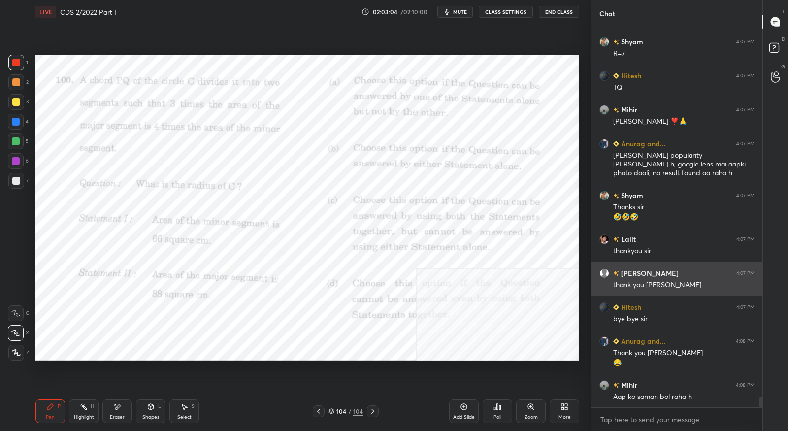
scroll to position [12954, 0]
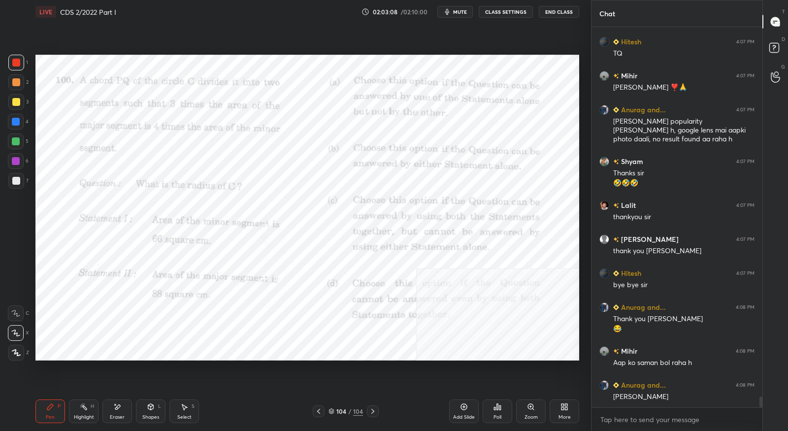
click at [559, 13] on button "End Class" at bounding box center [559, 12] width 40 height 12
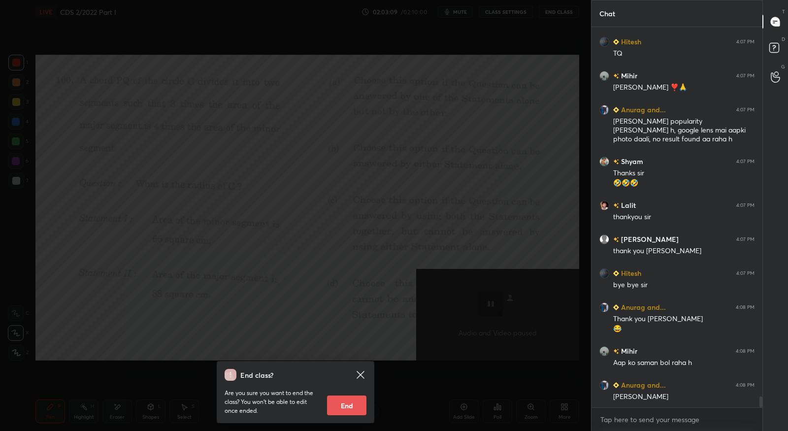
click at [346, 406] on button "End" at bounding box center [346, 405] width 39 height 20
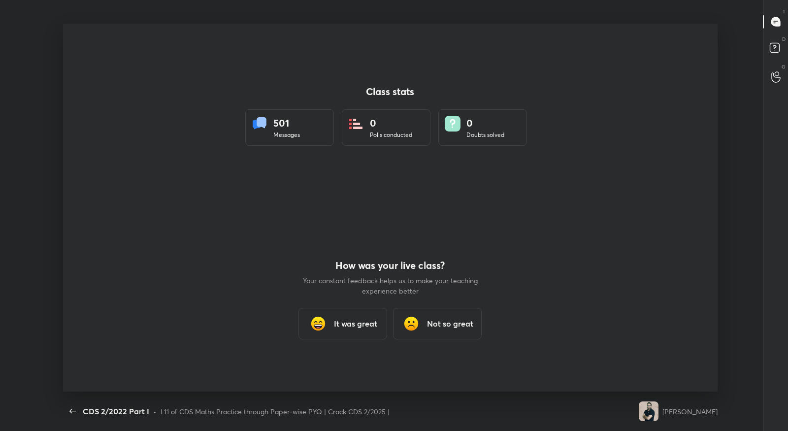
scroll to position [48879, 48467]
